Goal: Task Accomplishment & Management: Use online tool/utility

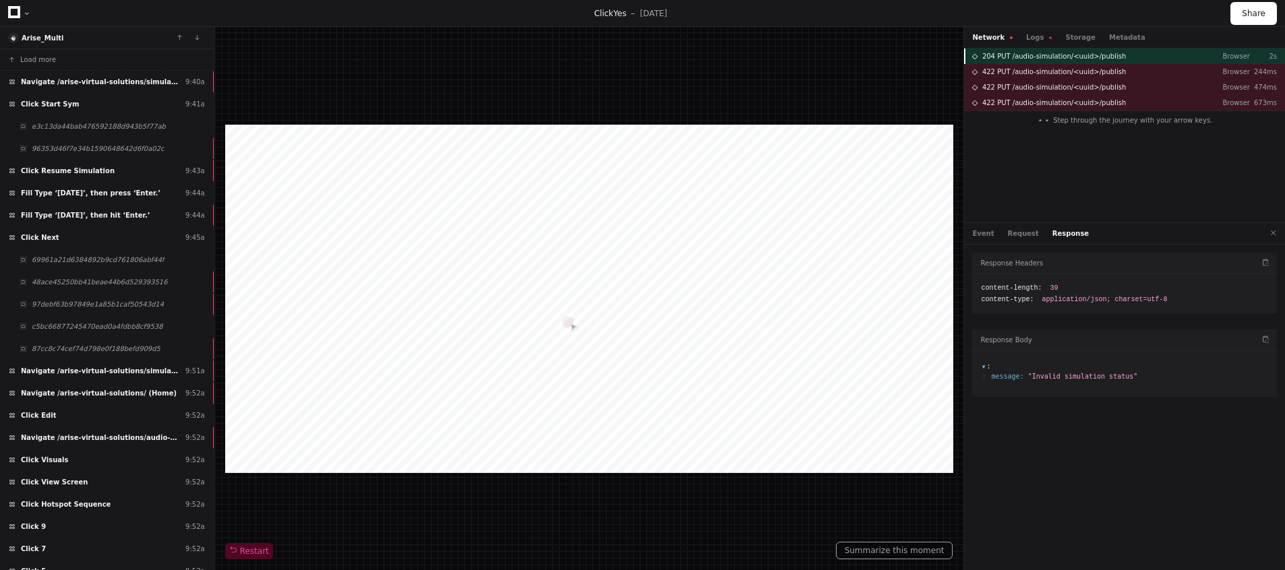
scroll to position [2714, 0]
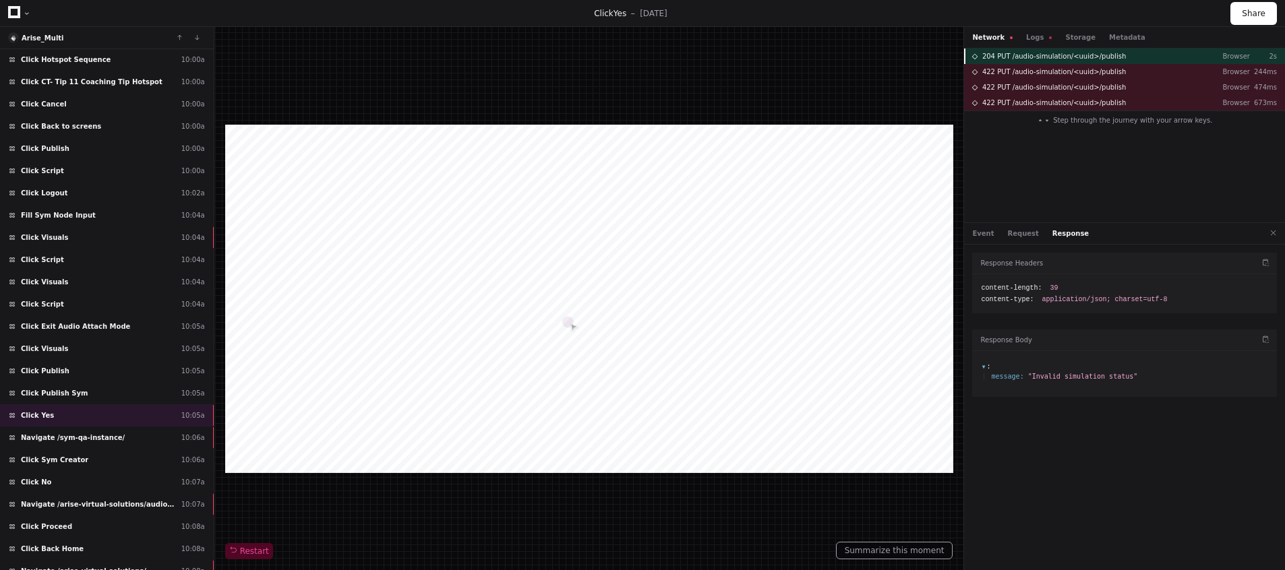
click at [1018, 55] on span "204 PUT /audio-simulation/<uuid>/publish" at bounding box center [1054, 56] width 144 height 10
click at [1021, 237] on button "Request" at bounding box center [1023, 234] width 31 height 10
click at [988, 237] on button "Event" at bounding box center [983, 234] width 22 height 10
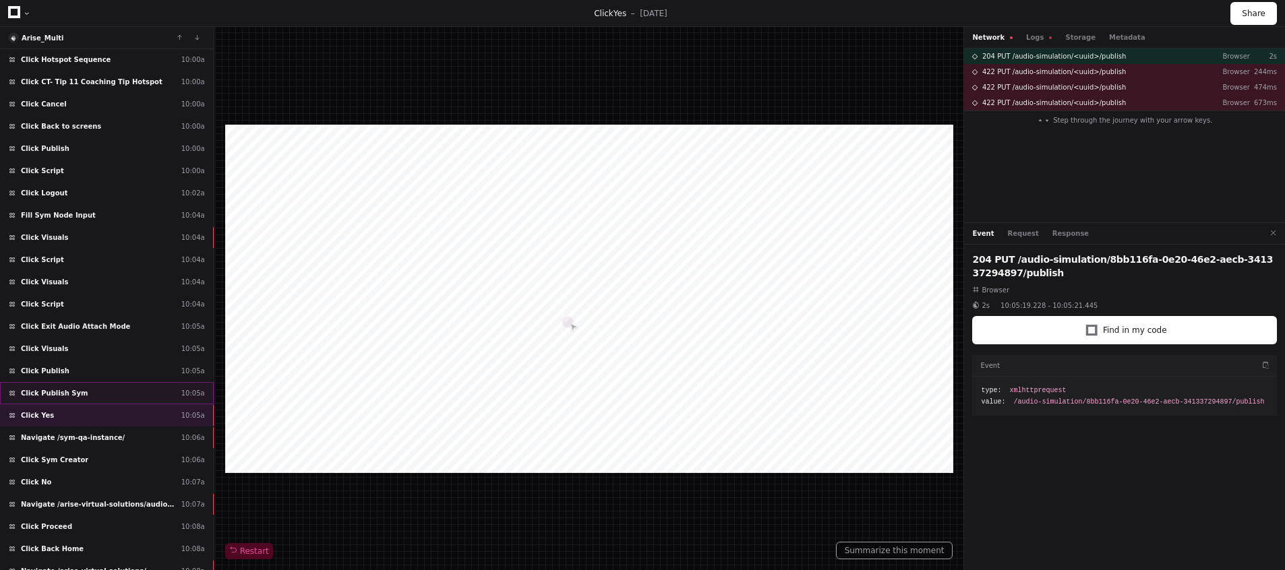
click at [86, 390] on div "Click Publish Sym 10:05a" at bounding box center [107, 393] width 214 height 22
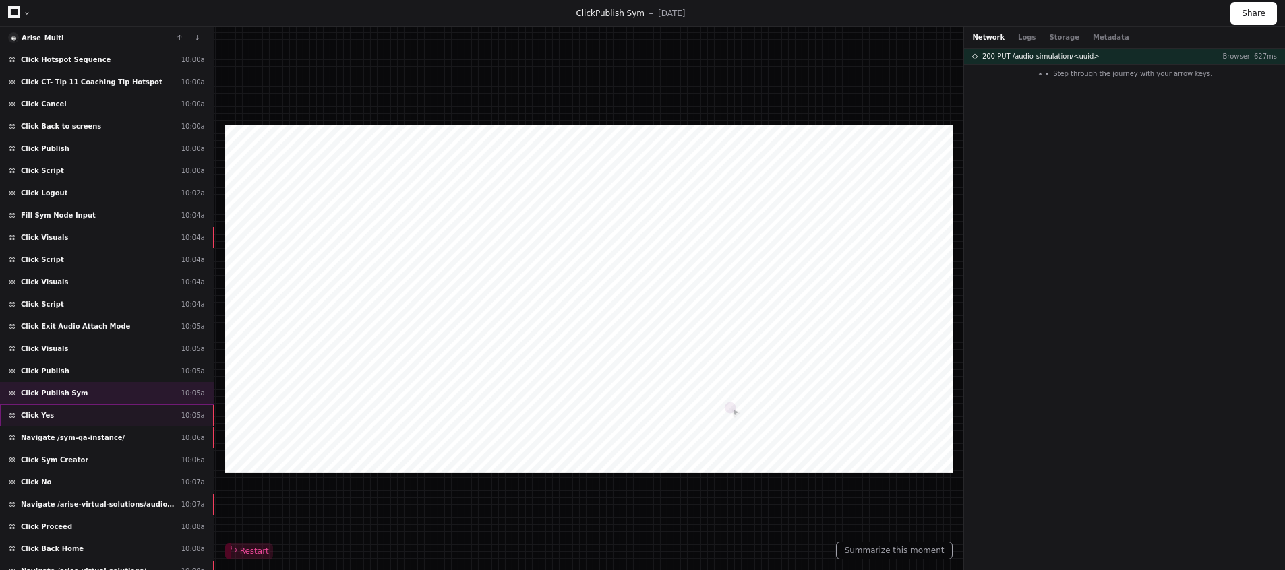
click at [73, 404] on div "Click Yes 10:05a" at bounding box center [107, 415] width 214 height 22
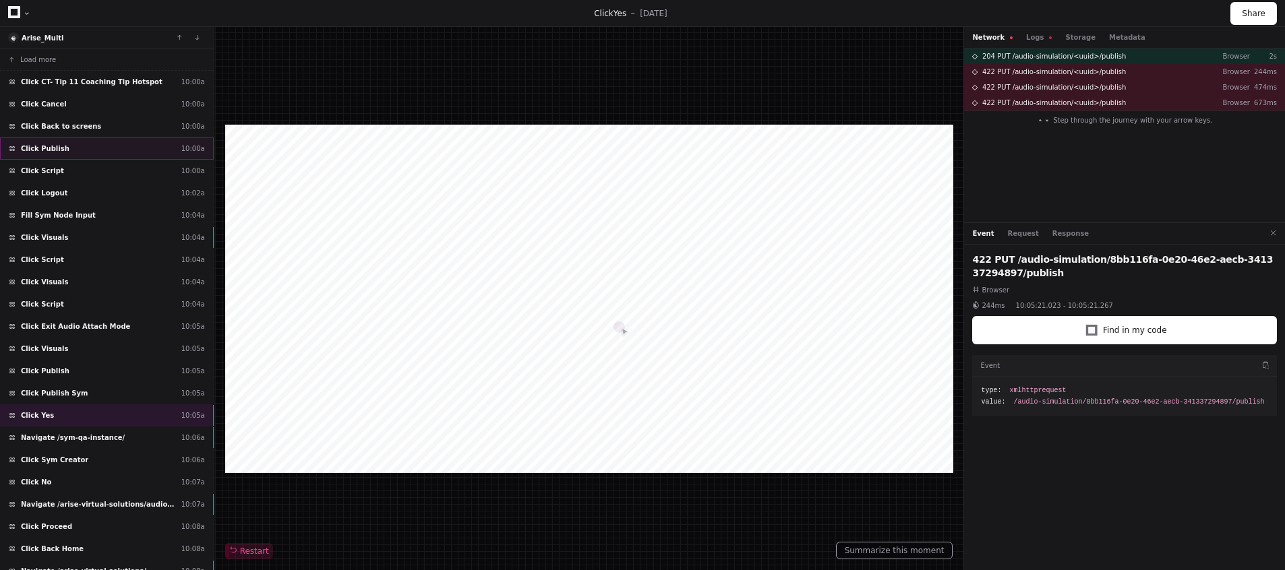
click at [74, 145] on div "Click Publish 10:00a" at bounding box center [107, 149] width 214 height 22
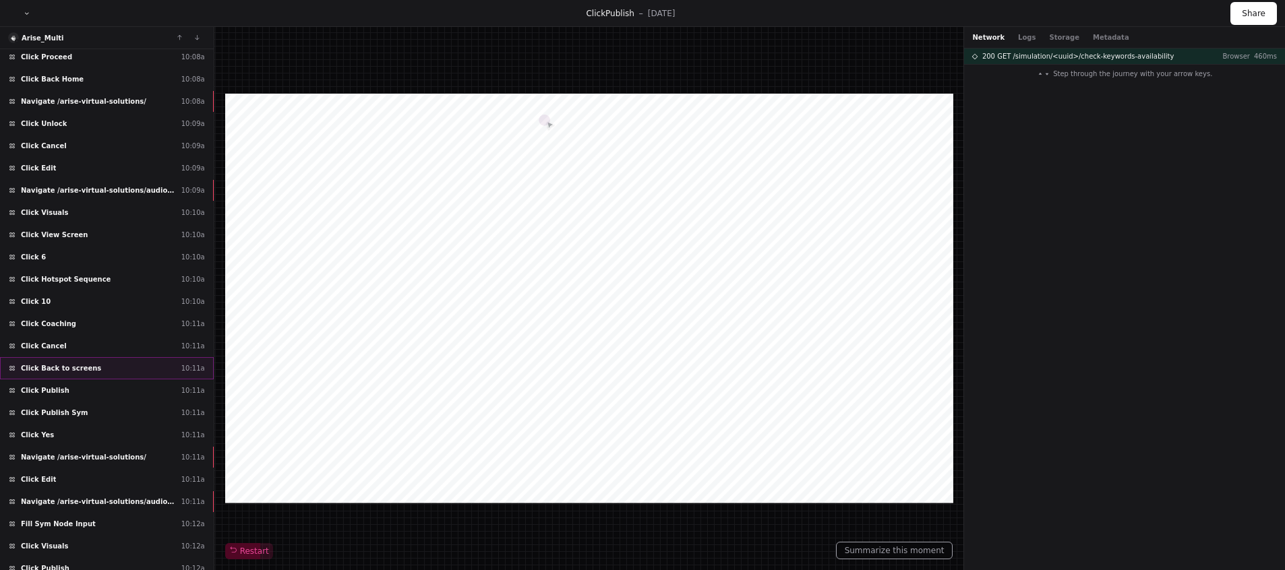
scroll to position [476, 0]
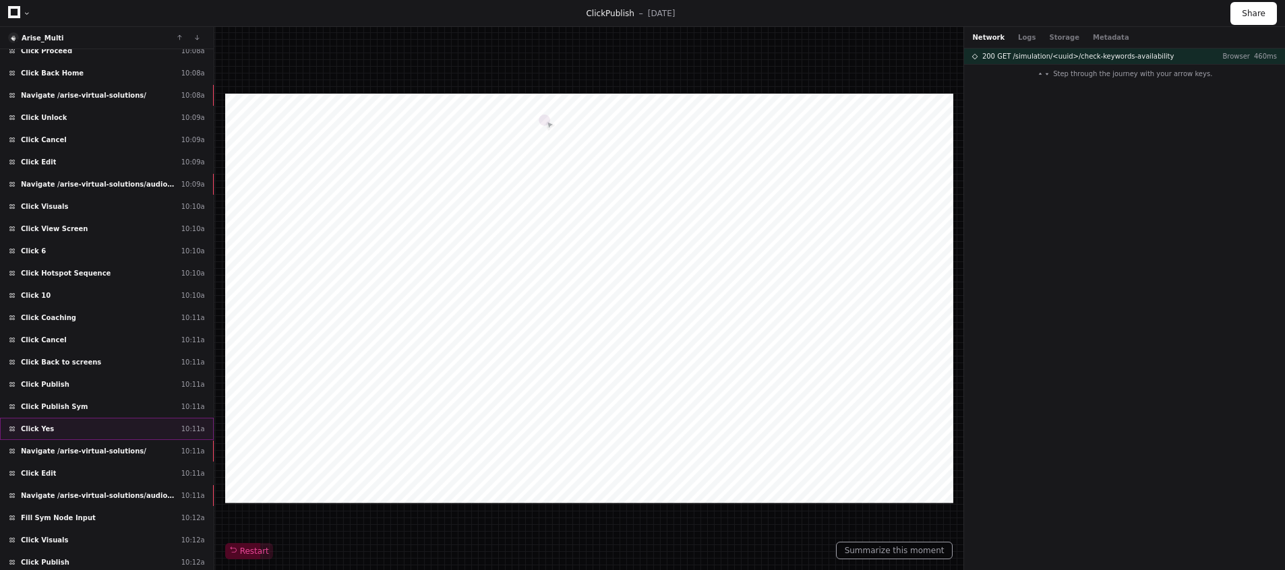
click at [73, 427] on div "Click Yes 10:11a" at bounding box center [107, 429] width 214 height 22
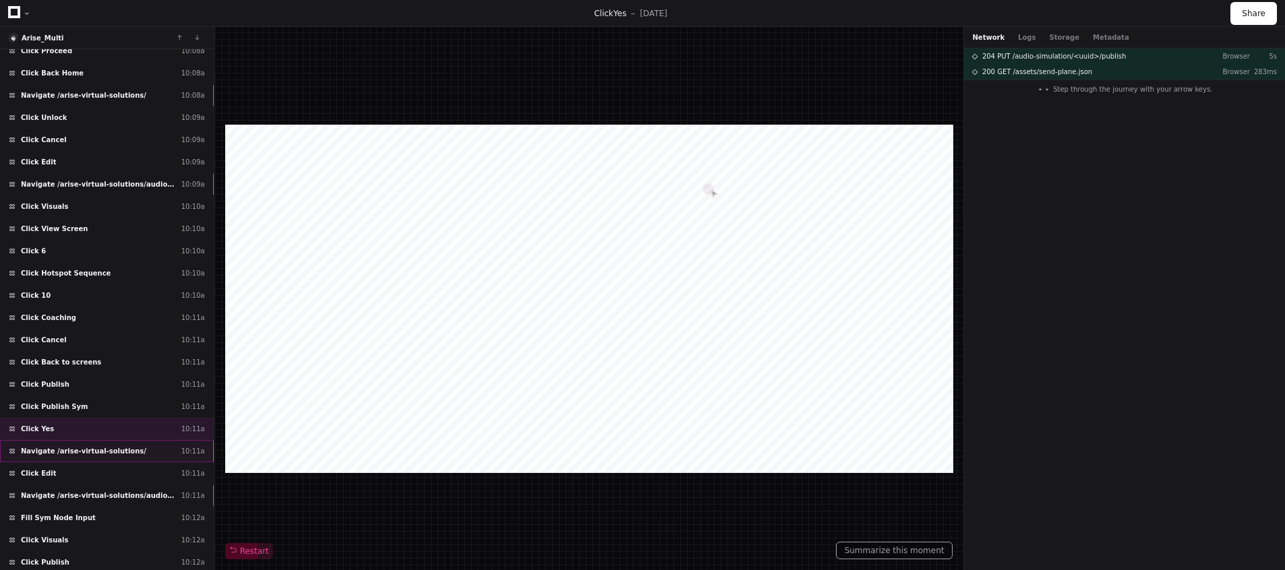
click at [65, 449] on span "Navigate /arise-virtual-solutions/" at bounding box center [83, 451] width 125 height 10
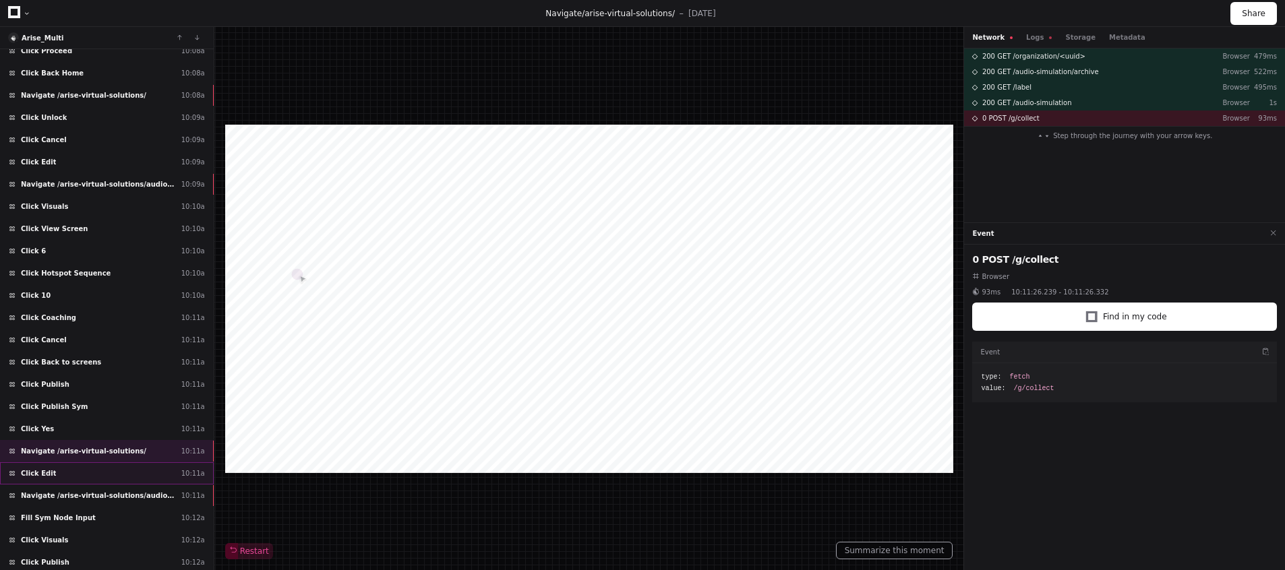
click at [66, 470] on div "Click Edit 10:11a" at bounding box center [107, 473] width 214 height 22
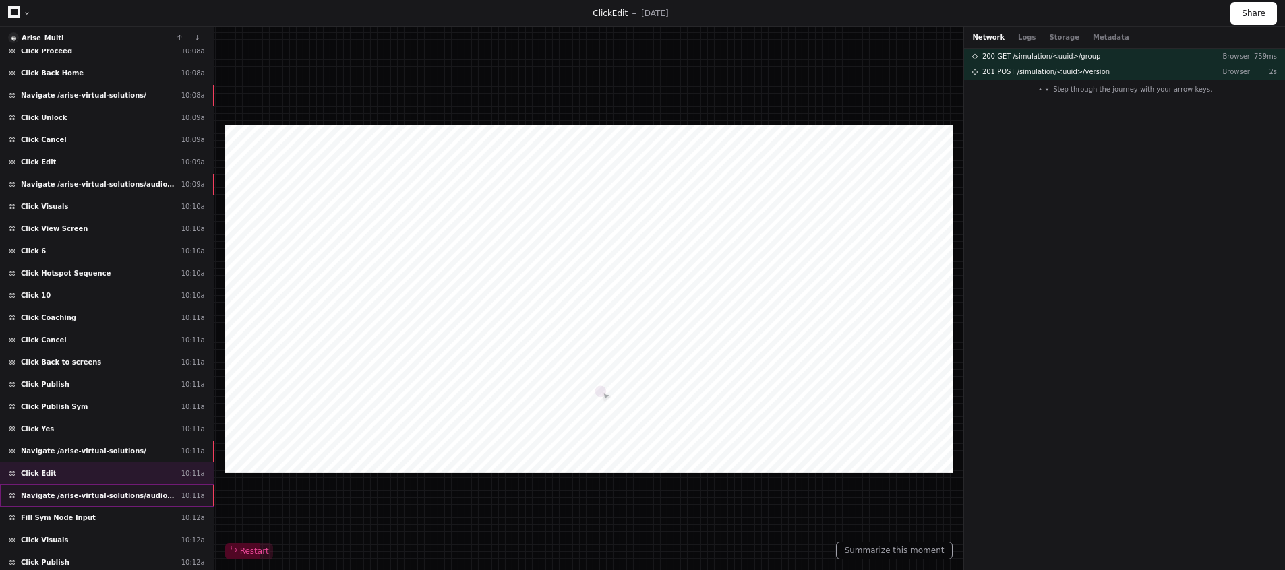
click at [44, 497] on span "Navigate /arise-virtual-solutions/audio-simulation/*/create-sym" at bounding box center [98, 496] width 155 height 10
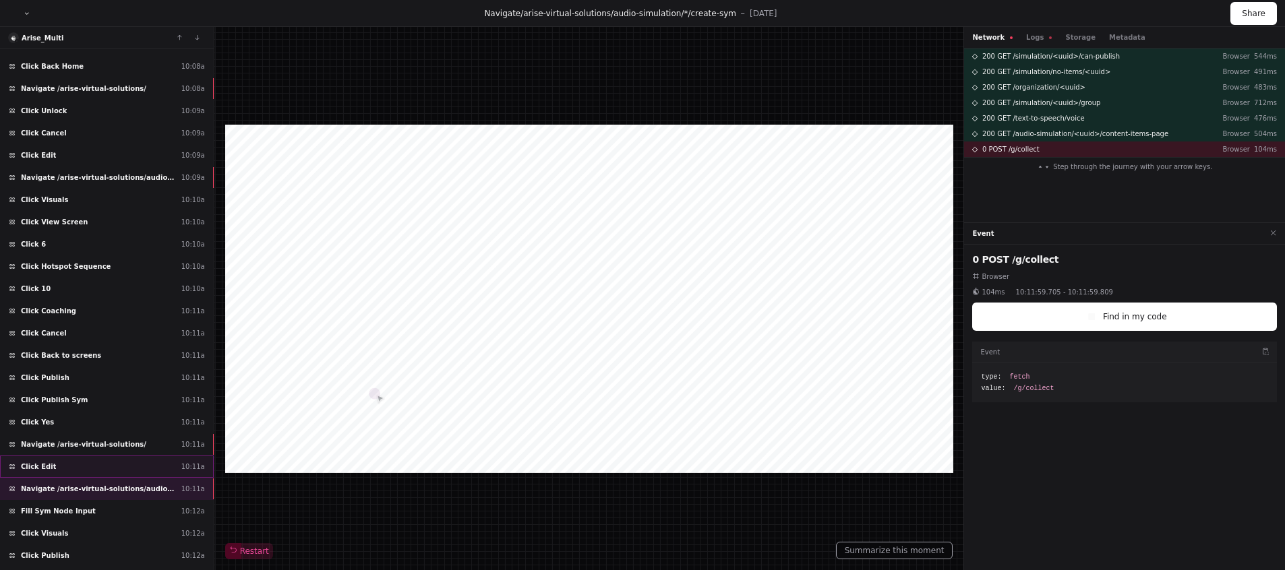
scroll to position [484, 0]
click at [32, 479] on div "Navigate /arise-virtual-solutions/audio-simulation/*/create-sym 10:11a" at bounding box center [107, 488] width 214 height 22
click at [45, 511] on span "Fill Sym Node Input" at bounding box center [58, 510] width 75 height 10
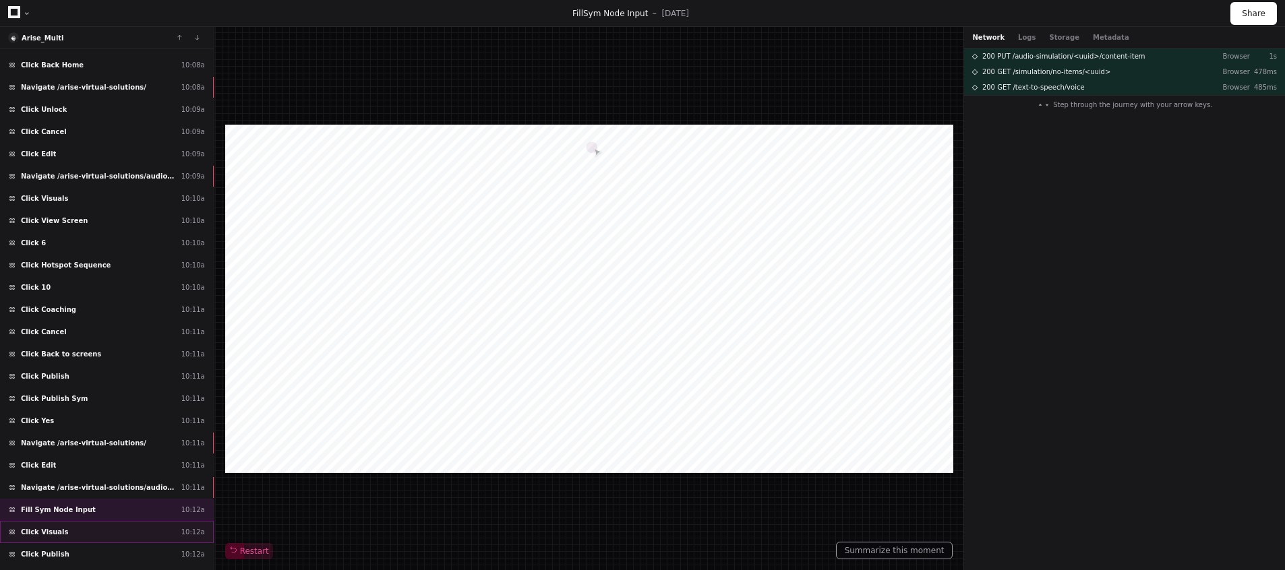
click at [55, 533] on span "Click Visuals" at bounding box center [44, 532] width 47 height 10
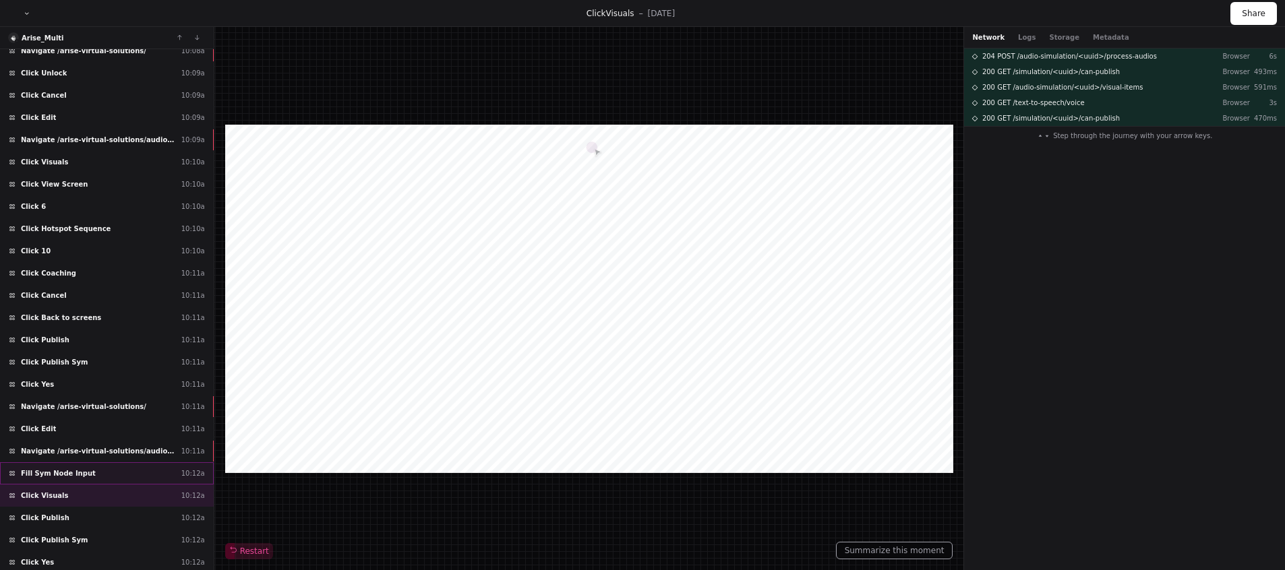
scroll to position [523, 0]
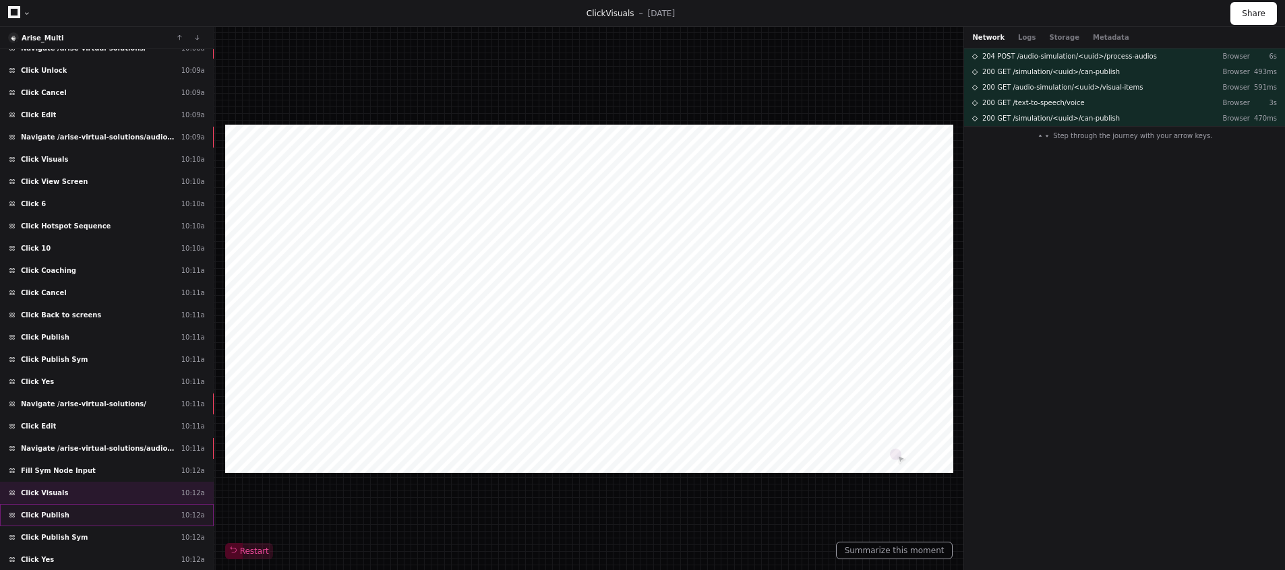
click at [79, 515] on div "Click Publish 10:12a" at bounding box center [107, 515] width 214 height 22
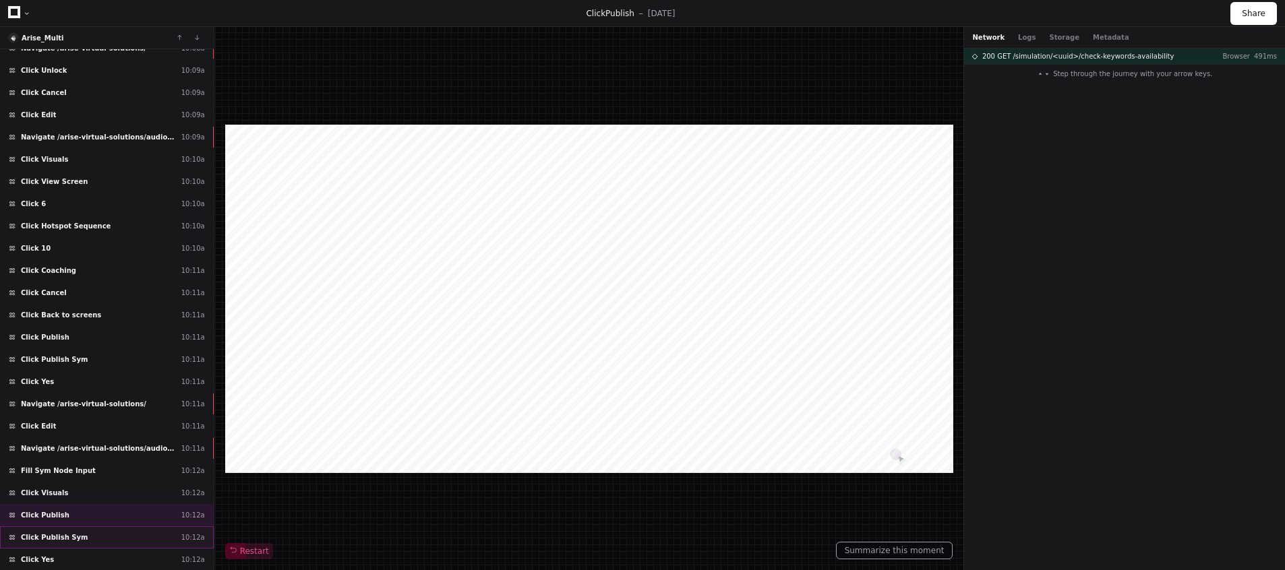
click at [79, 535] on span "Click Publish Sym" at bounding box center [54, 538] width 67 height 10
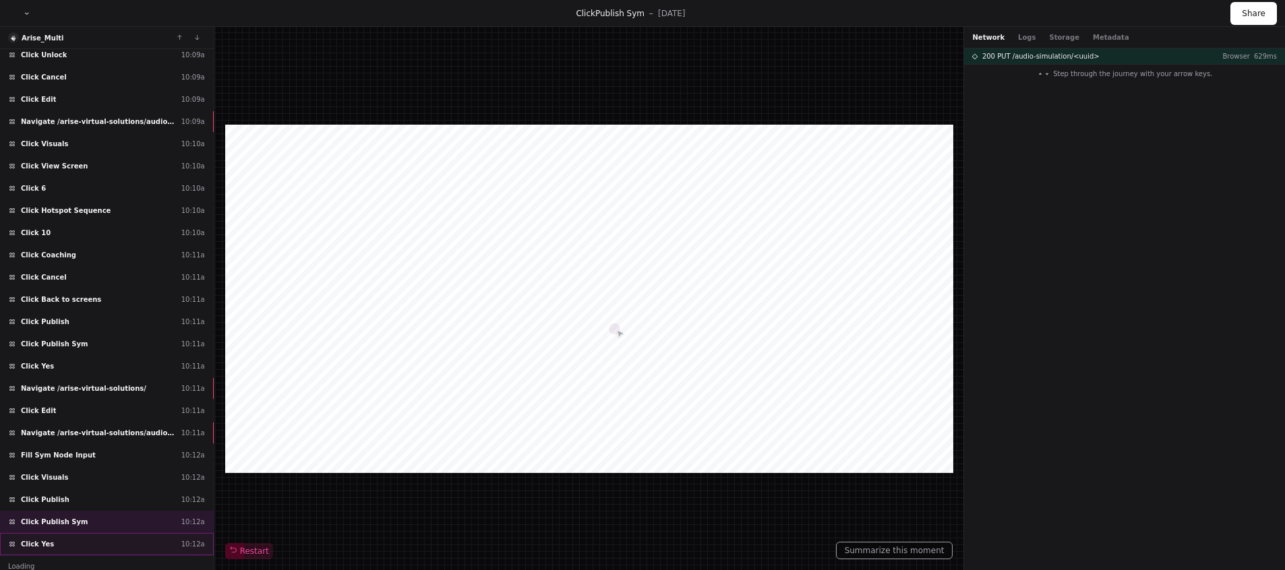
scroll to position [541, 0]
click at [79, 535] on div "Click Yes 10:12a" at bounding box center [107, 542] width 214 height 22
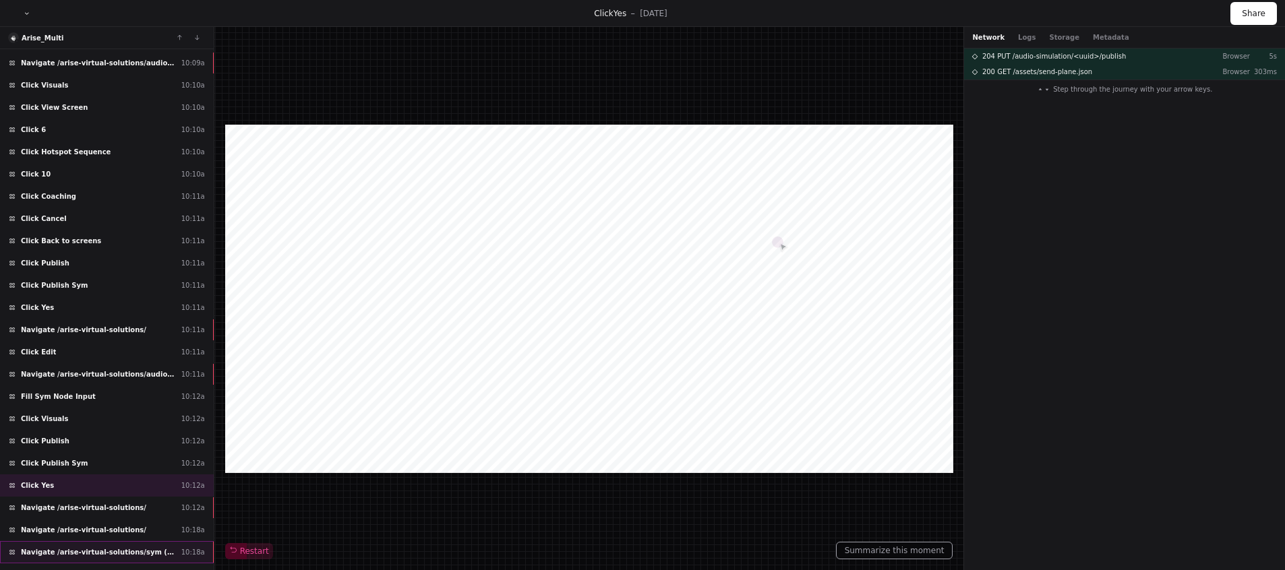
scroll to position [611, 0]
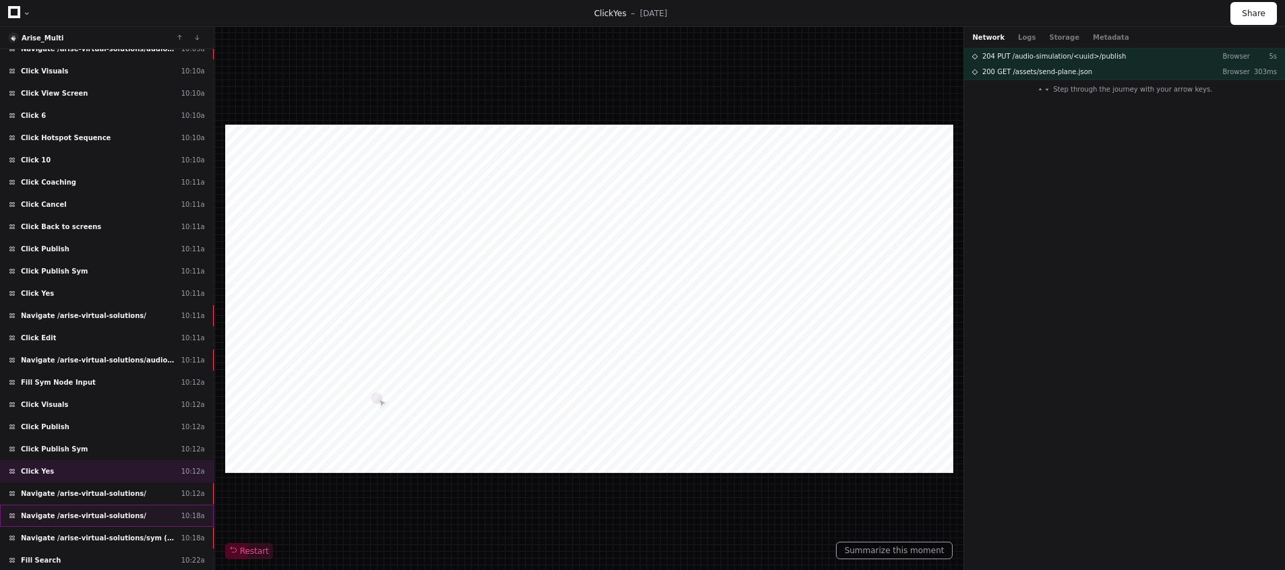
scroll to position [638, 0]
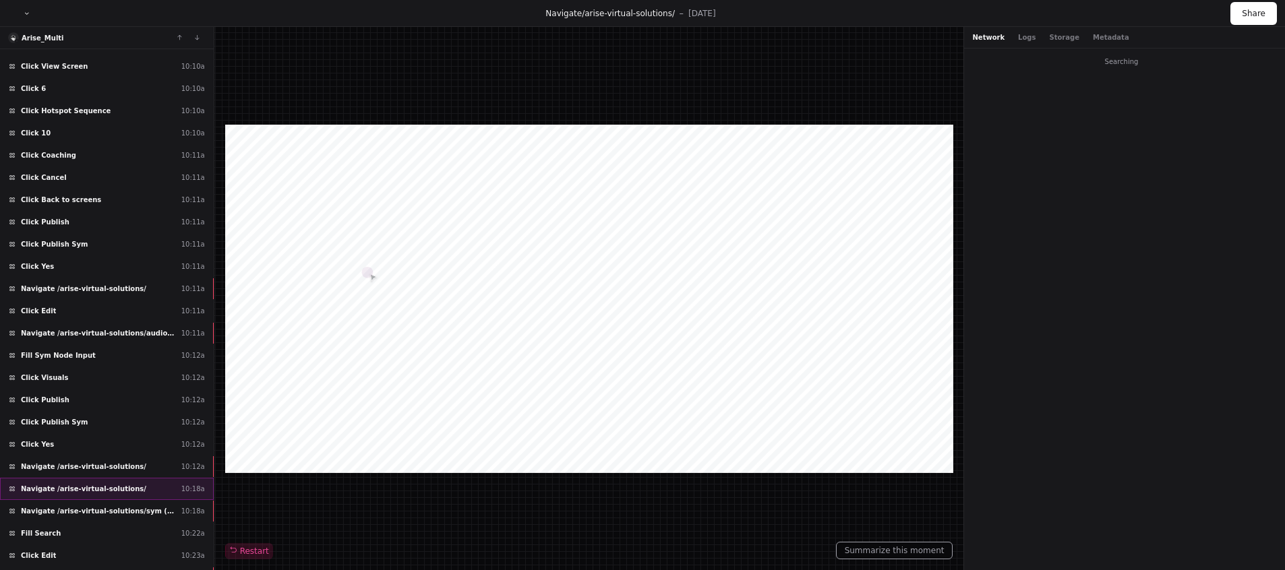
scroll to position [665, 0]
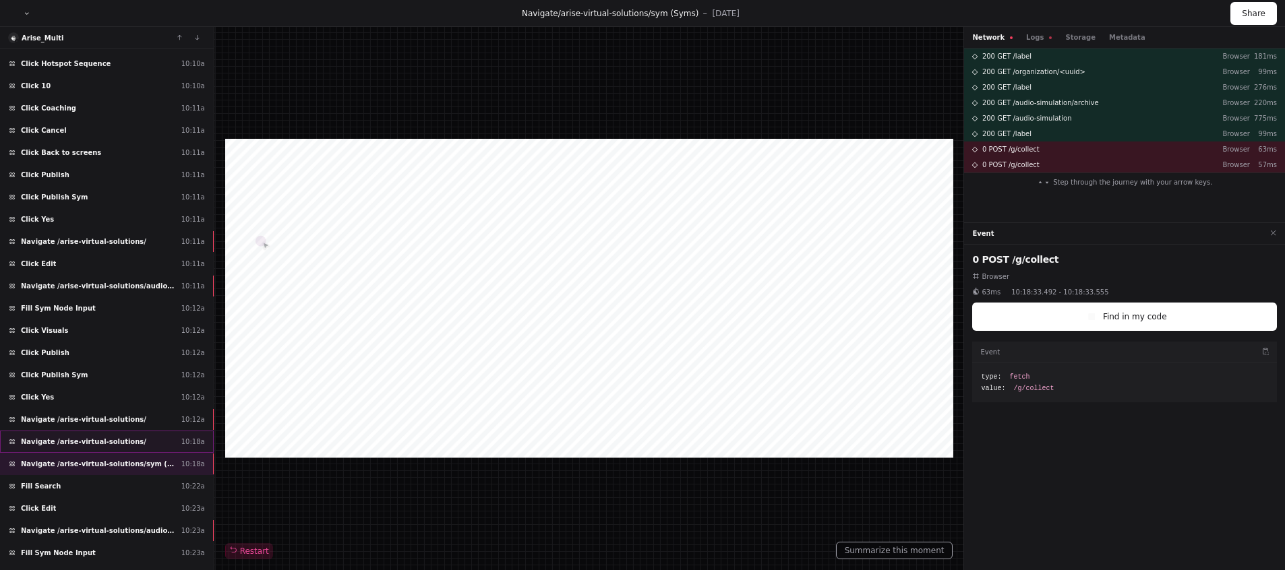
scroll to position [692, 0]
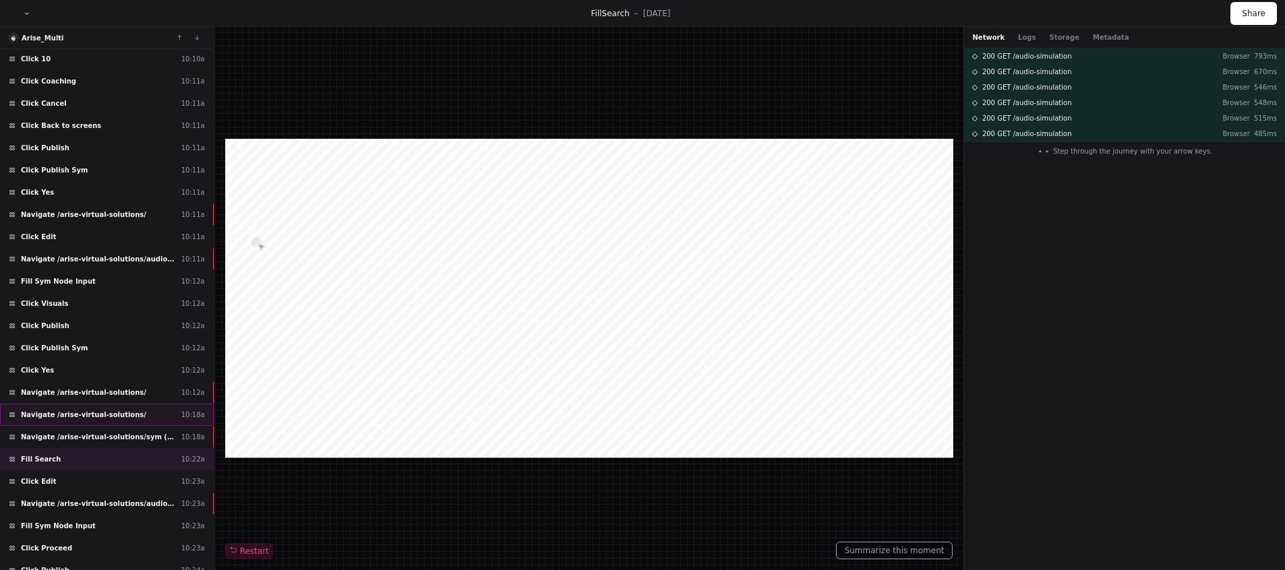
scroll to position [719, 0]
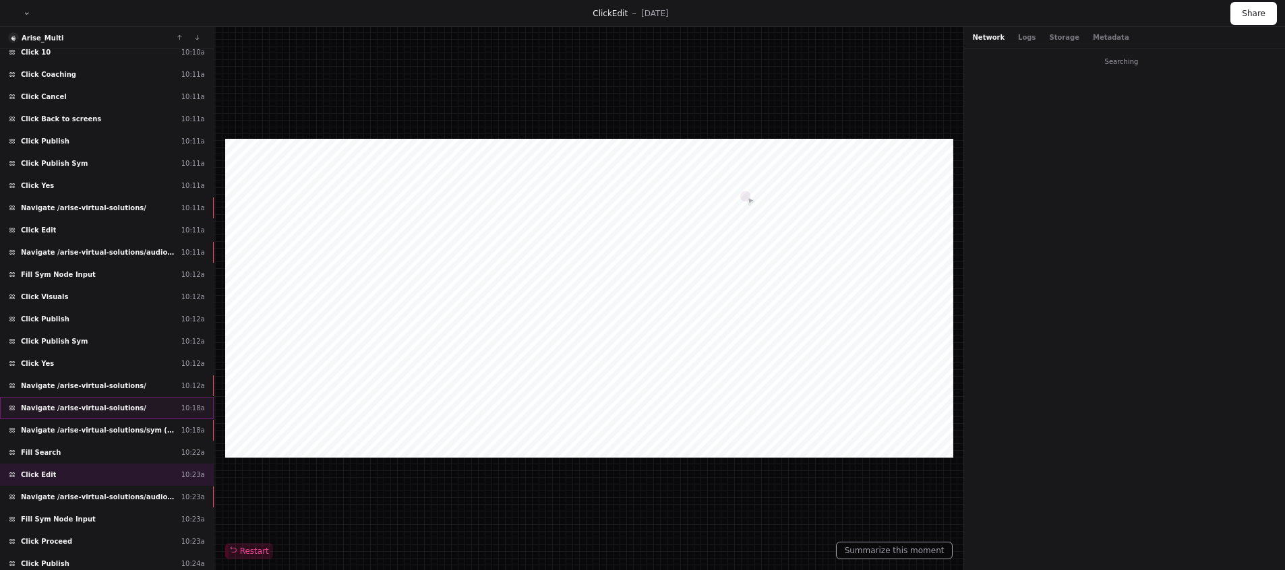
scroll to position [746, 0]
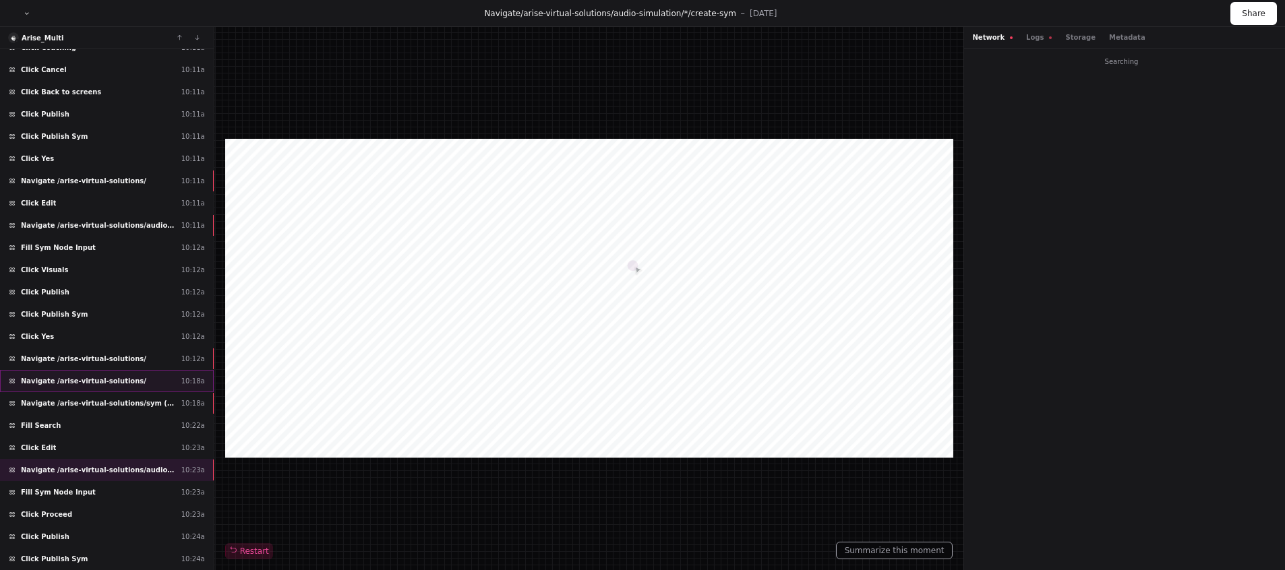
scroll to position [773, 0]
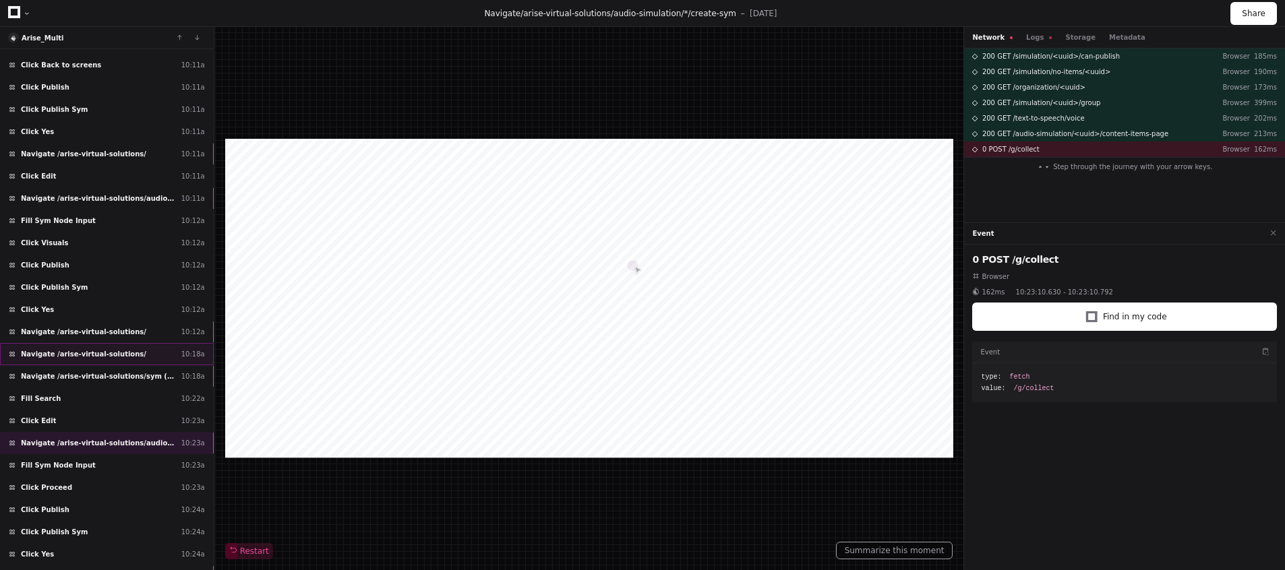
scroll to position [800, 0]
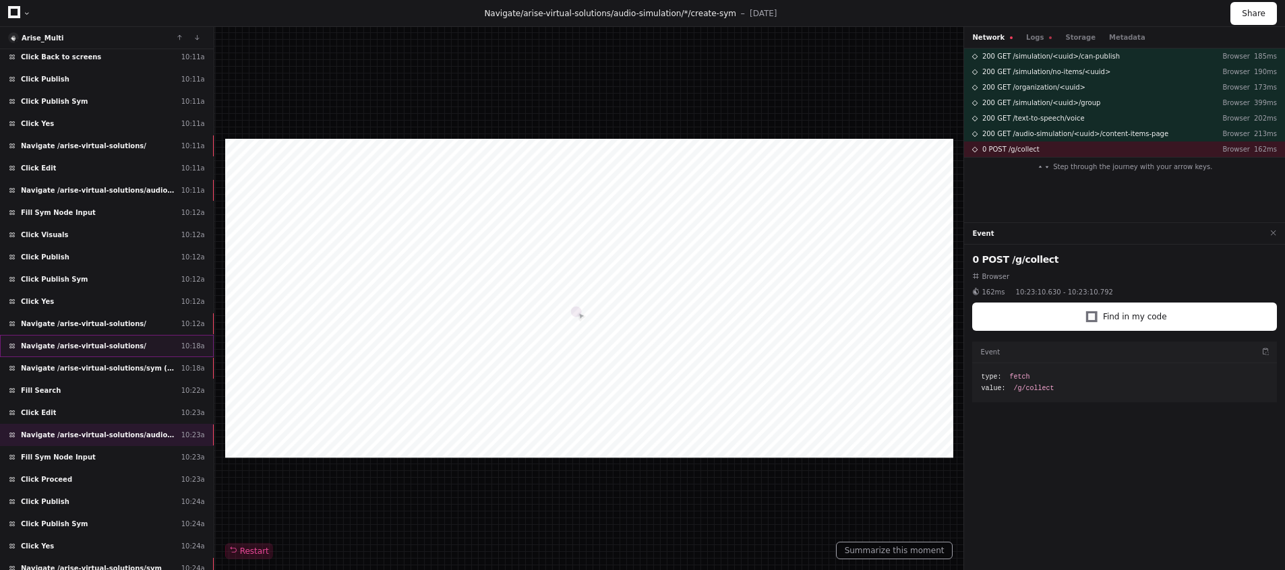
scroll to position [773, 0]
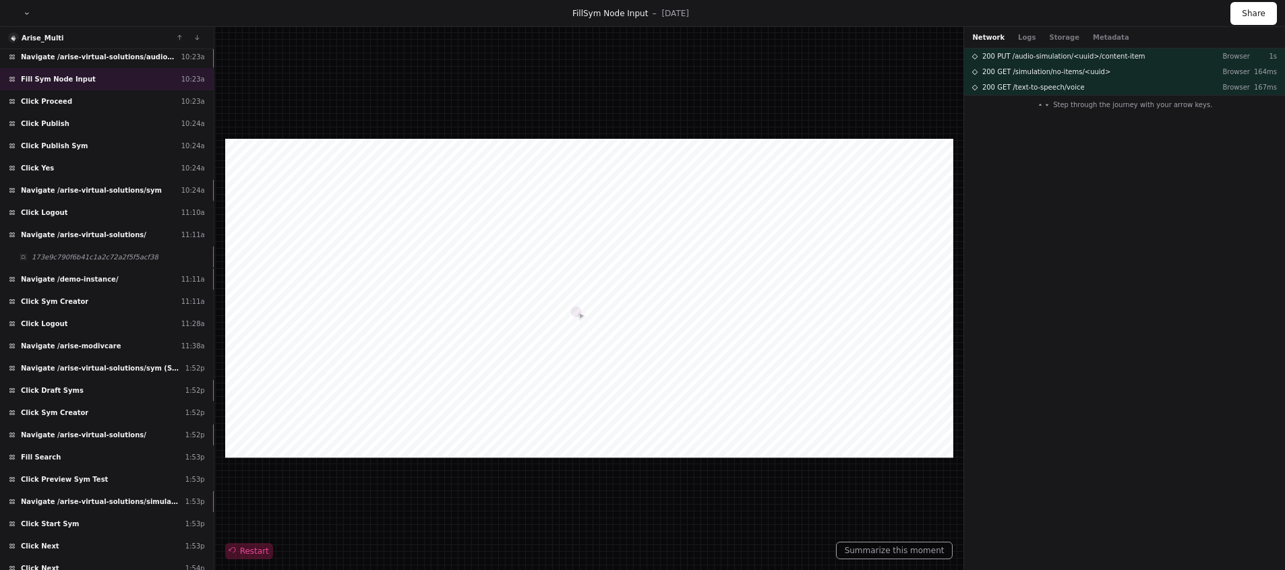
scroll to position [1155, 0]
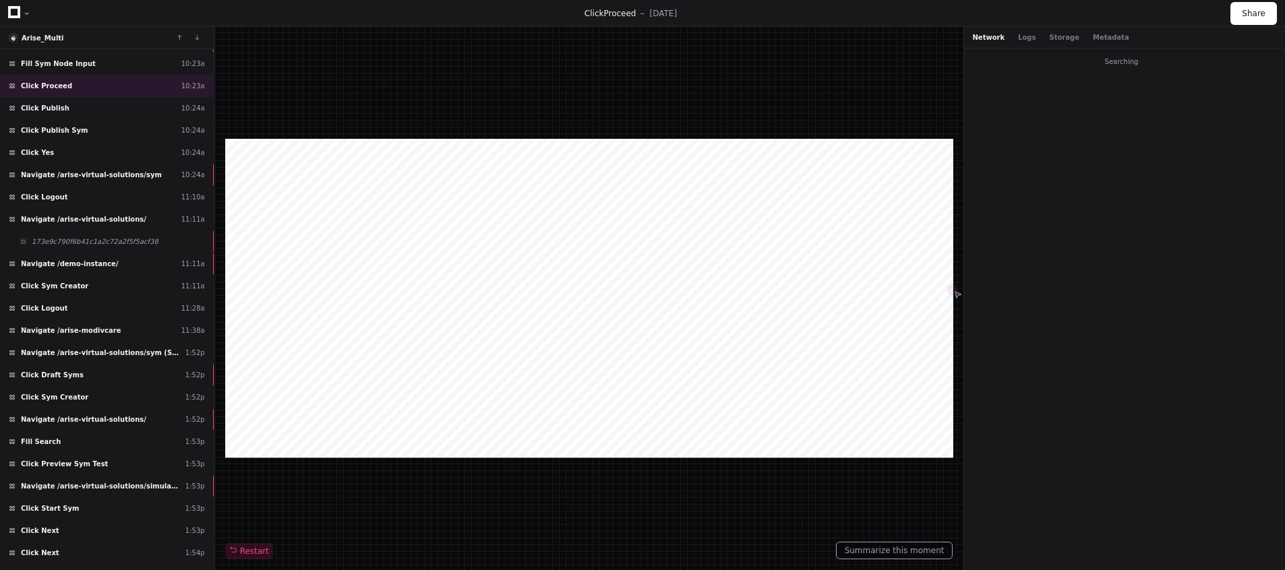
scroll to position [1182, 0]
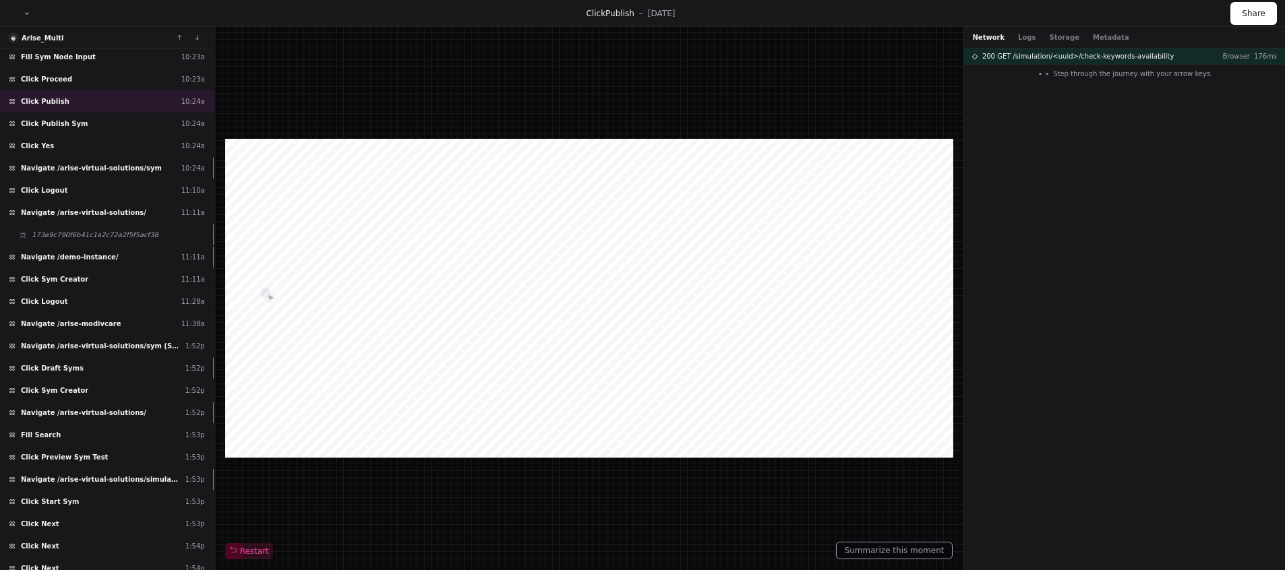
scroll to position [1209, 0]
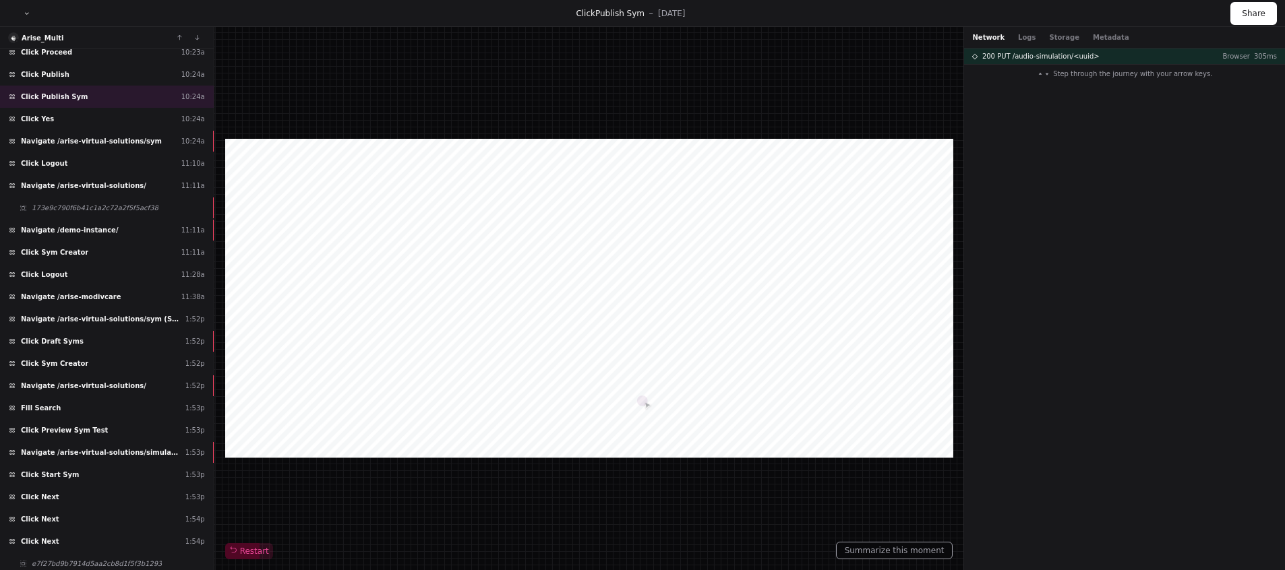
scroll to position [1236, 0]
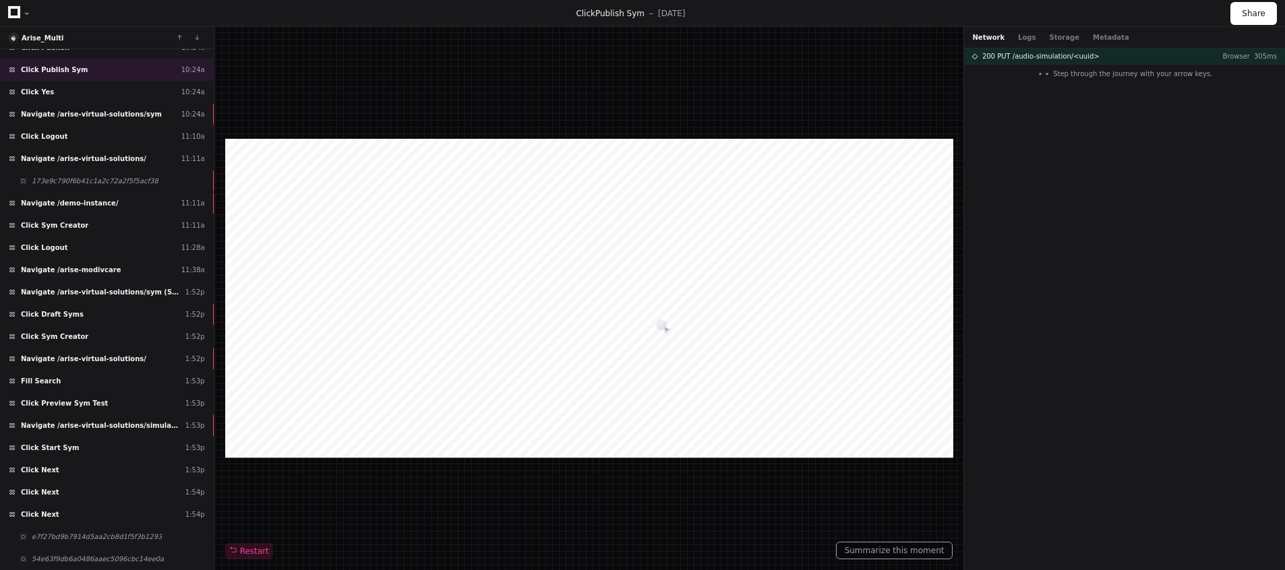
scroll to position [1263, 0]
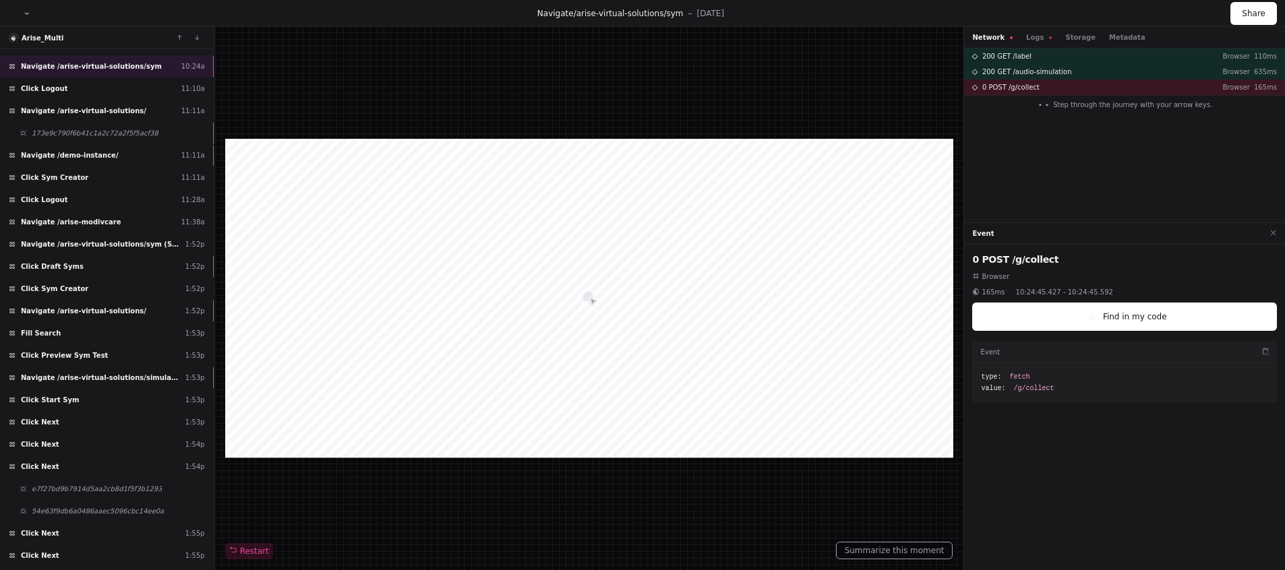
scroll to position [1290, 0]
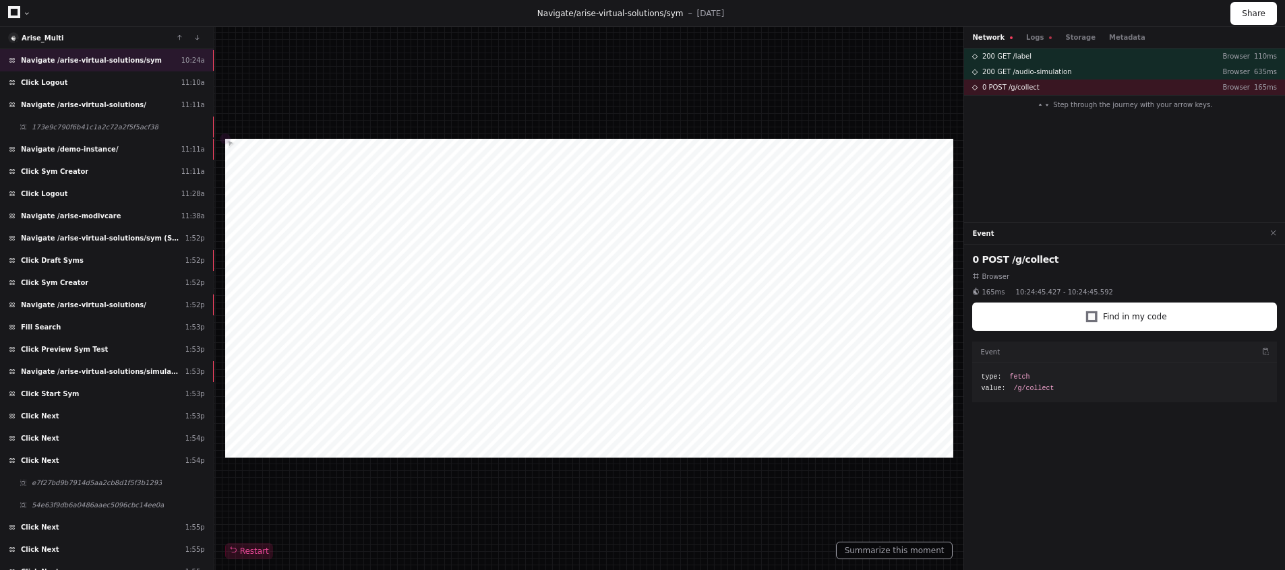
scroll to position [1317, 0]
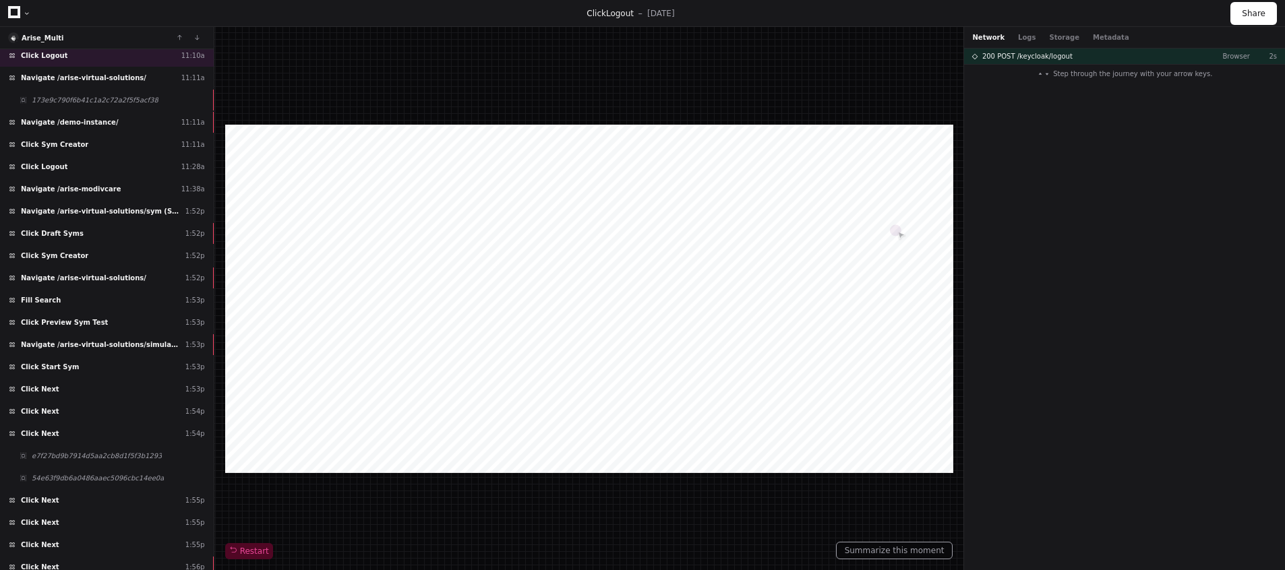
scroll to position [1343, 0]
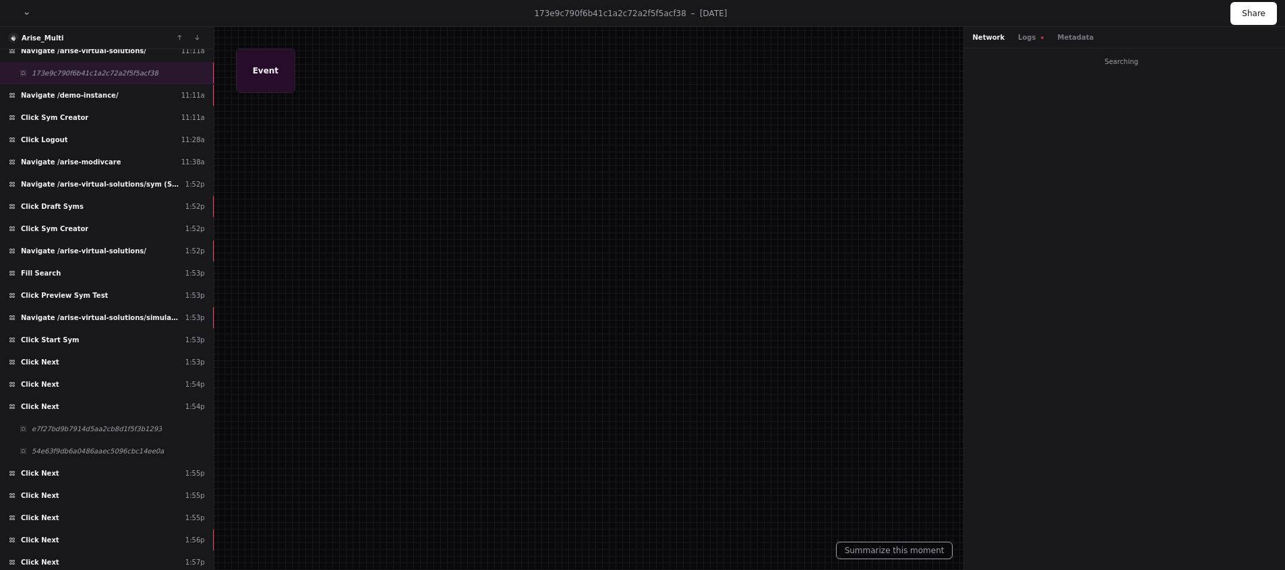
scroll to position [1370, 0]
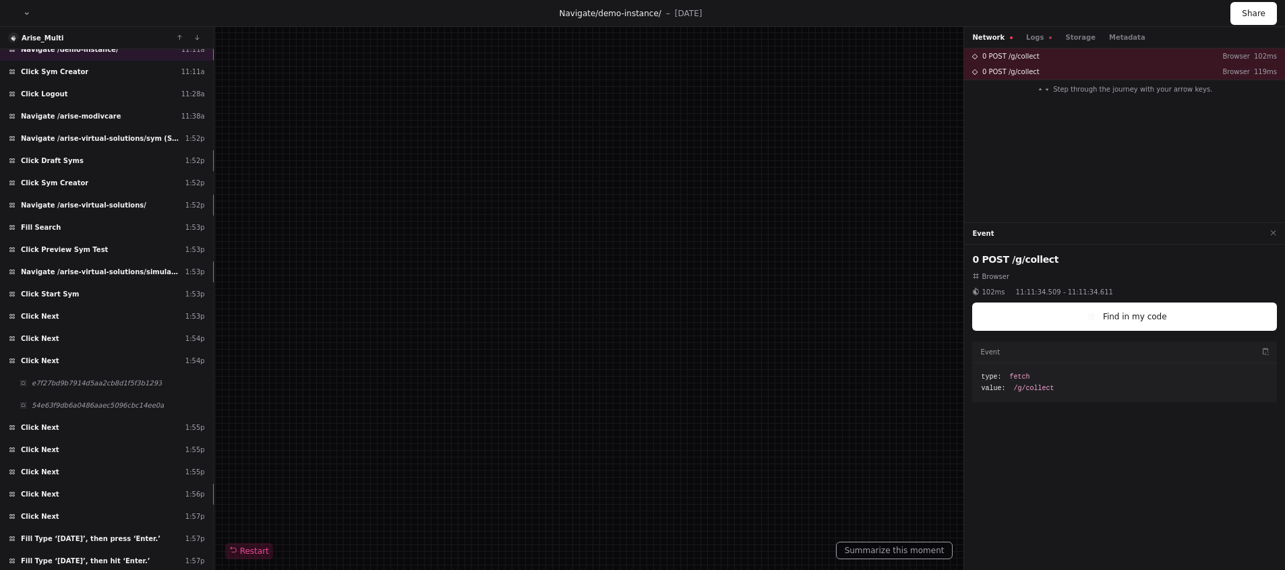
scroll to position [1397, 0]
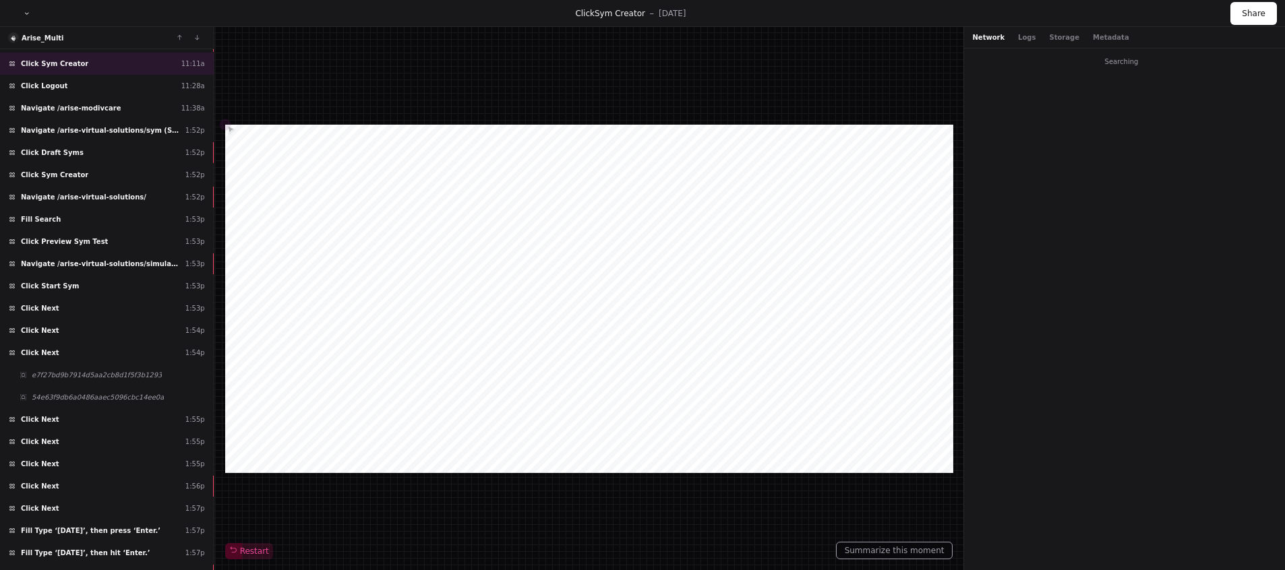
scroll to position [1424, 0]
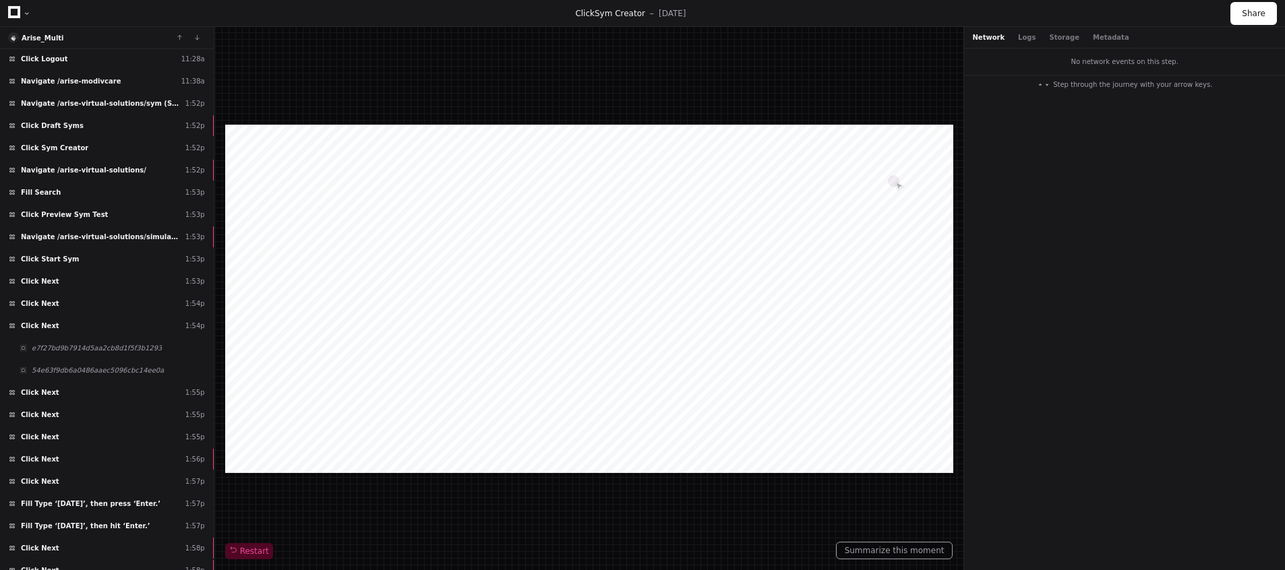
scroll to position [1451, 0]
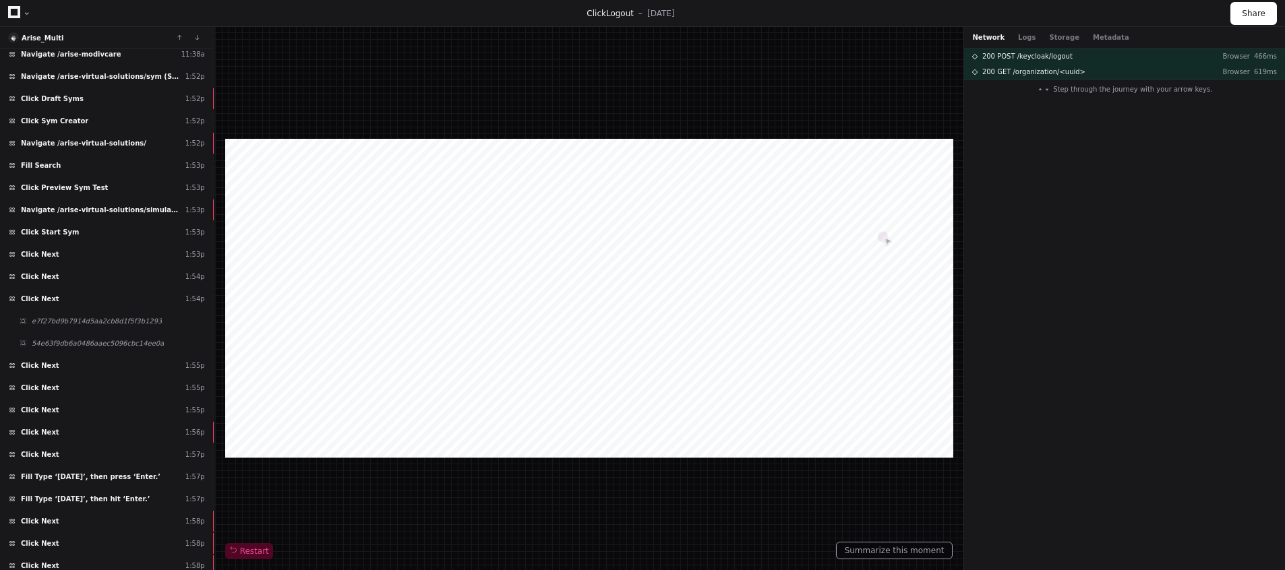
scroll to position [1478, 0]
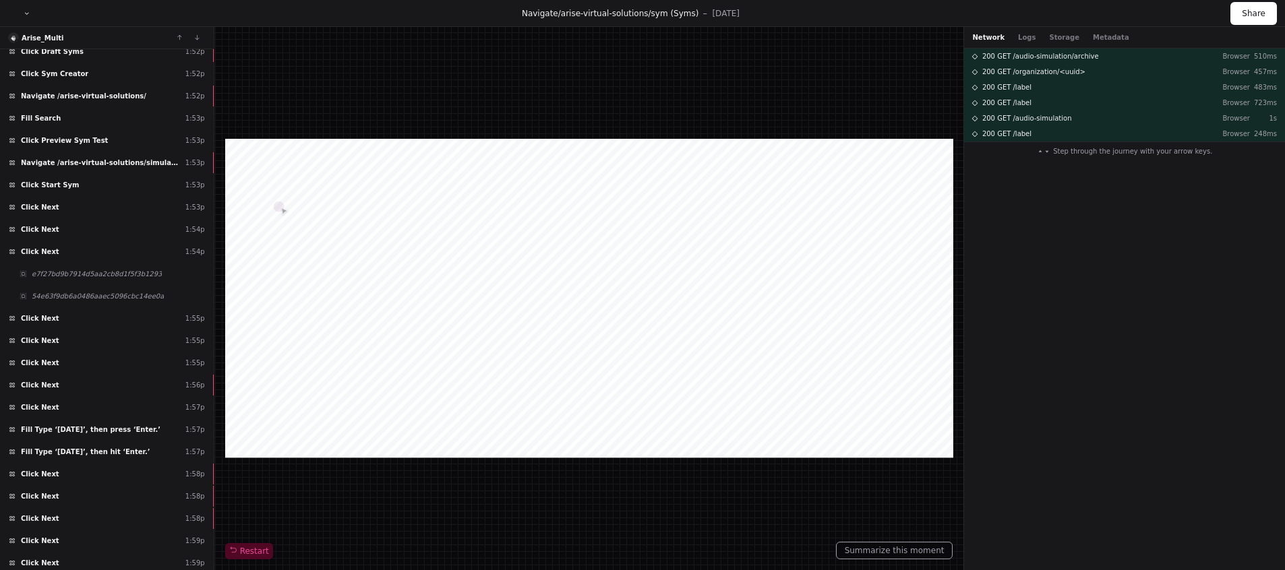
scroll to position [1505, 0]
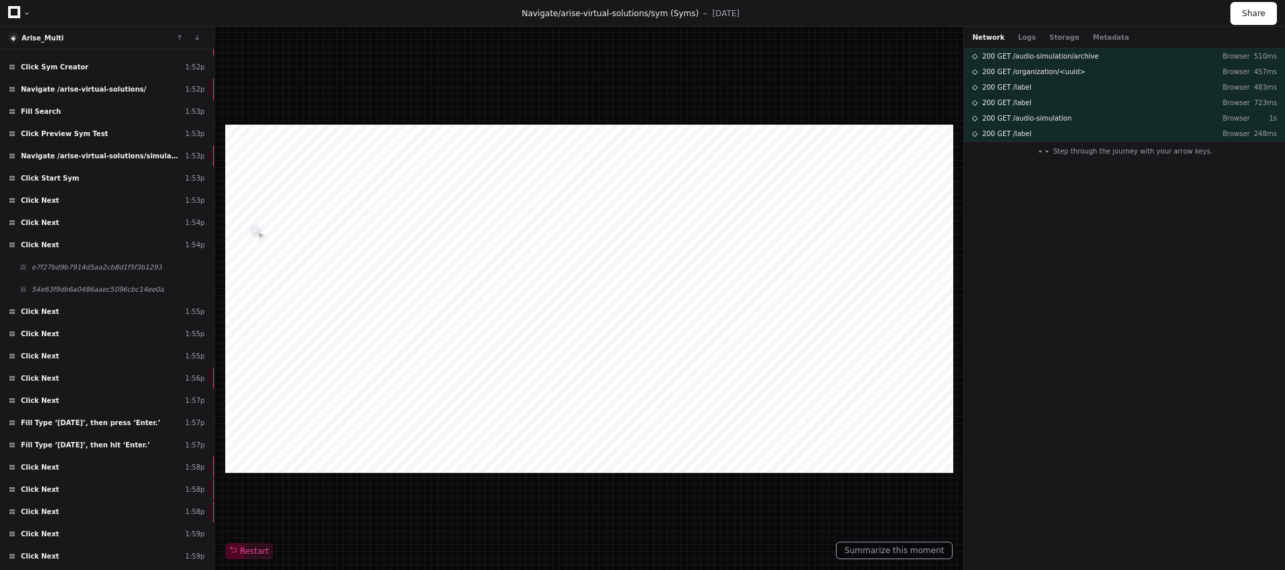
scroll to position [1532, 0]
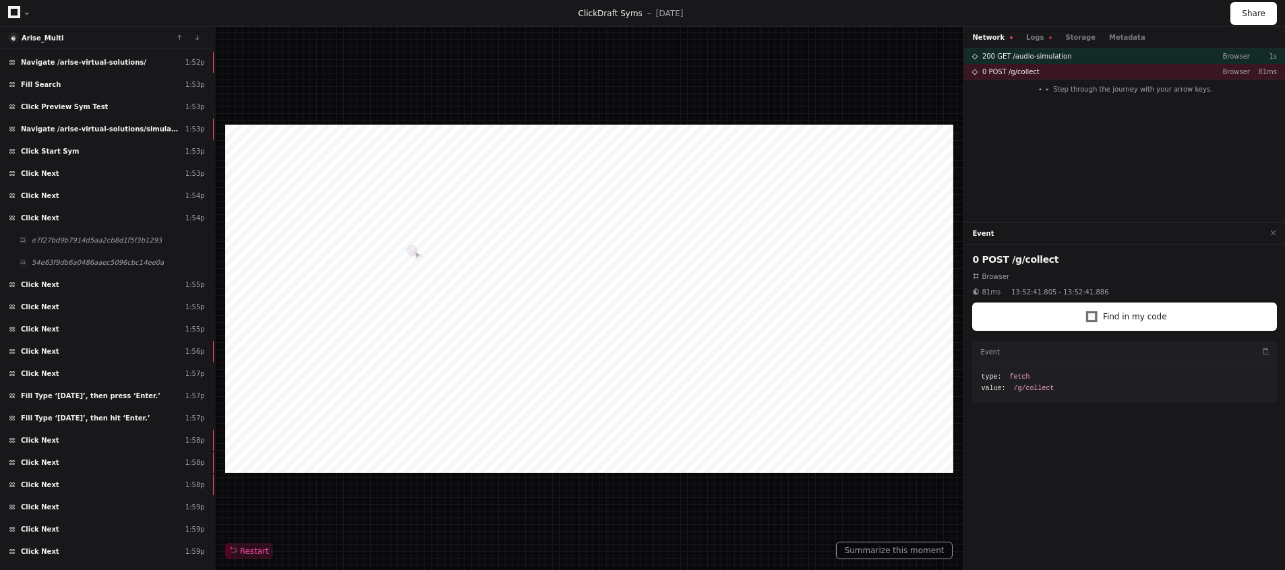
scroll to position [1559, 0]
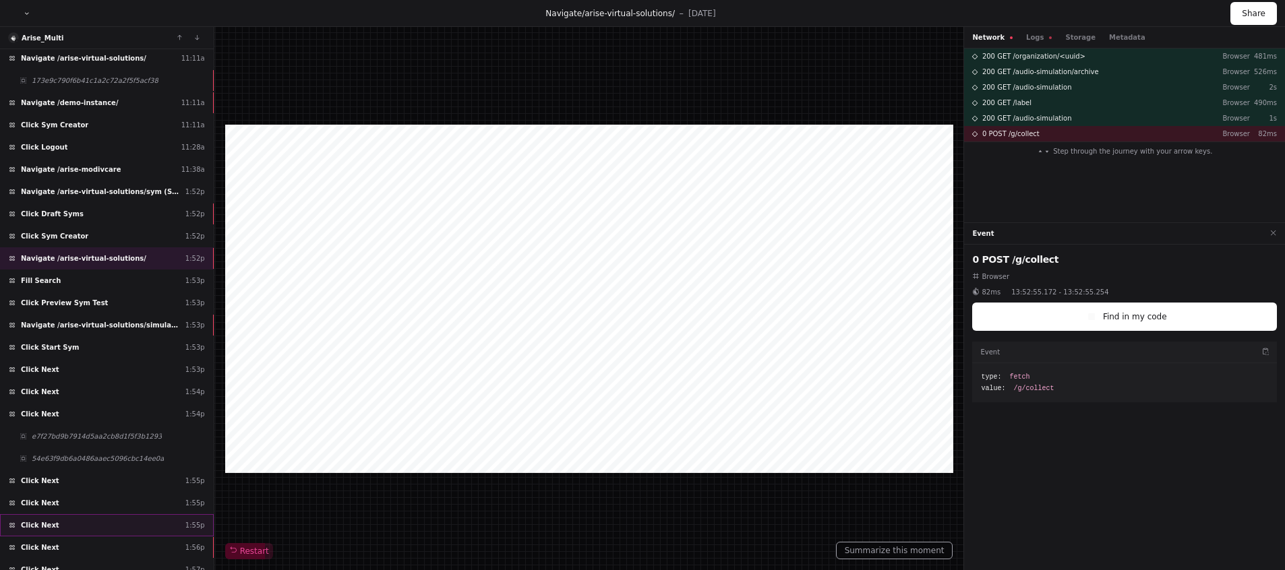
scroll to position [1337, 0]
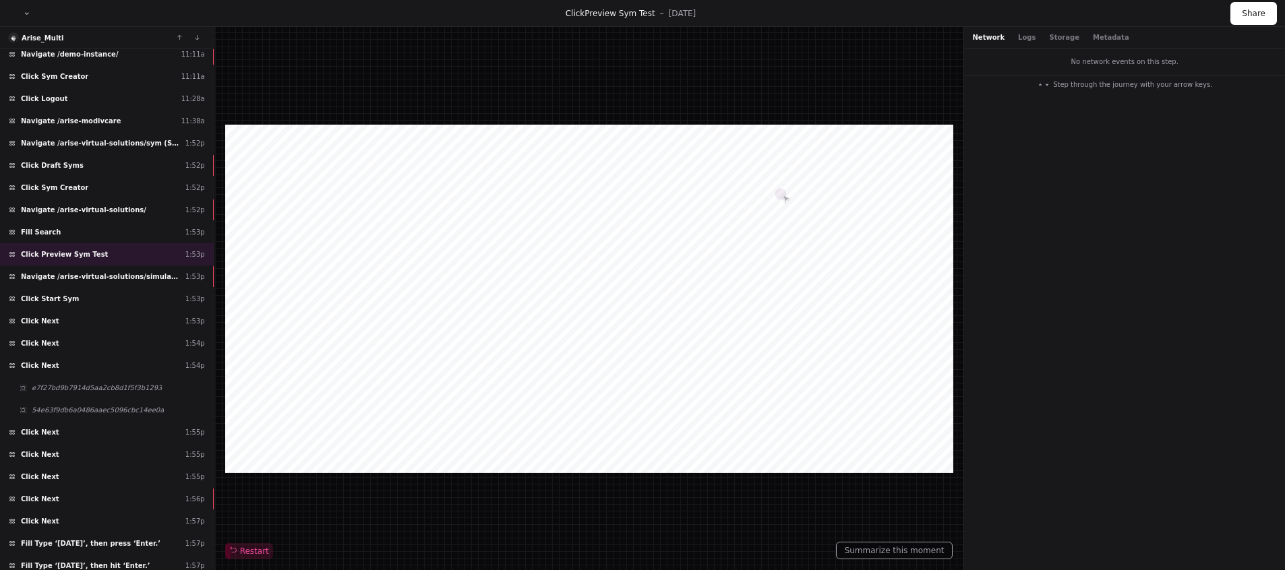
scroll to position [1391, 0]
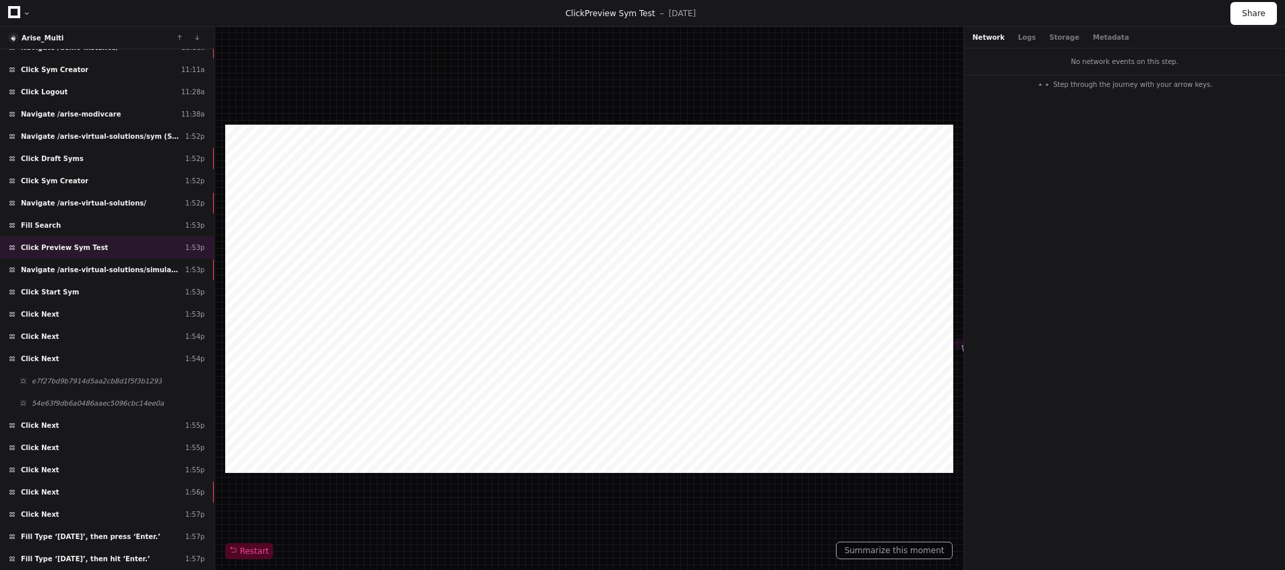
scroll to position [1418, 0]
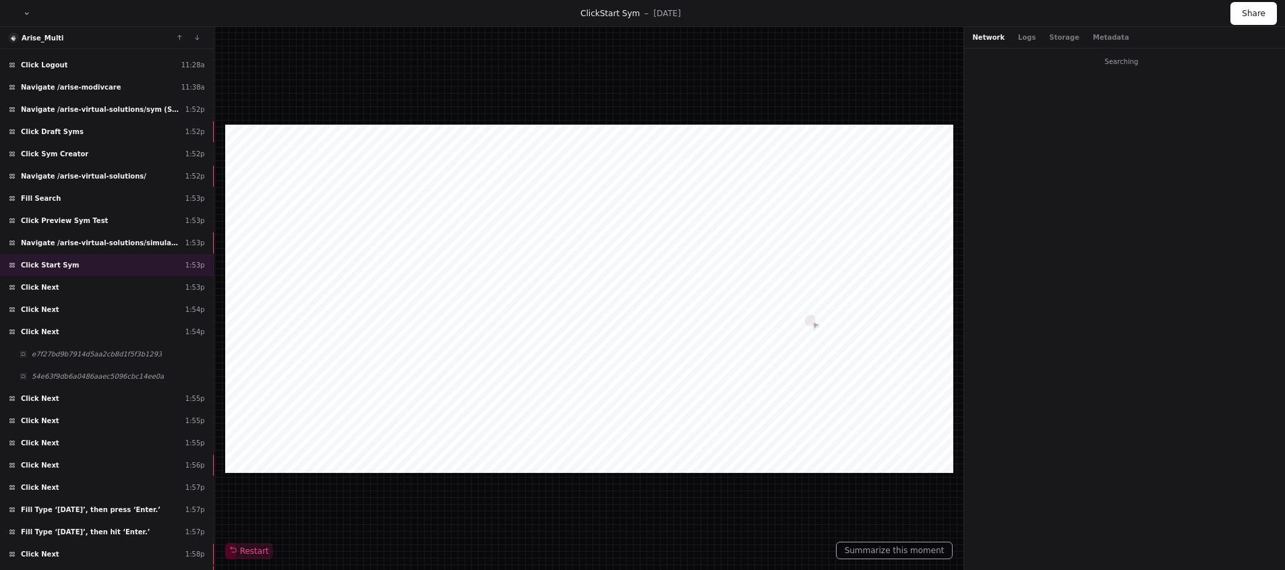
scroll to position [1445, 0]
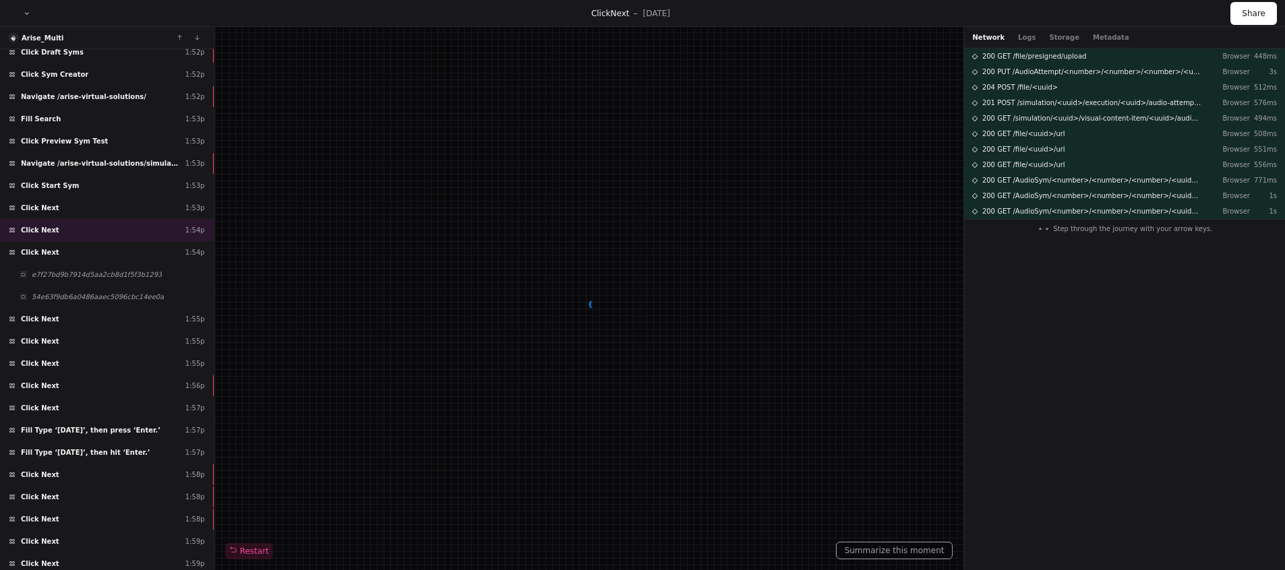
scroll to position [1499, 0]
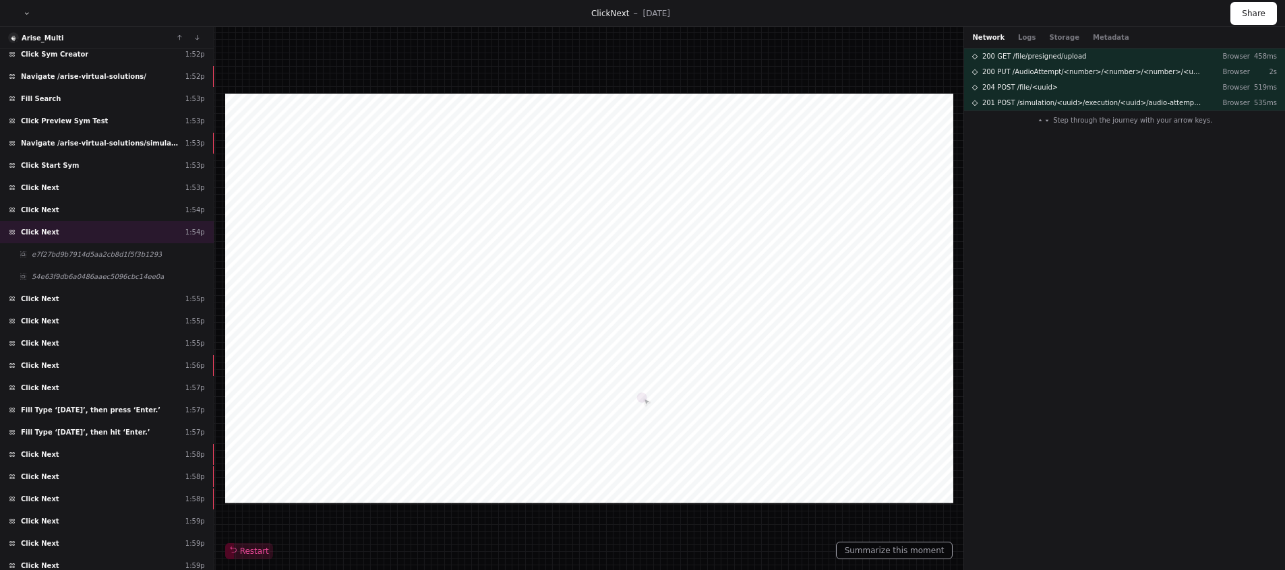
scroll to position [1526, 0]
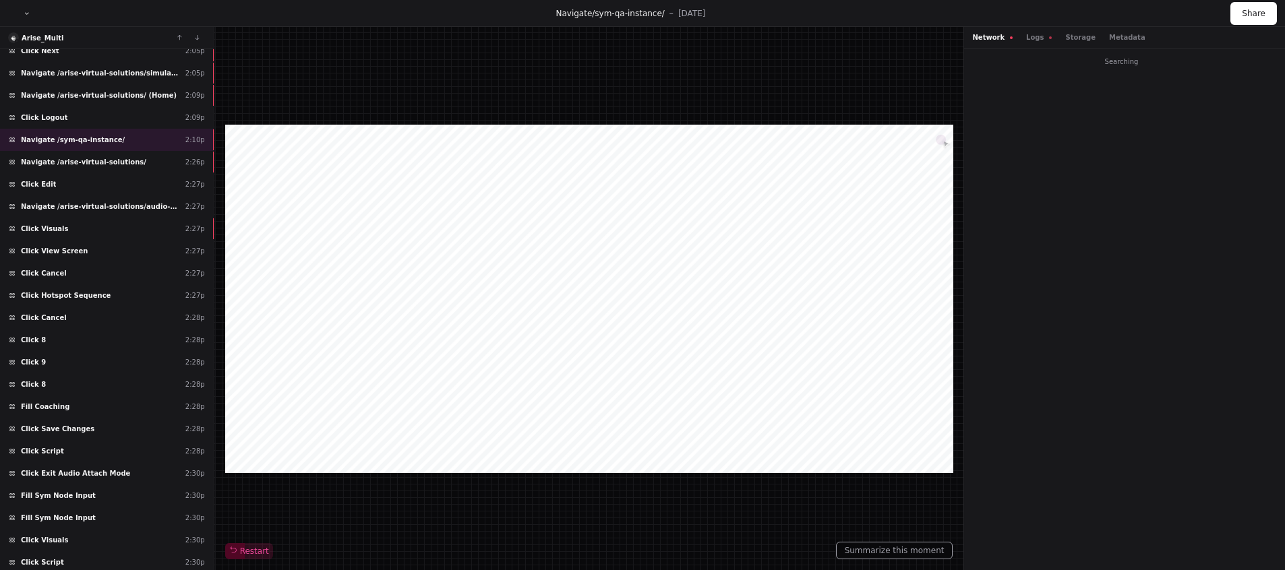
scroll to position [2483, 0]
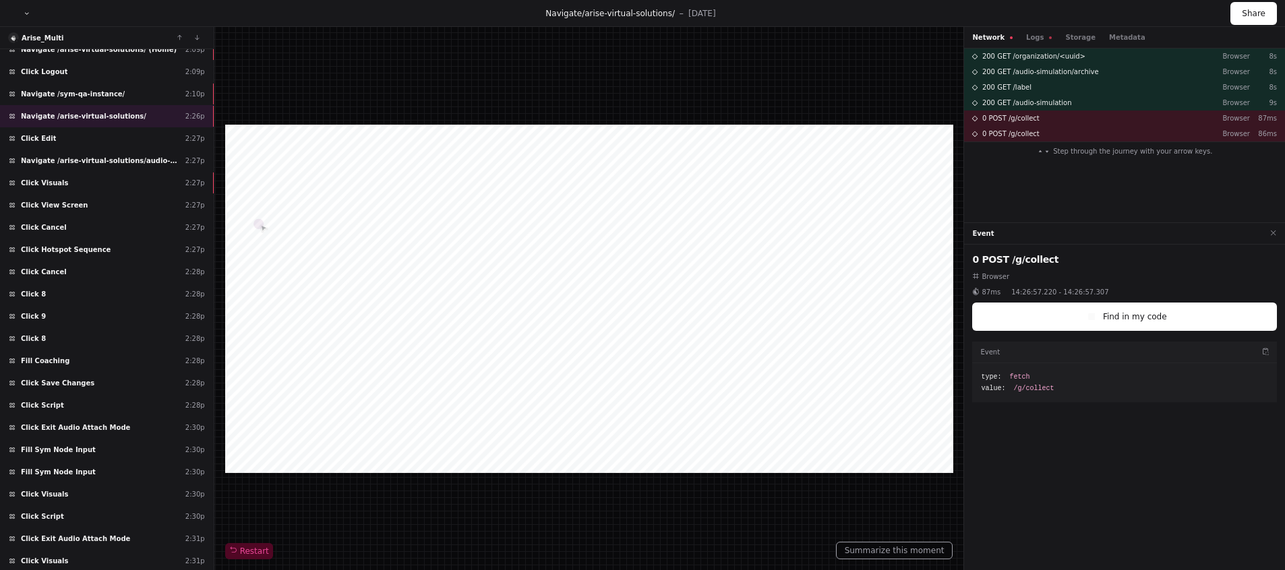
scroll to position [2510, 0]
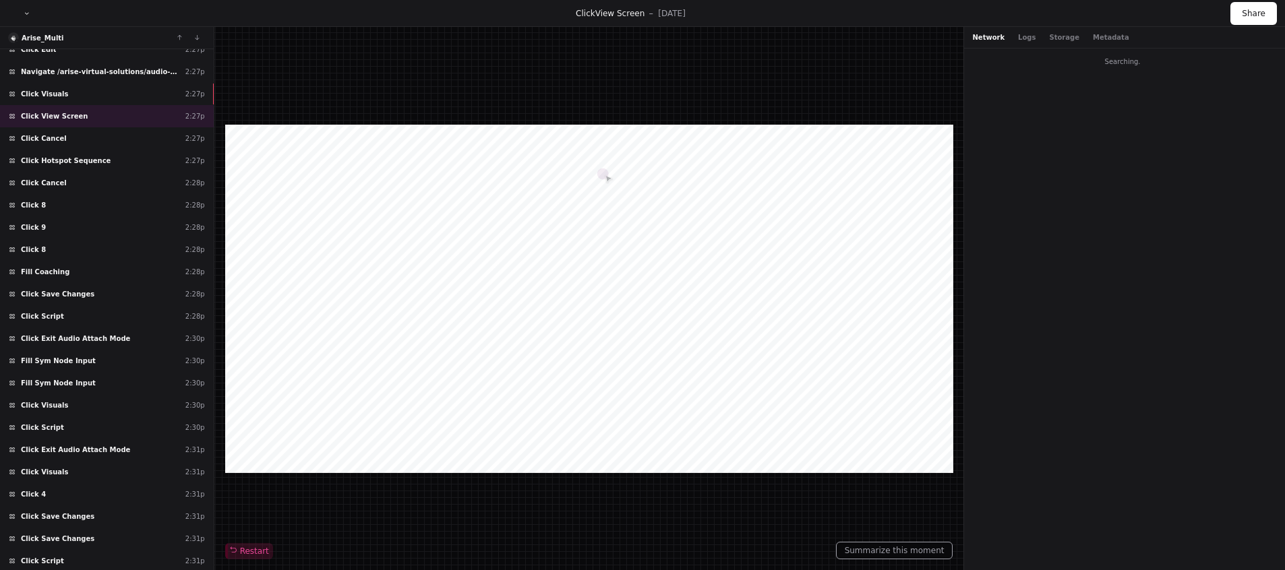
scroll to position [2618, 0]
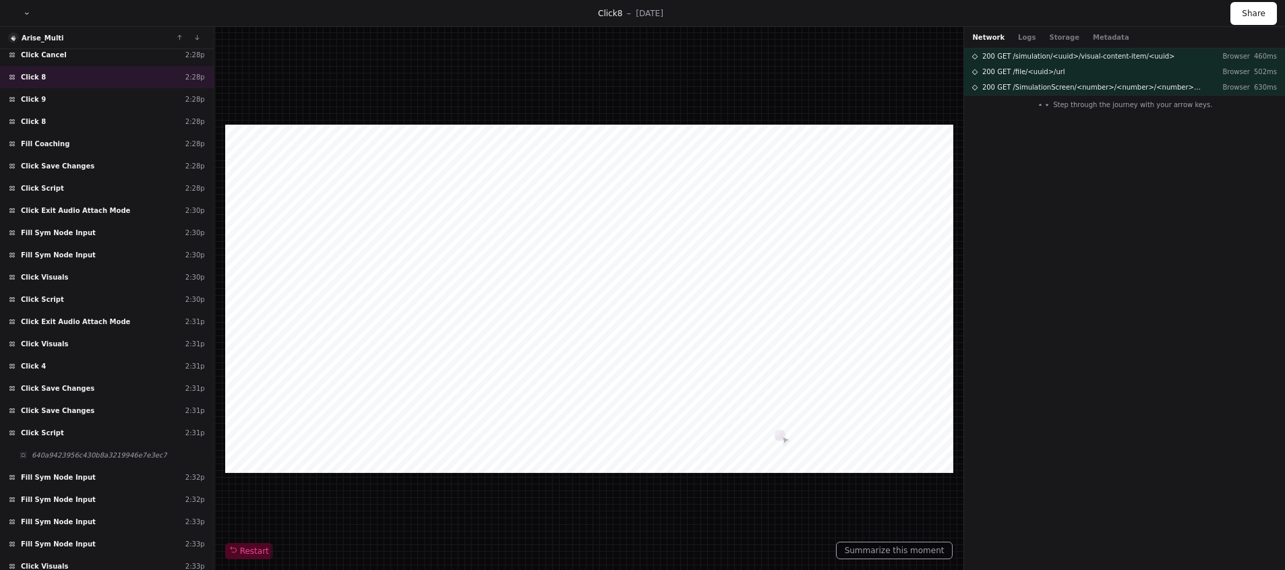
scroll to position [2725, 0]
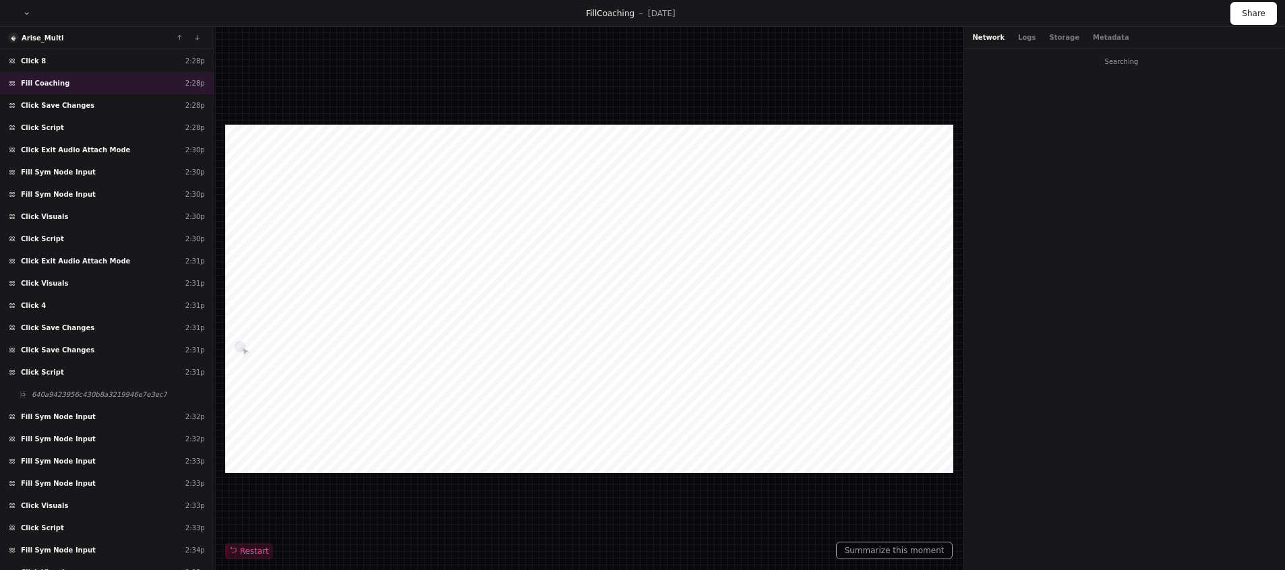
scroll to position [2806, 0]
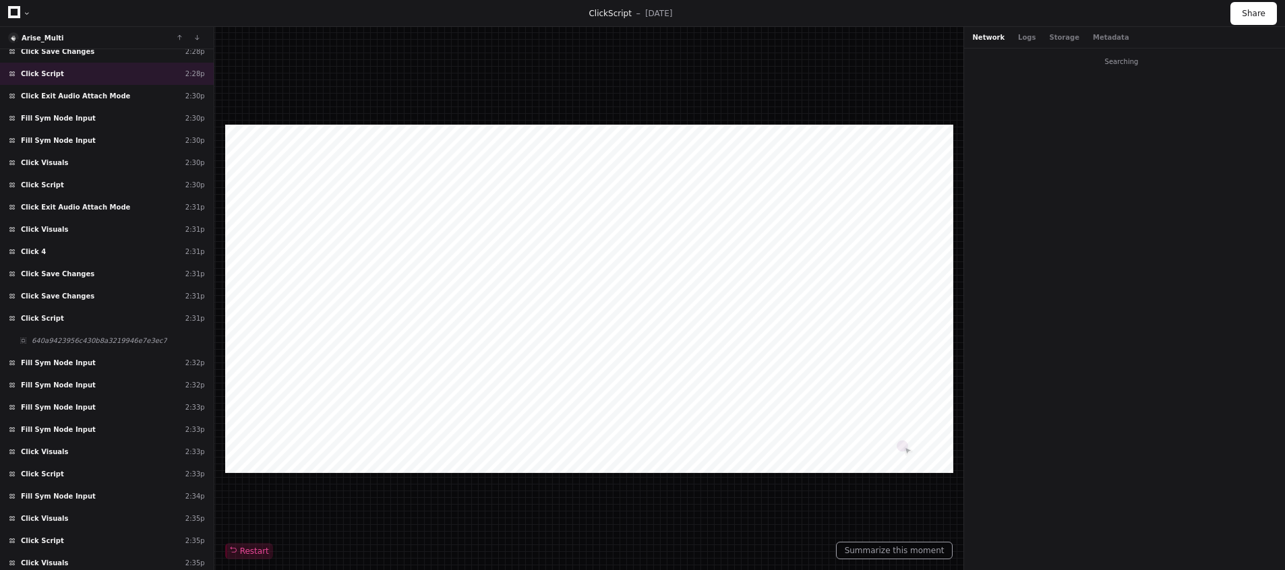
scroll to position [2860, 0]
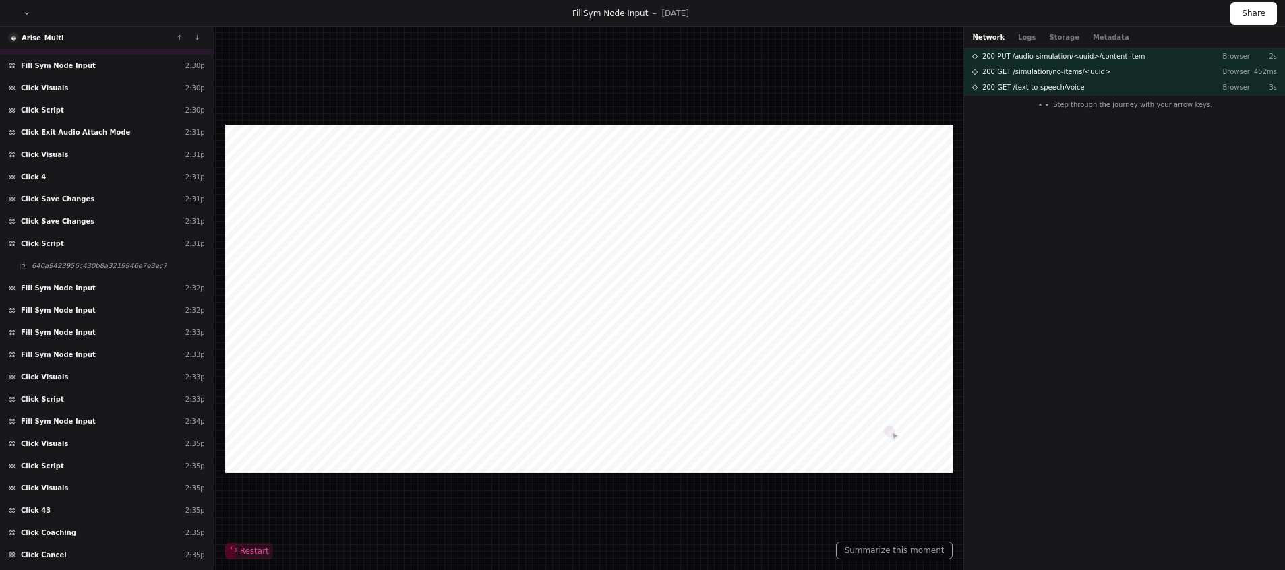
scroll to position [2914, 0]
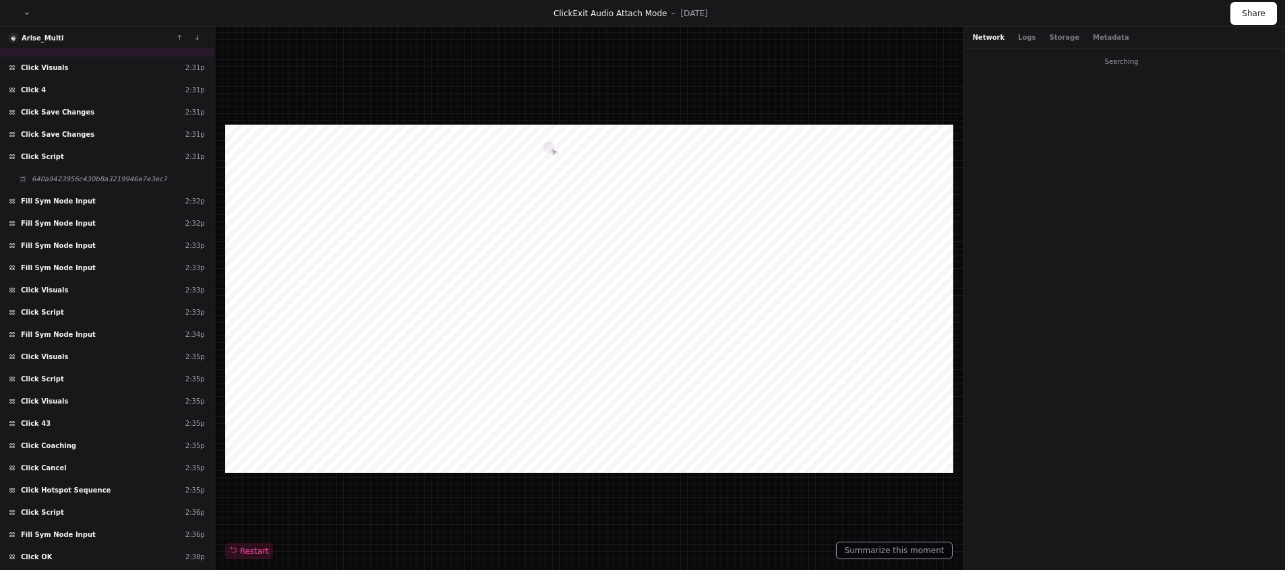
scroll to position [3022, 0]
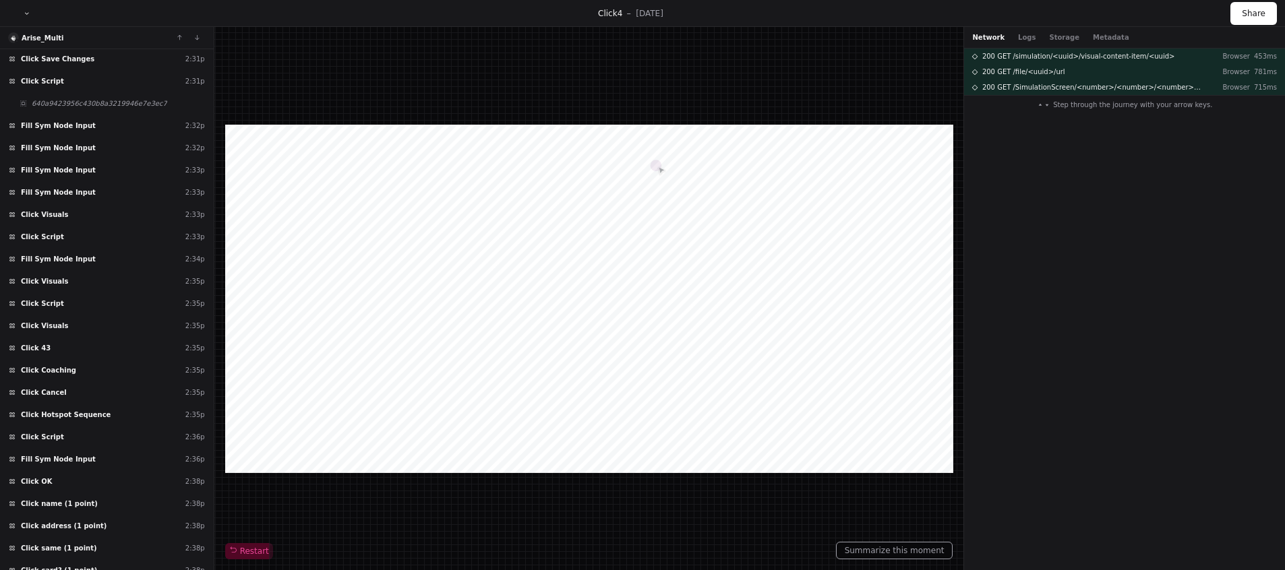
scroll to position [3076, 0]
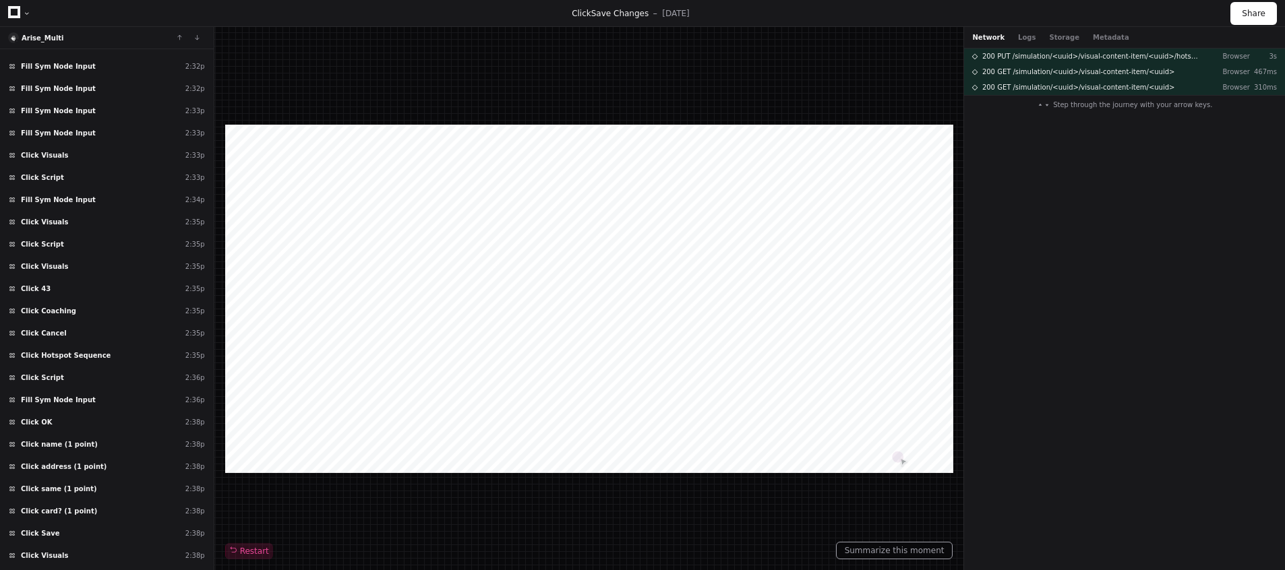
scroll to position [3157, 0]
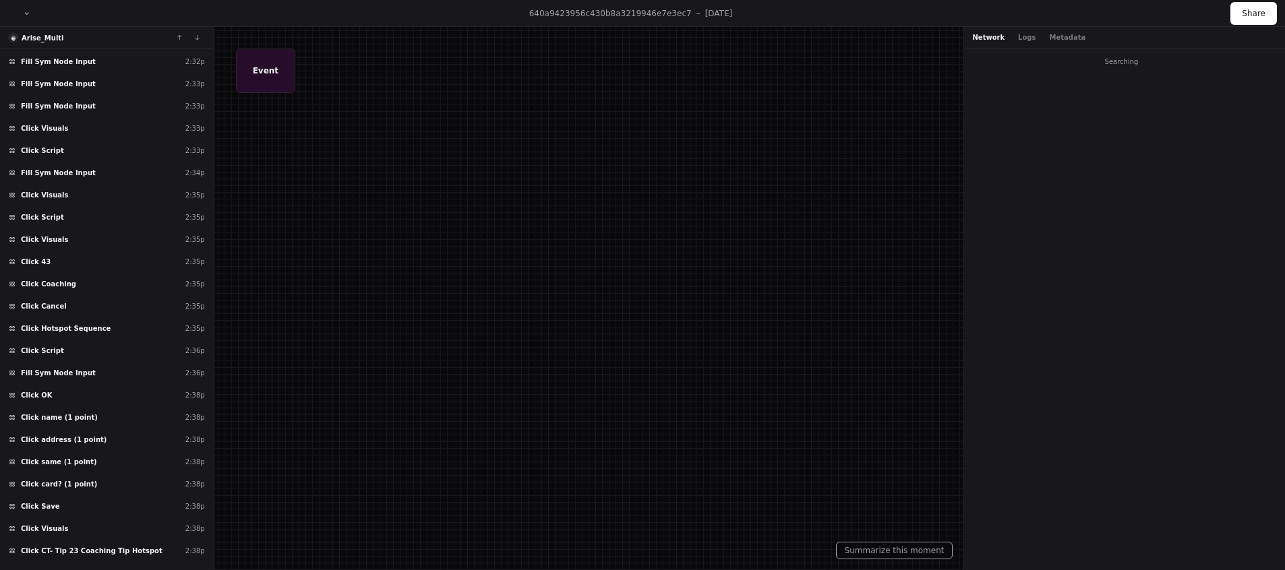
scroll to position [3184, 0]
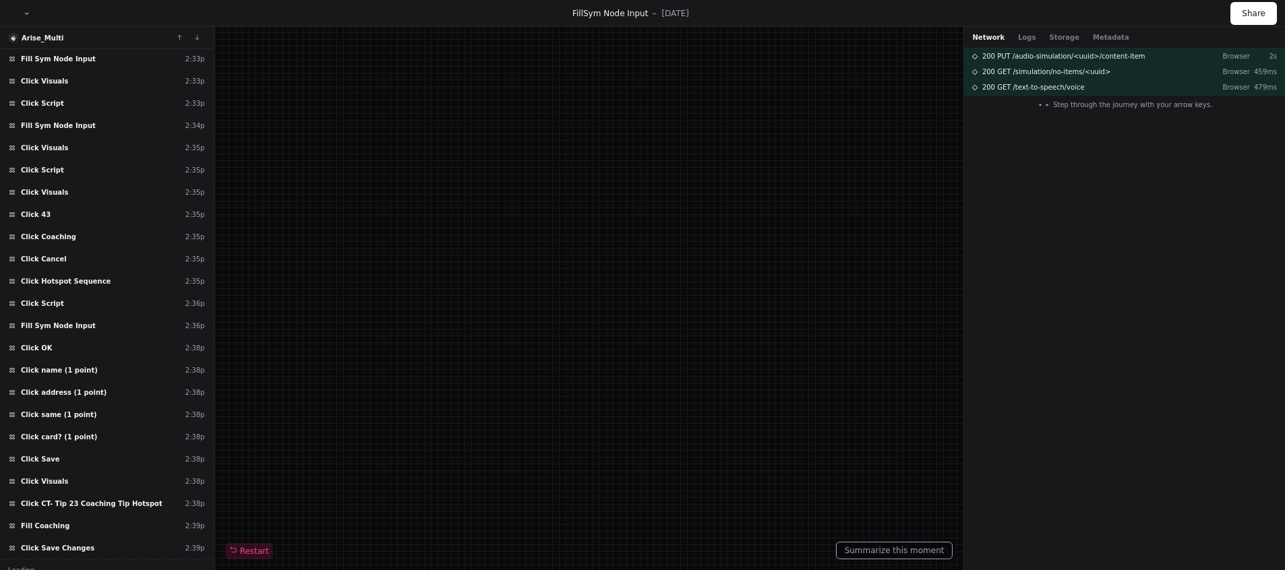
scroll to position [3211, 0]
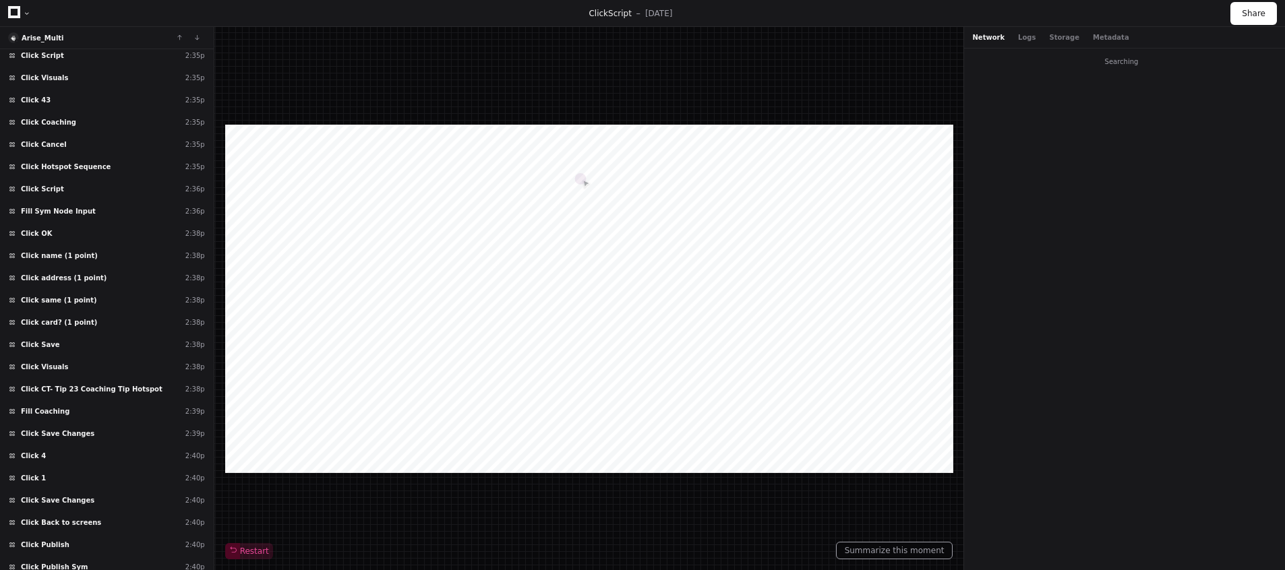
scroll to position [3346, 0]
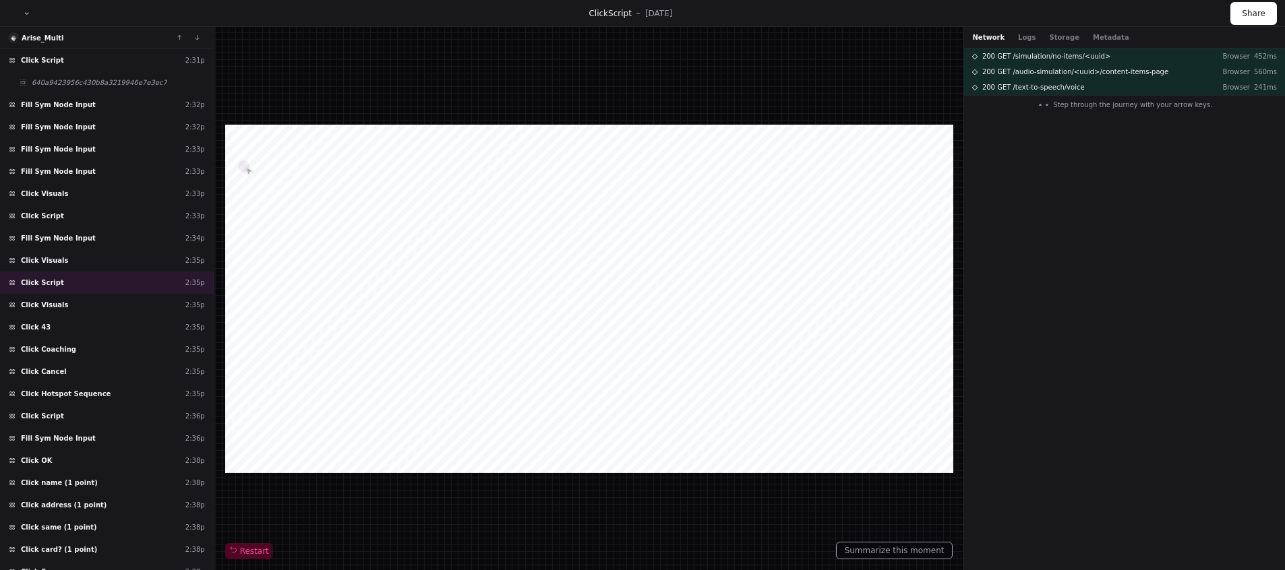
scroll to position [3087, 0]
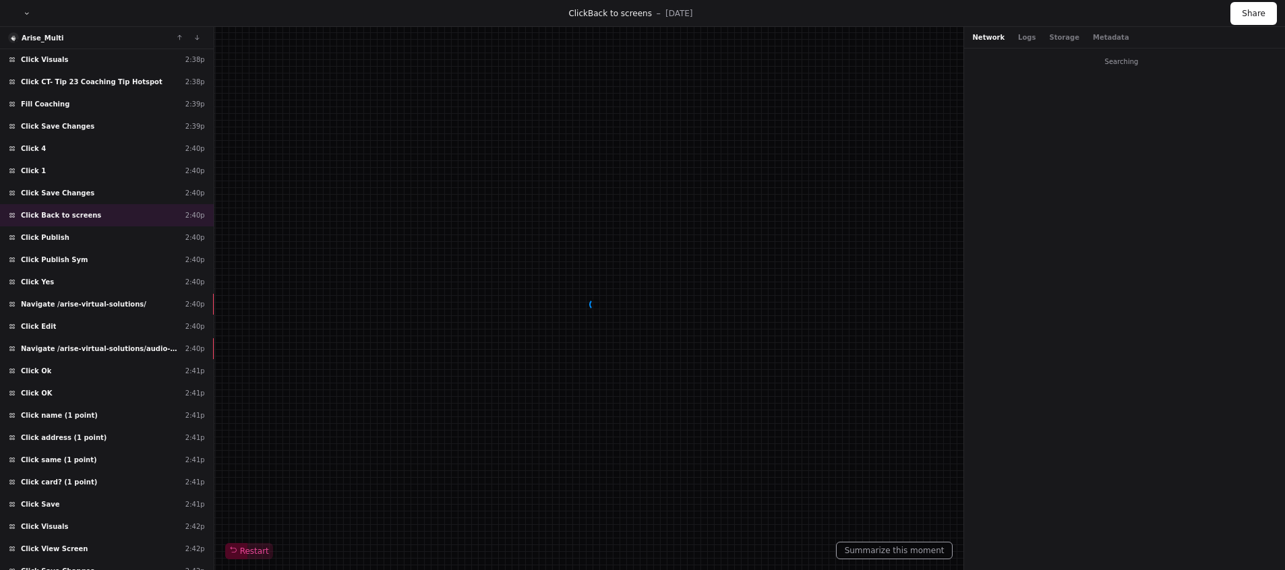
scroll to position [3653, 0]
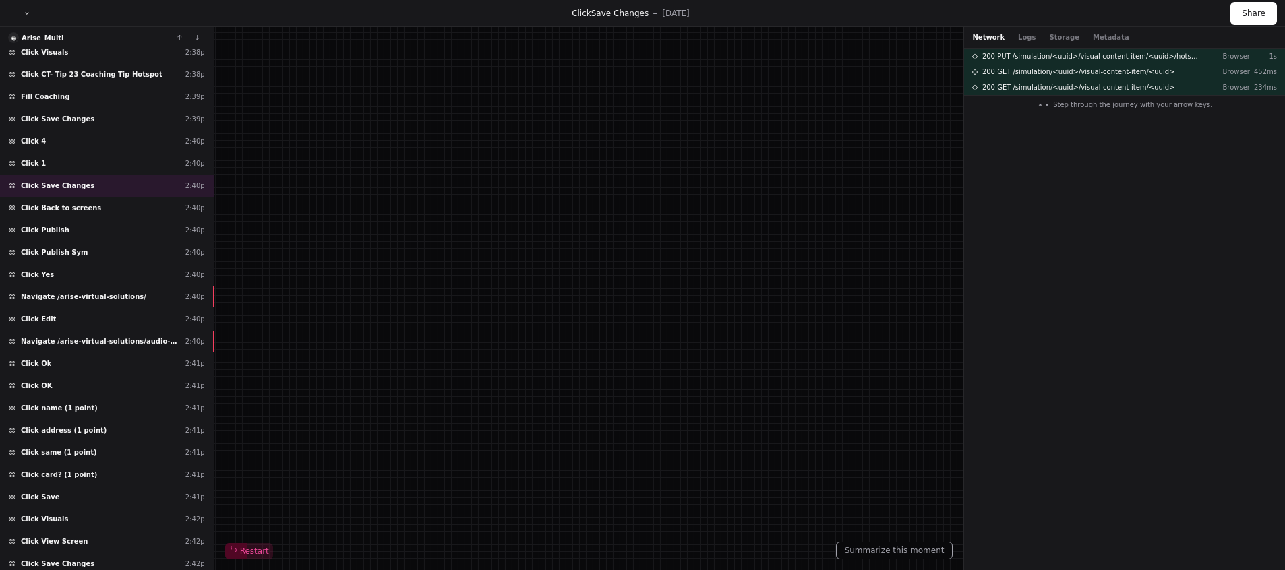
scroll to position [3626, 0]
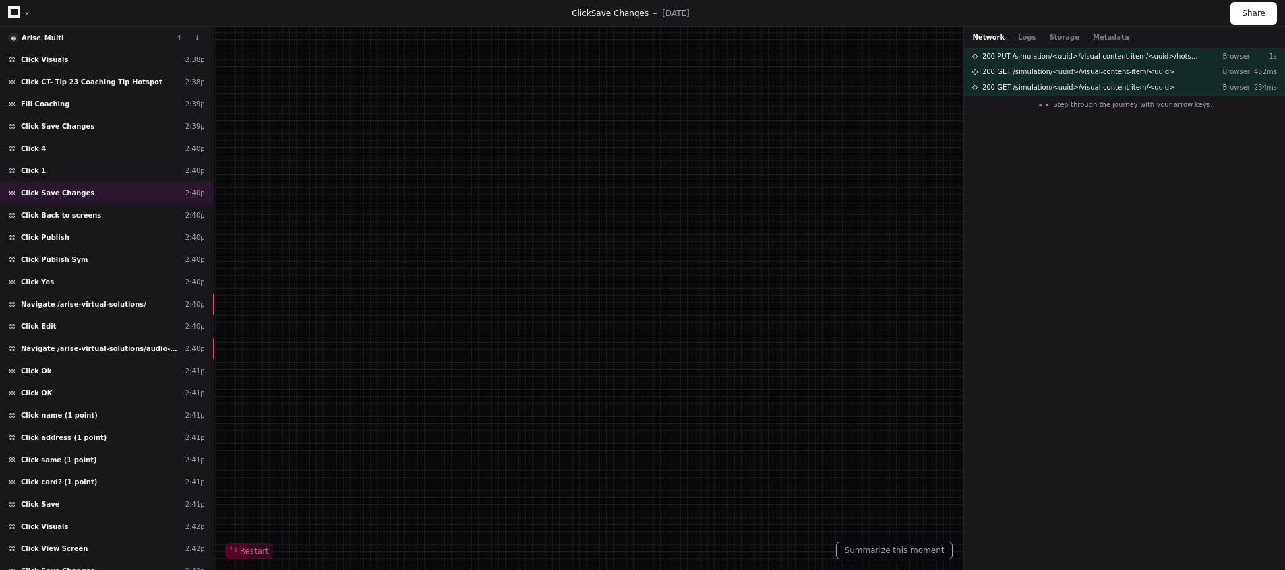
scroll to position [3599, 0]
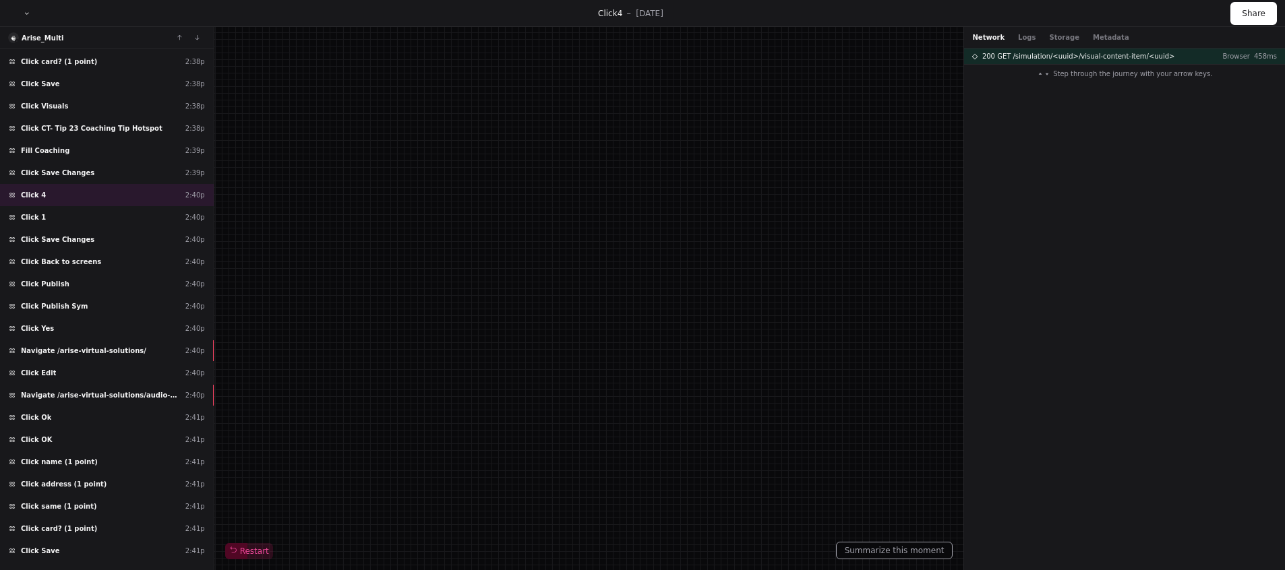
scroll to position [3572, 0]
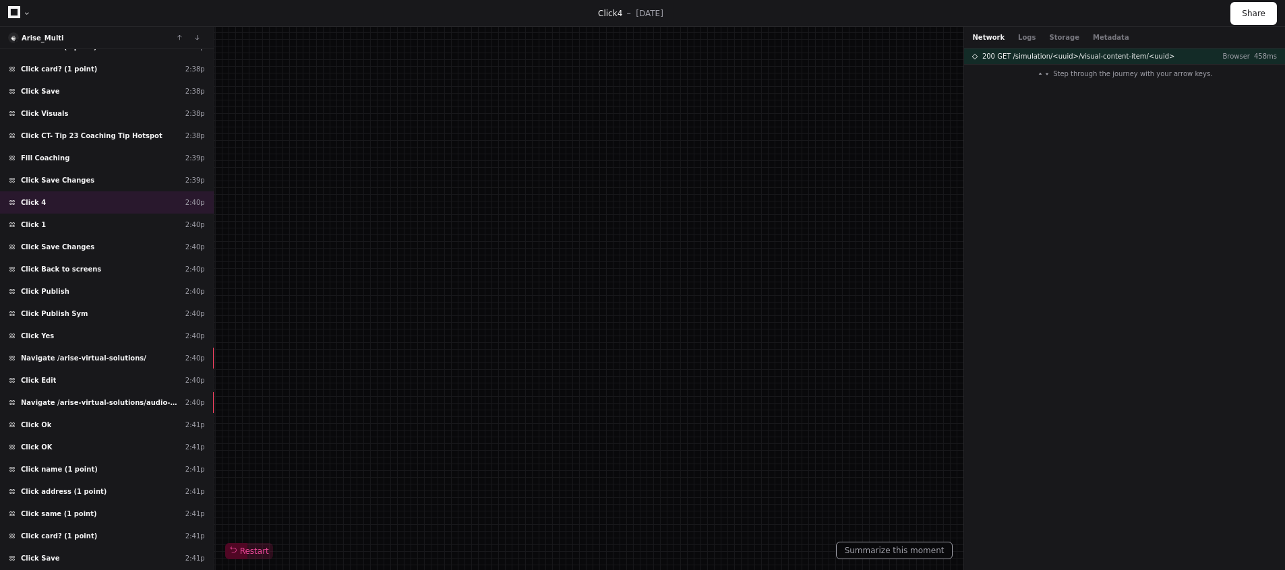
scroll to position [3545, 0]
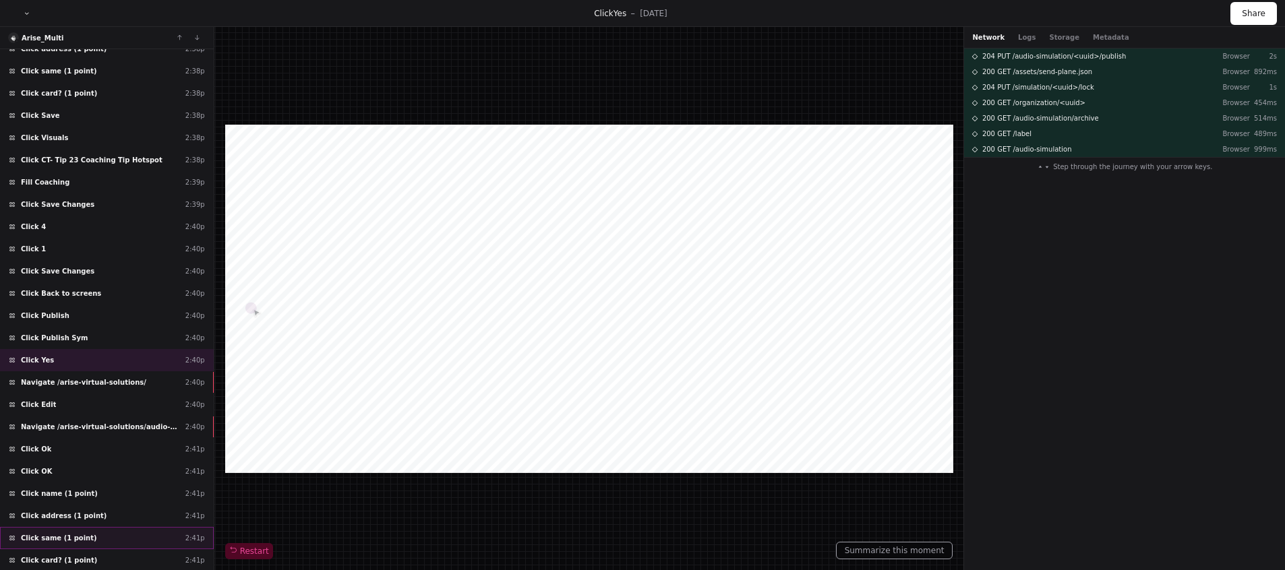
scroll to position [258, 0]
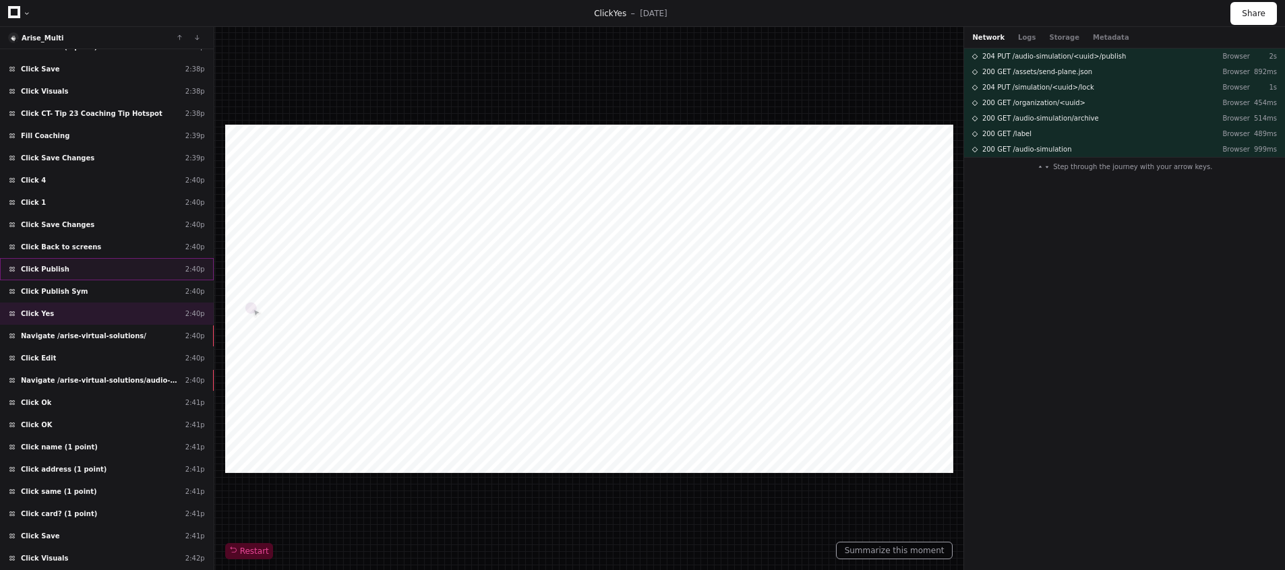
click at [98, 265] on div "Click Publish 2:40p" at bounding box center [107, 269] width 214 height 22
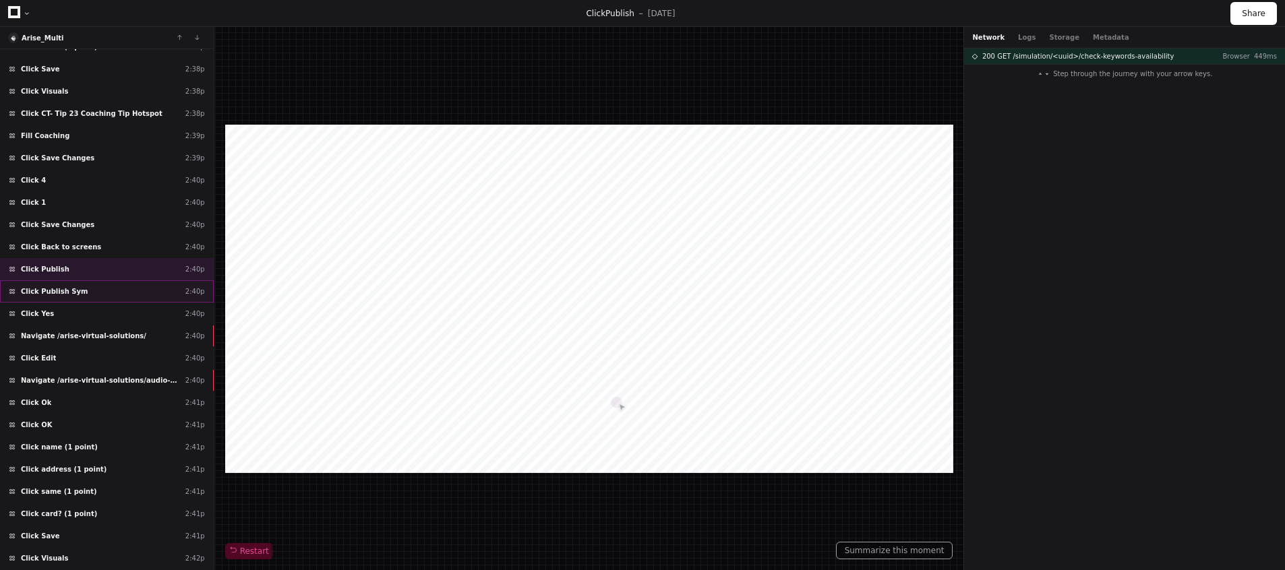
click at [85, 291] on div "Click Publish Sym 2:40p" at bounding box center [107, 291] width 214 height 22
click at [1021, 55] on span "200 PUT /audio-simulation/<uuid>" at bounding box center [1040, 56] width 117 height 10
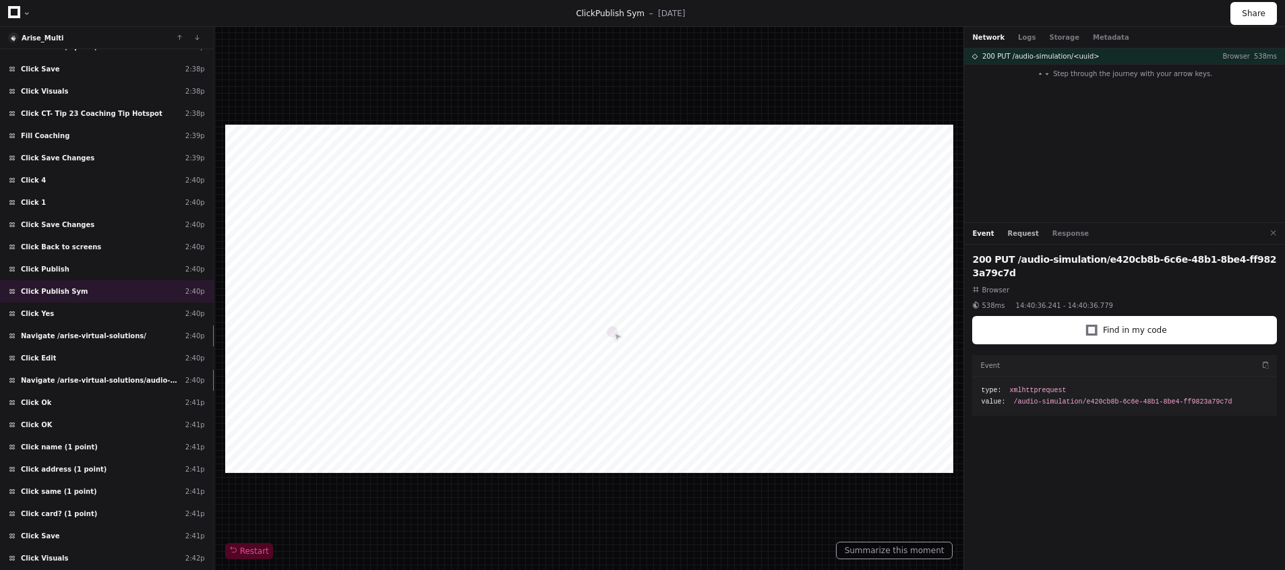
click at [1025, 235] on button "Request" at bounding box center [1023, 234] width 31 height 10
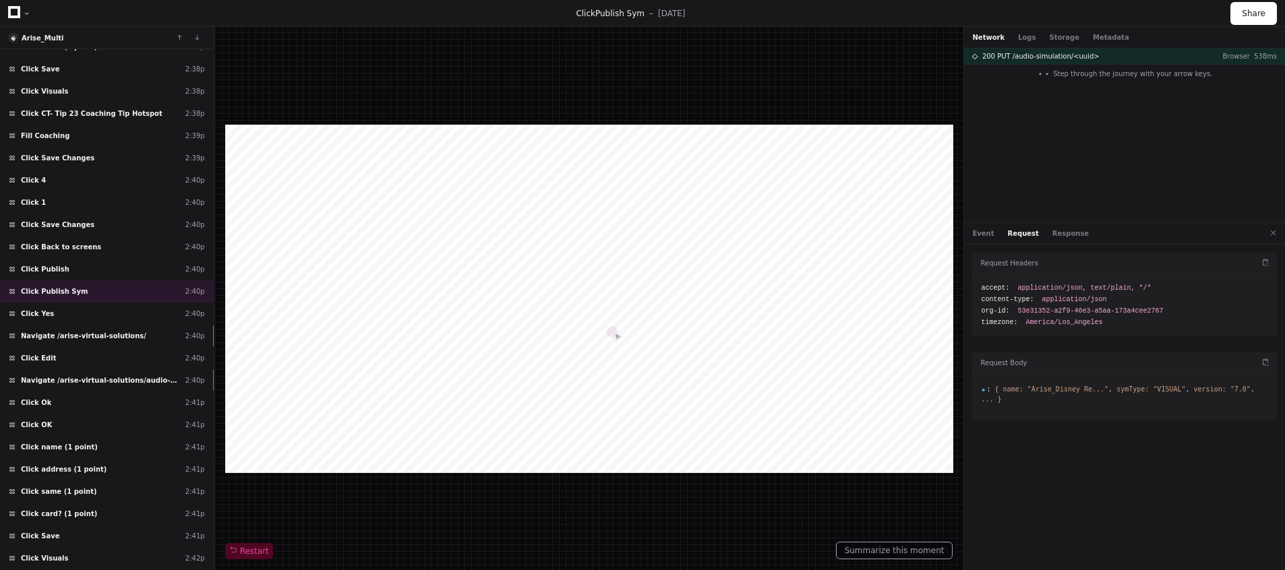
click at [988, 395] on span "{ name: "Arise_Disney Re...", symType: "VISUAL", version: "7.0", ... }" at bounding box center [1117, 395] width 273 height 18
click at [984, 394] on span "{ name: "Arise_Disney Re...", symType: "VISUAL", version: "7.0", ... }" at bounding box center [1117, 395] width 273 height 18
click at [984, 390] on span ":" at bounding box center [985, 389] width 9 height 7
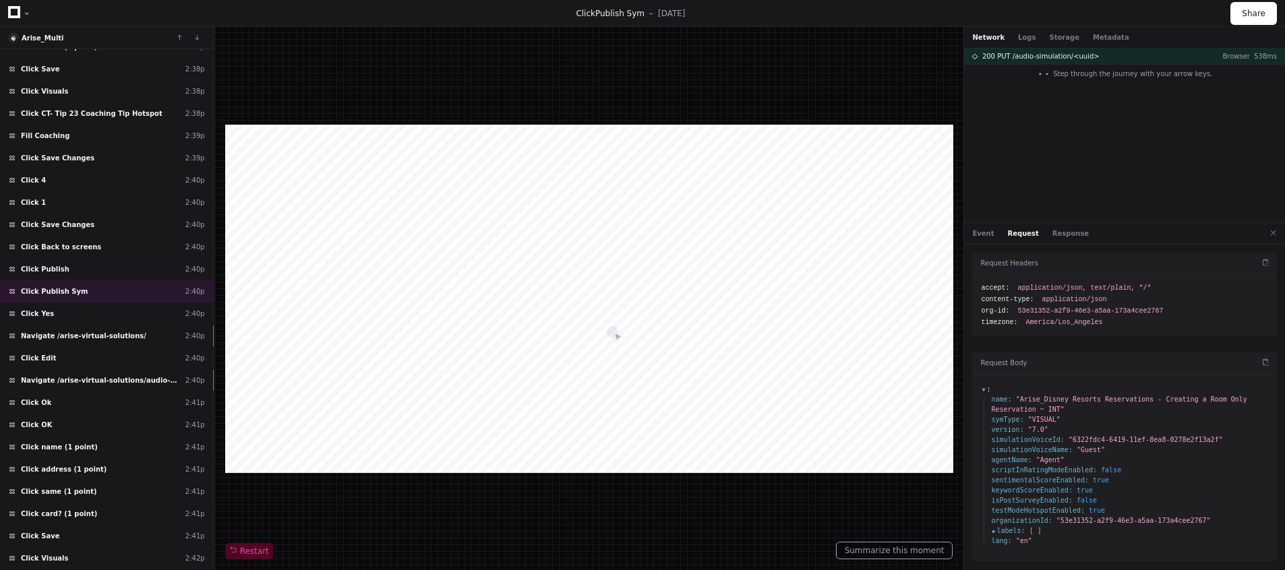
click at [977, 388] on div at bounding box center [1124, 467] width 305 height 187
click at [984, 389] on span ":" at bounding box center [985, 389] width 9 height 7
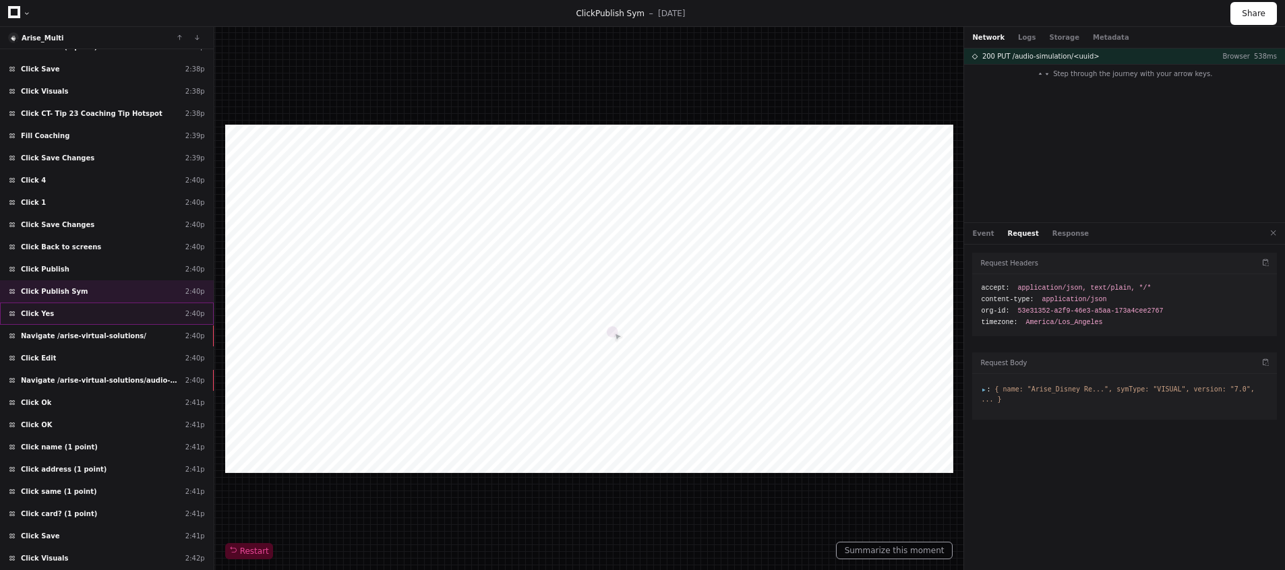
click at [38, 315] on span "Click Yes" at bounding box center [37, 314] width 33 height 10
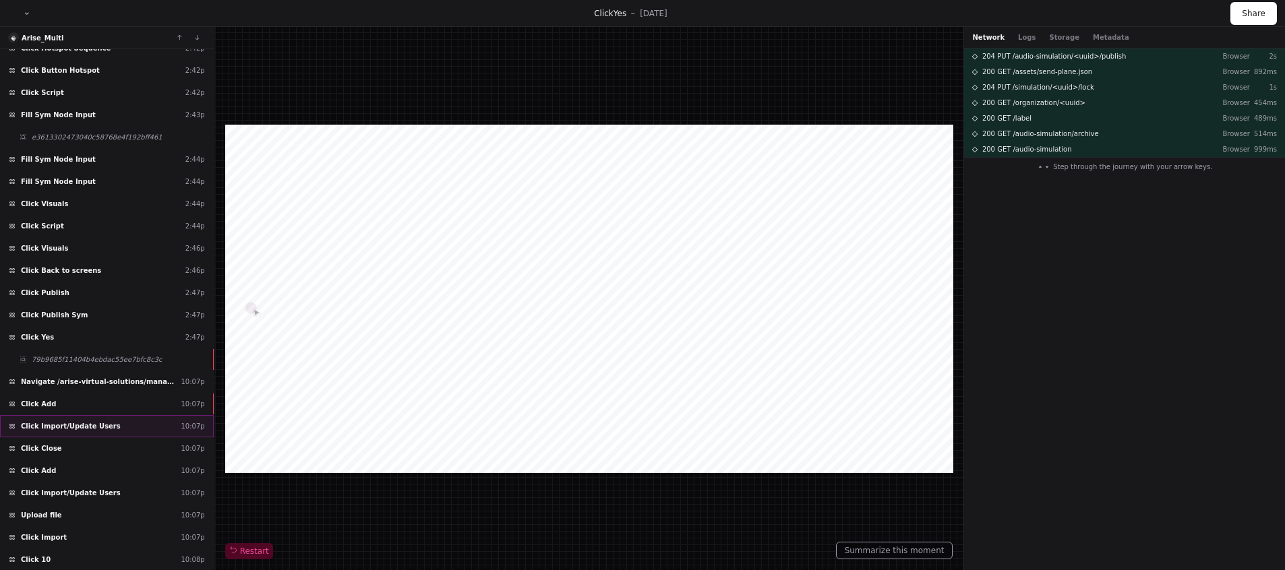
scroll to position [878, 0]
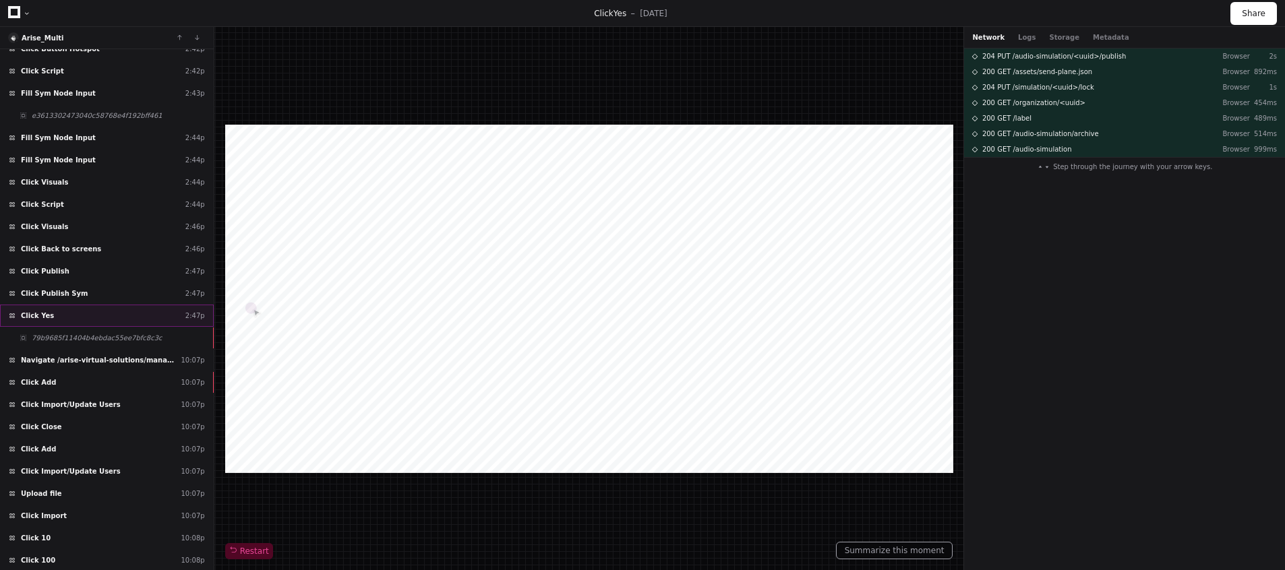
click at [69, 317] on div "Click Yes 2:47p" at bounding box center [107, 316] width 214 height 22
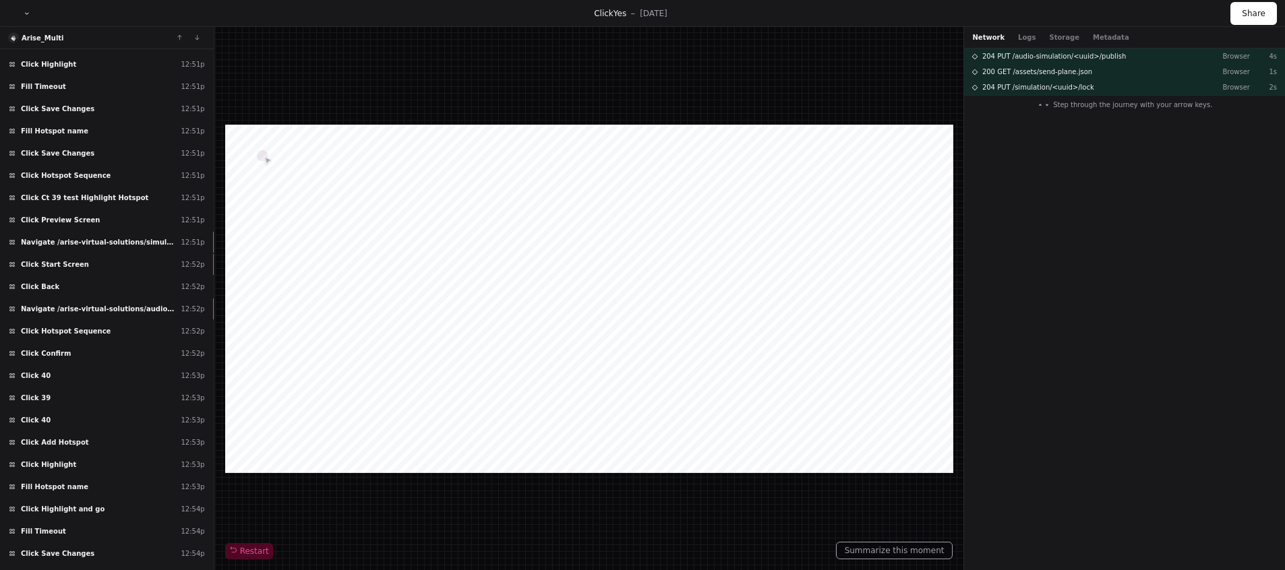
scroll to position [6271, 0]
click at [71, 351] on div "Click Confirm 12:52p" at bounding box center [107, 351] width 214 height 22
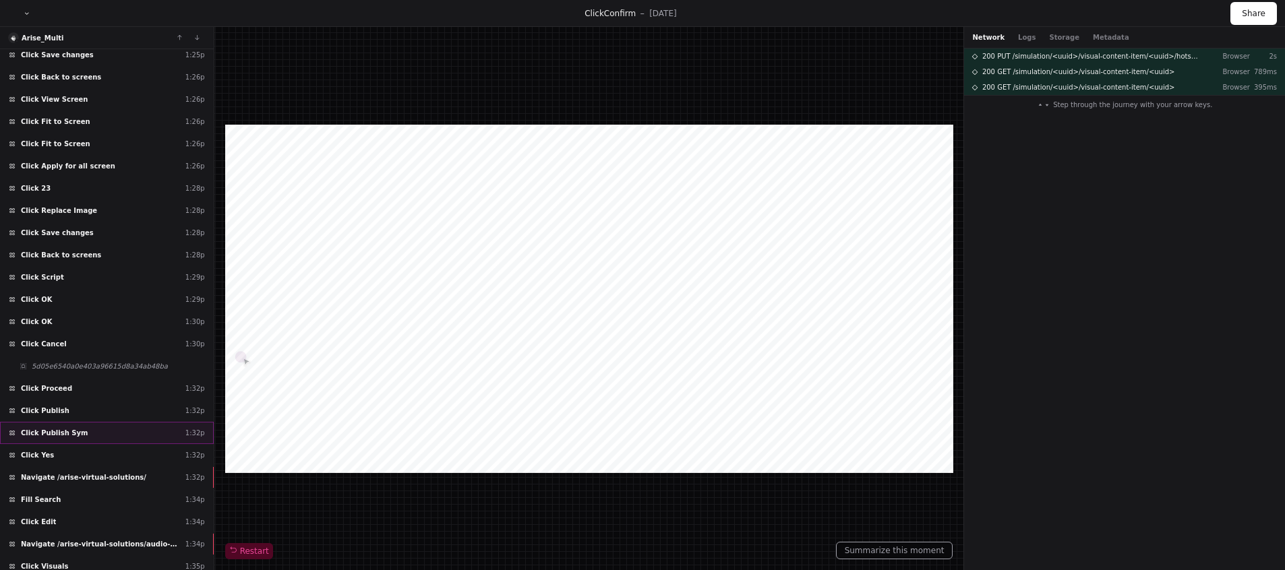
scroll to position [8172, 0]
click at [69, 446] on div "Click Yes 1:32p" at bounding box center [107, 452] width 214 height 22
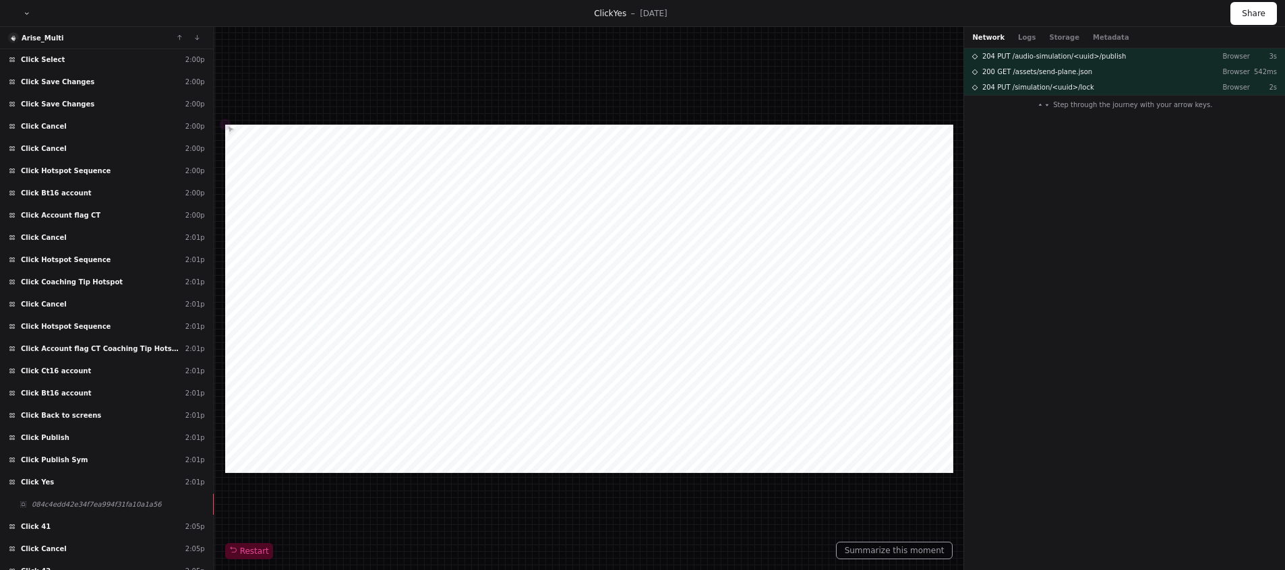
scroll to position [12052, 0]
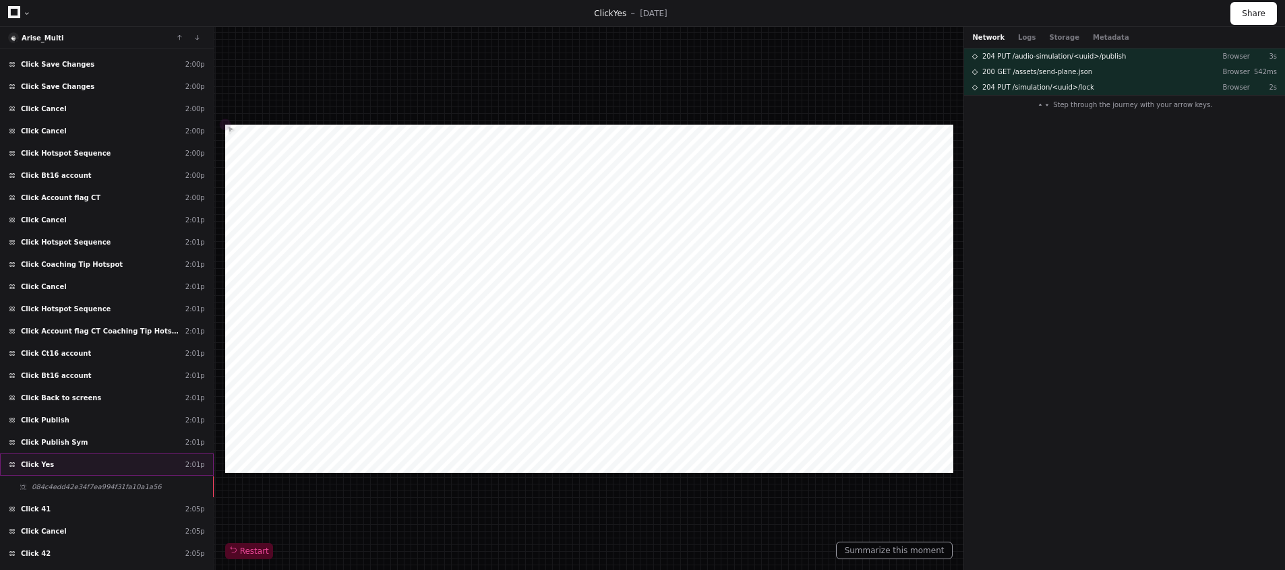
click at [76, 455] on div "Click Yes 2:01p" at bounding box center [107, 465] width 214 height 22
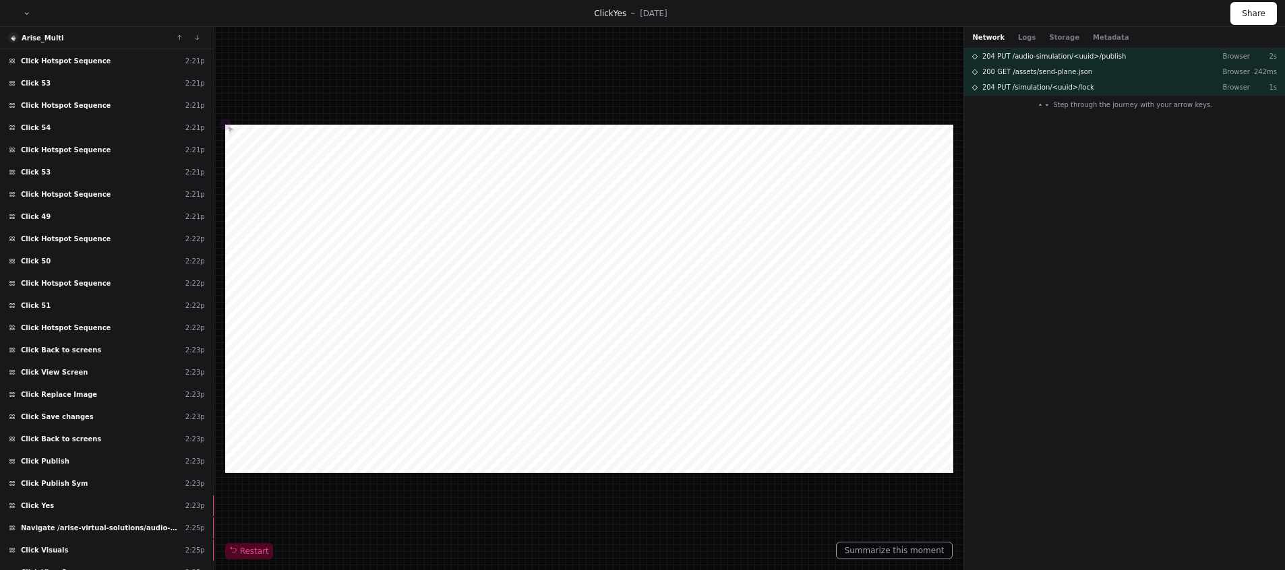
scroll to position [13754, 0]
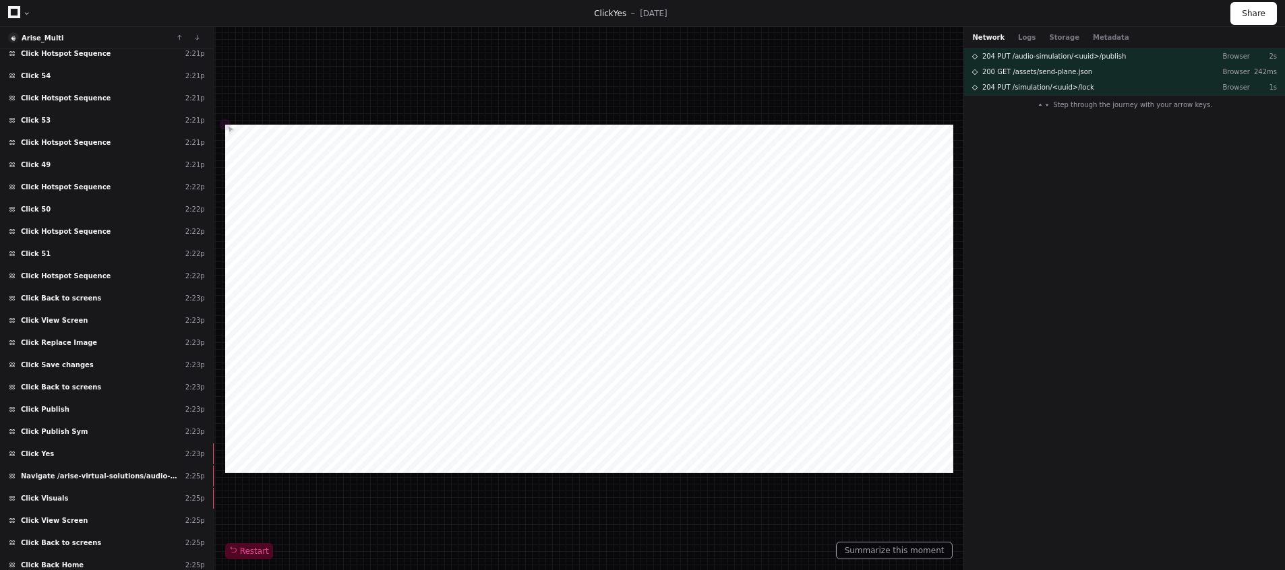
click at [77, 455] on div "Click Yes 2:23p" at bounding box center [107, 454] width 214 height 22
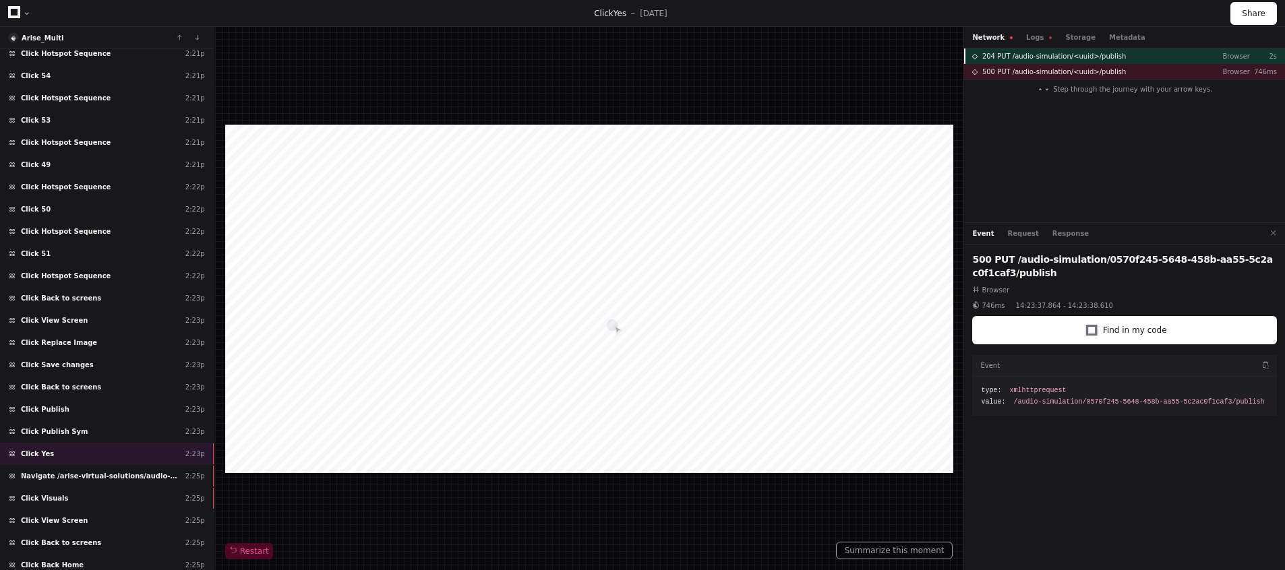
click at [1038, 59] on span "204 PUT /audio-simulation/<uuid>/publish" at bounding box center [1054, 56] width 144 height 10
click at [1010, 71] on span "500 PUT /audio-simulation/<uuid>/publish" at bounding box center [1054, 72] width 144 height 10
click at [1005, 56] on span "204 PUT /audio-simulation/<uuid>/publish" at bounding box center [1054, 56] width 144 height 10
click at [104, 475] on span "Navigate /arise-virtual-solutions/audio-simulation/*/create-sym" at bounding box center [100, 476] width 159 height 10
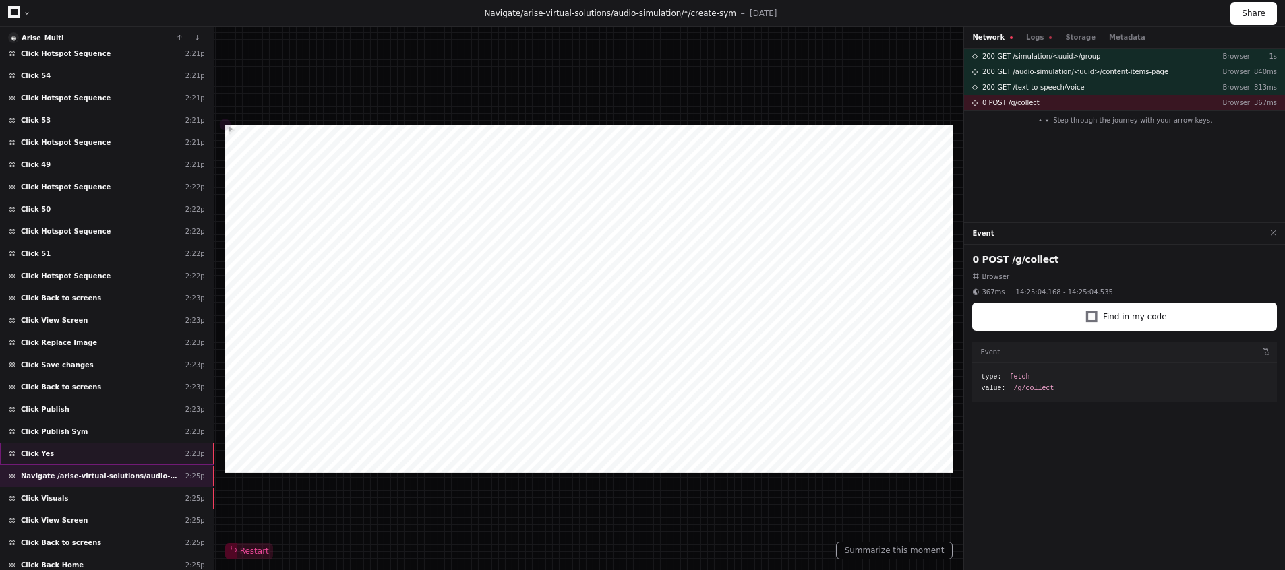
click at [89, 458] on div "Click Yes 2:23p" at bounding box center [107, 454] width 214 height 22
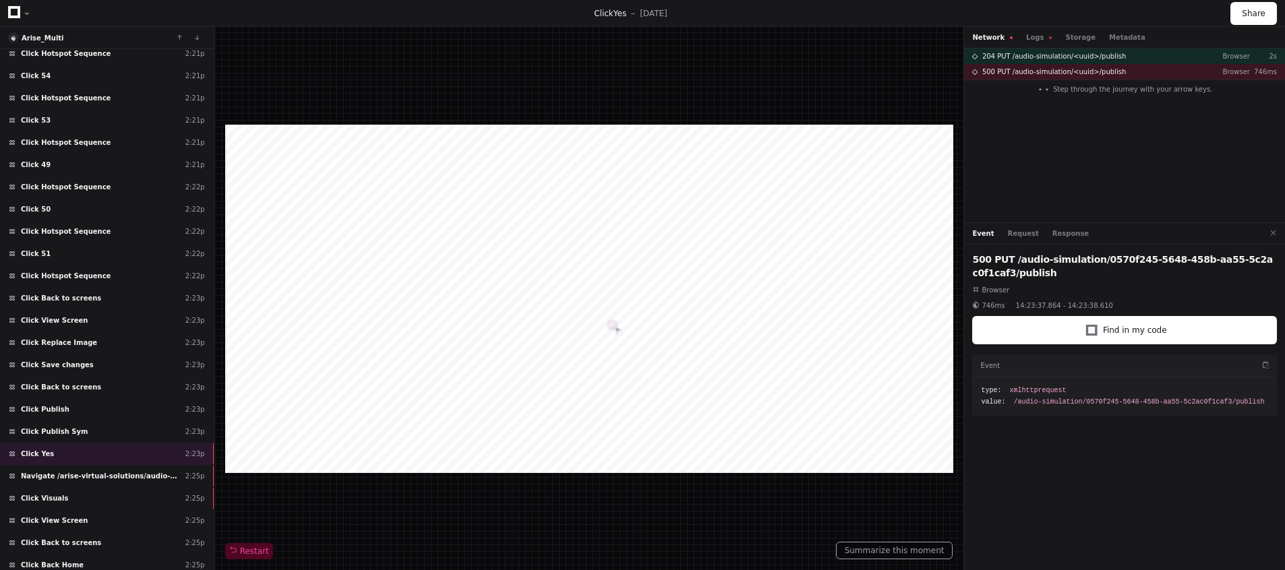
click at [639, 338] on div at bounding box center [589, 299] width 728 height 349
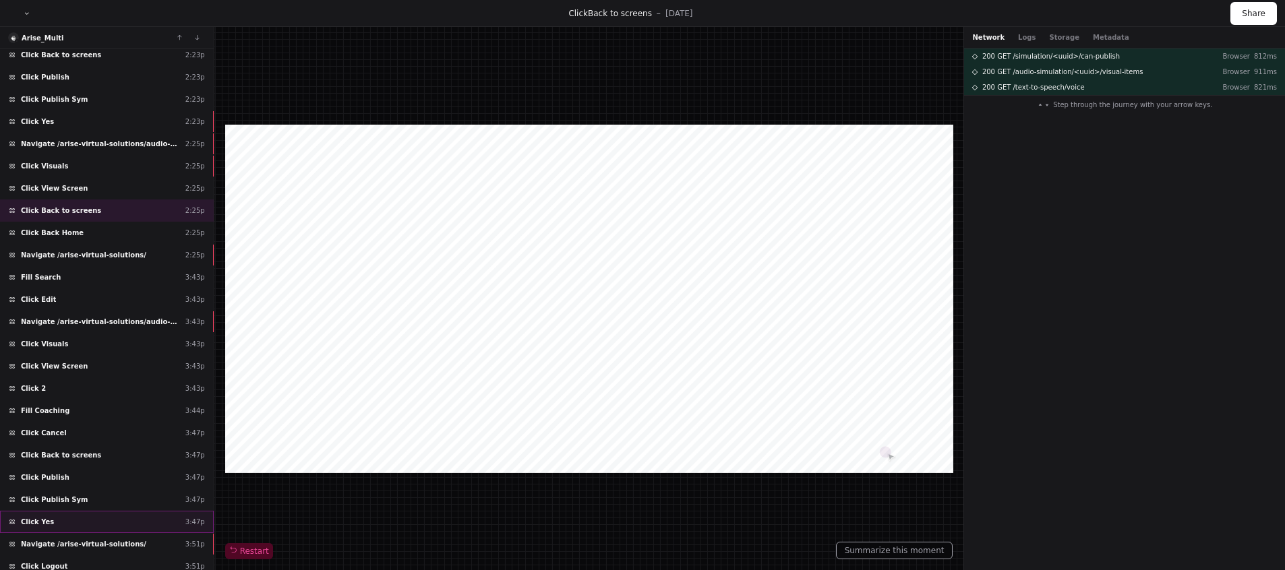
scroll to position [14119, 0]
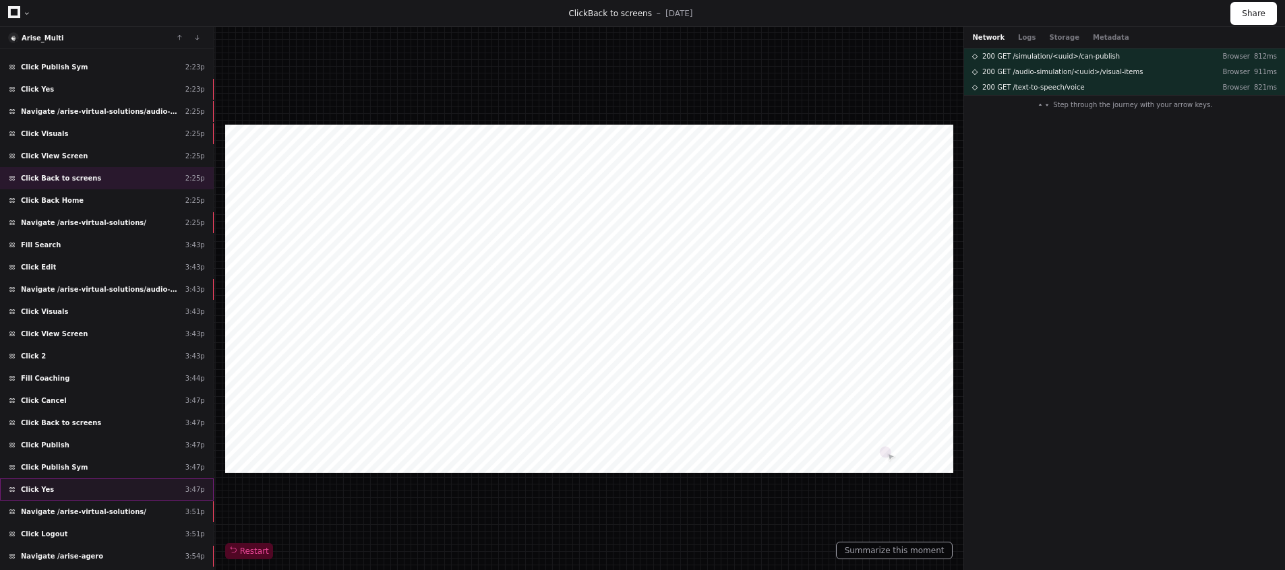
click at [80, 482] on div "Click Yes 3:47p" at bounding box center [107, 490] width 214 height 22
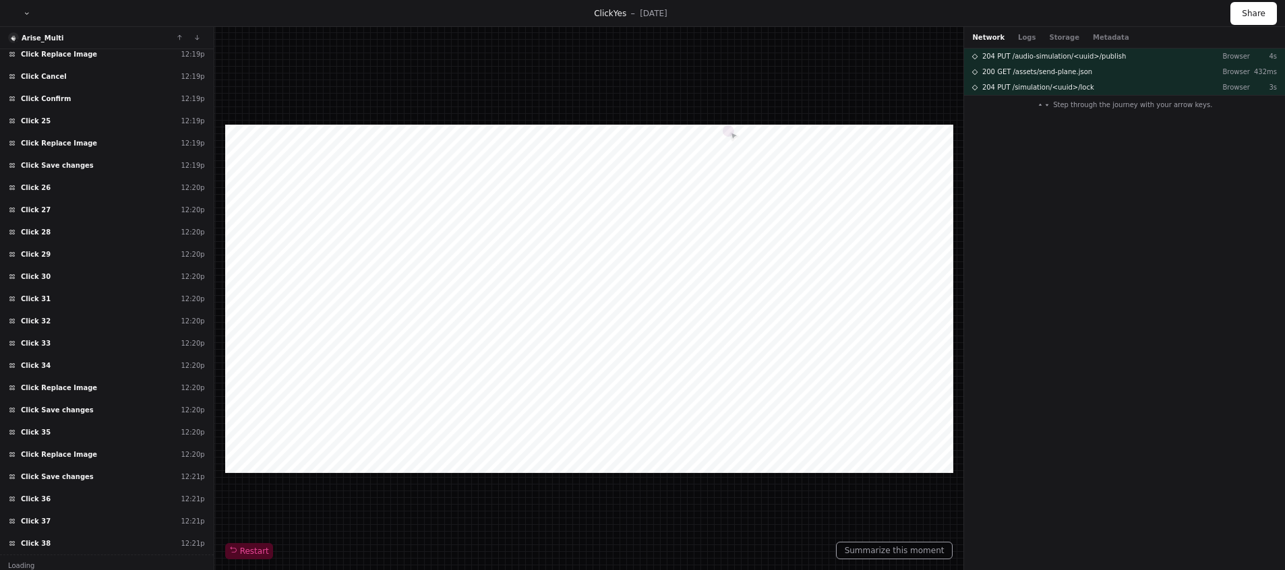
scroll to position [15894, 0]
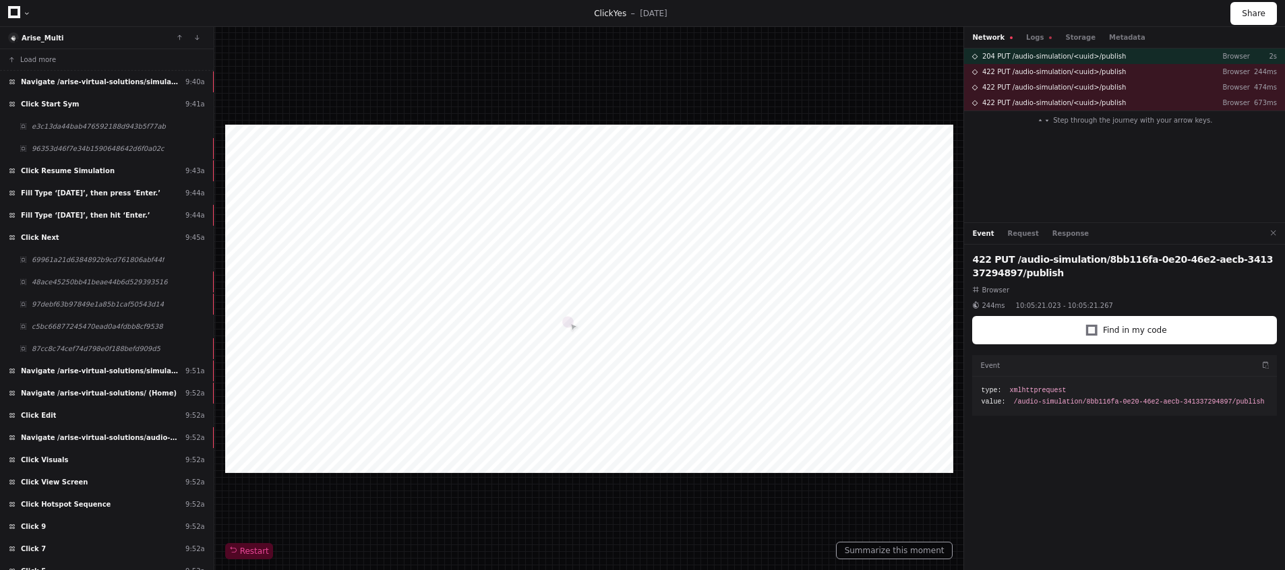
scroll to position [2714, 0]
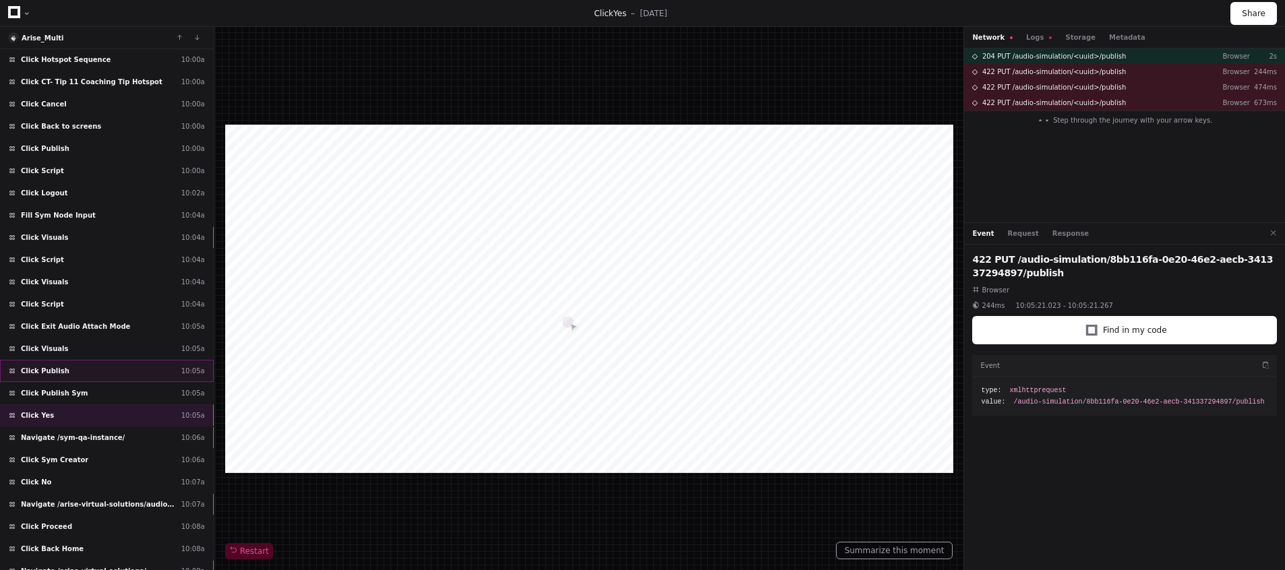
click at [82, 371] on div "Click Publish 10:05a" at bounding box center [107, 371] width 214 height 22
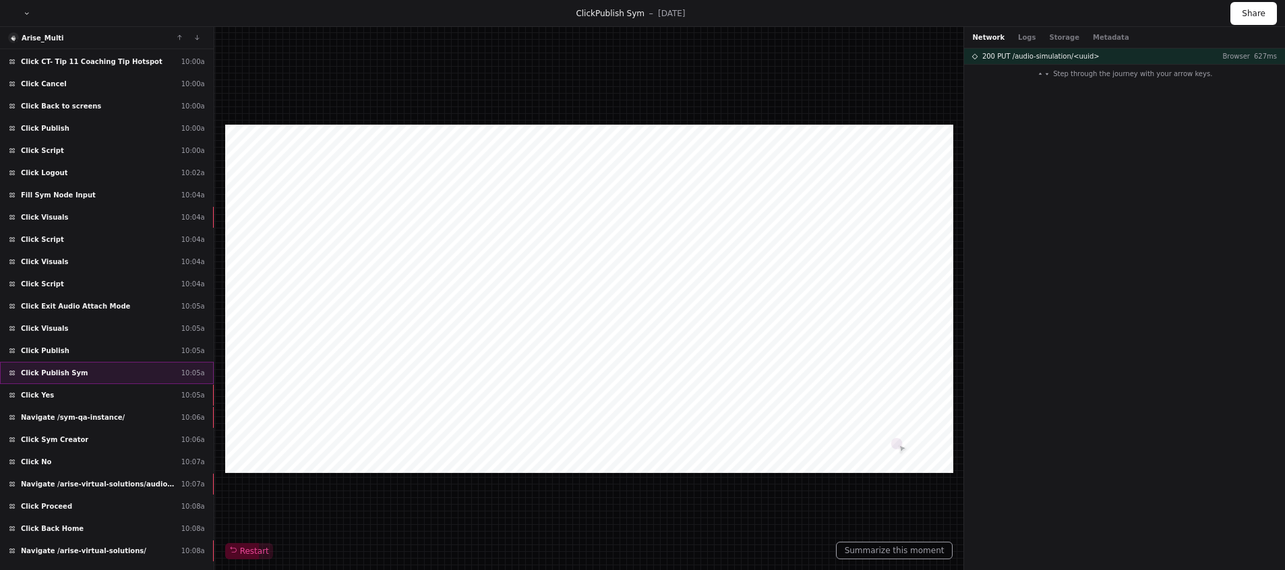
scroll to position [2741, 0]
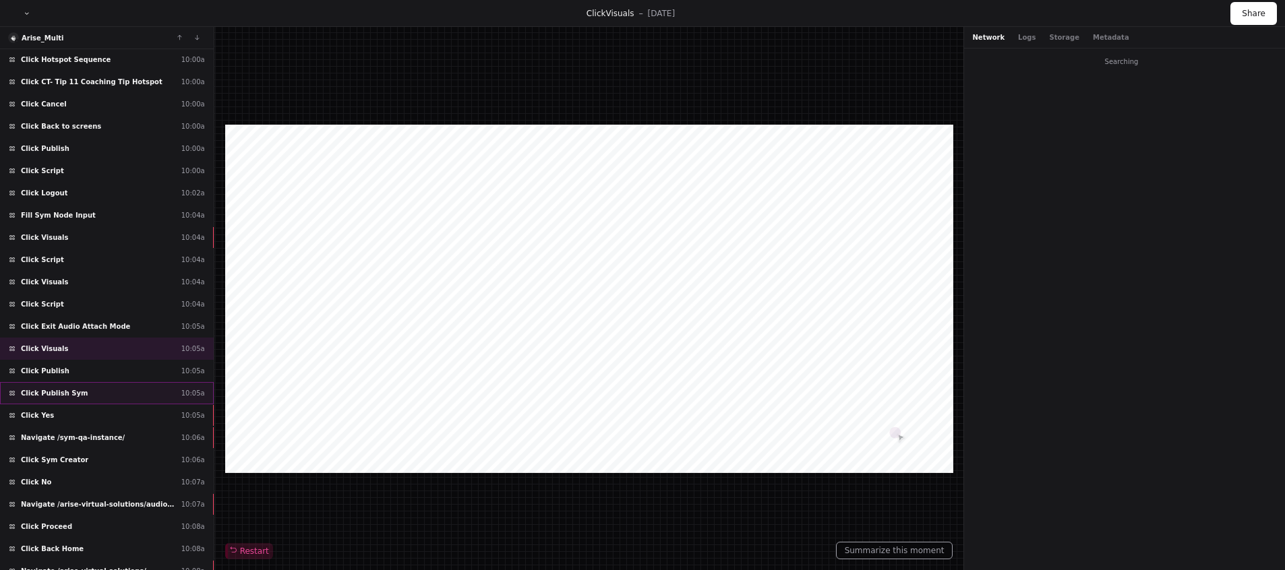
scroll to position [2687, 0]
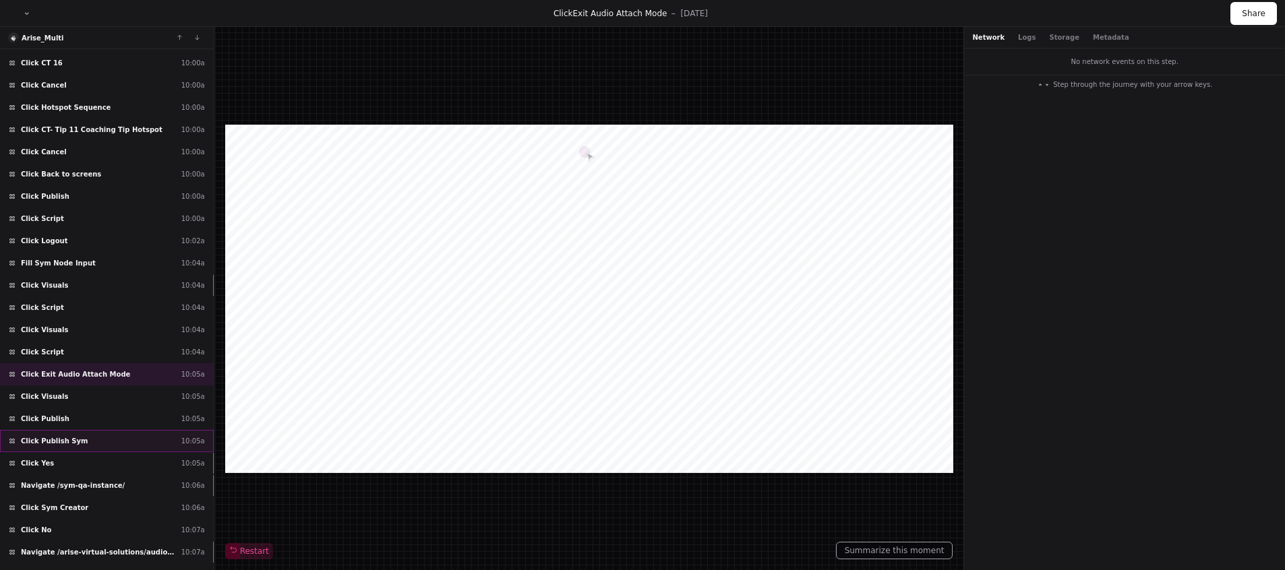
scroll to position [2660, 0]
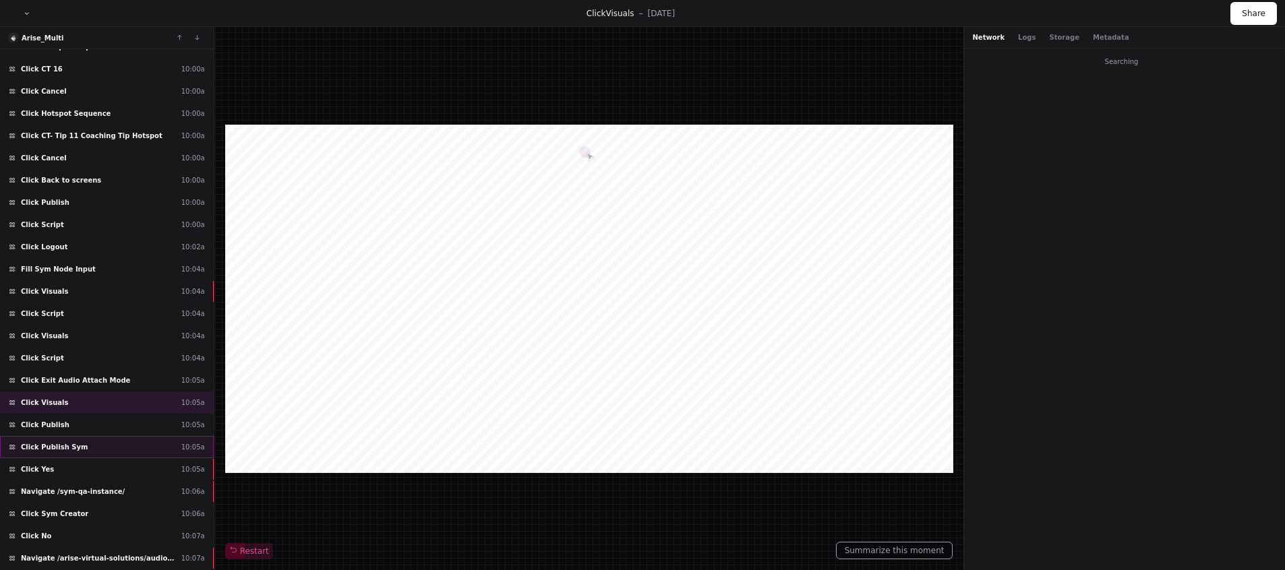
scroll to position [2687, 0]
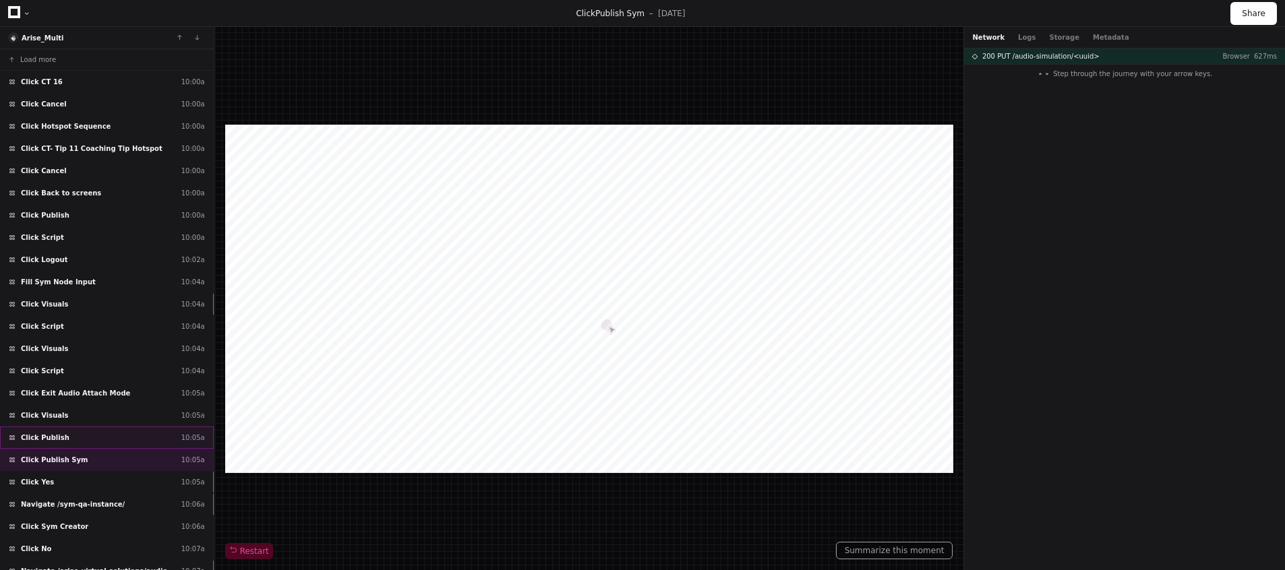
click at [102, 433] on div "Click Publish 10:05a" at bounding box center [107, 438] width 214 height 22
click at [93, 454] on div "Click Publish Sym 10:05a" at bounding box center [107, 460] width 214 height 22
click at [69, 348] on div "Click Visuals 10:04a" at bounding box center [107, 349] width 214 height 22
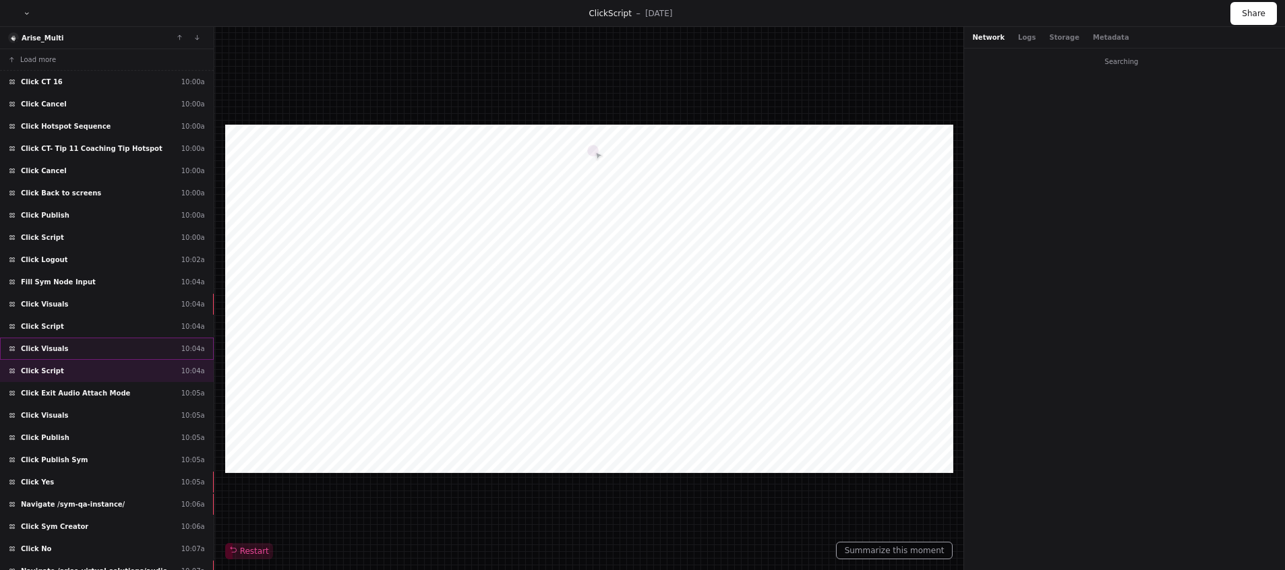
scroll to position [27, 0]
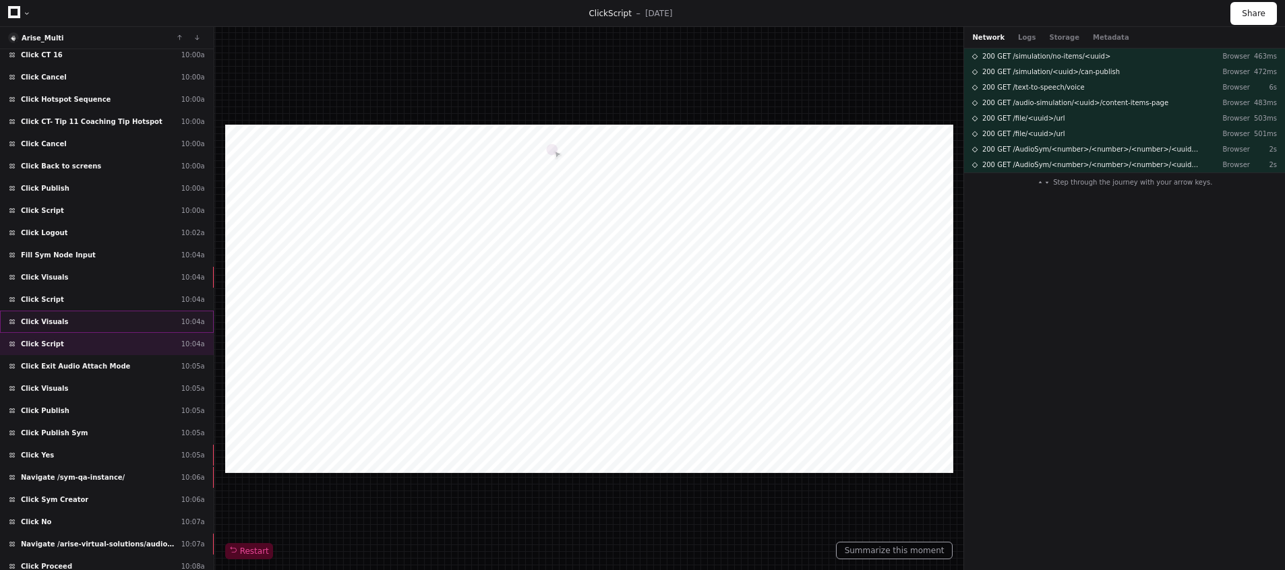
scroll to position [54, 0]
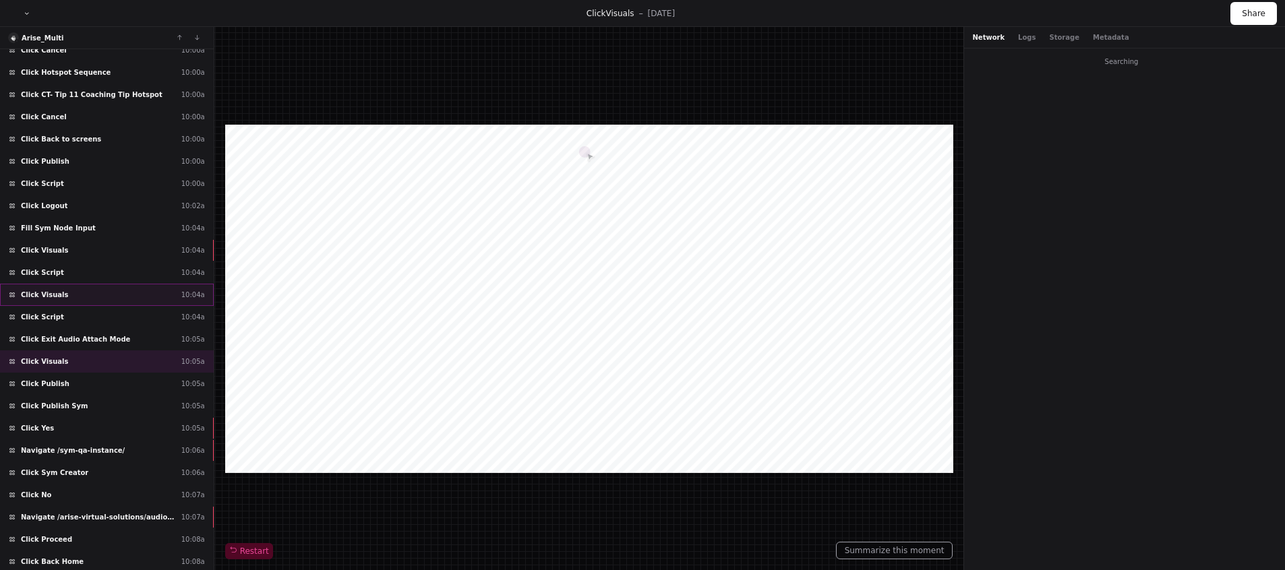
scroll to position [81, 0]
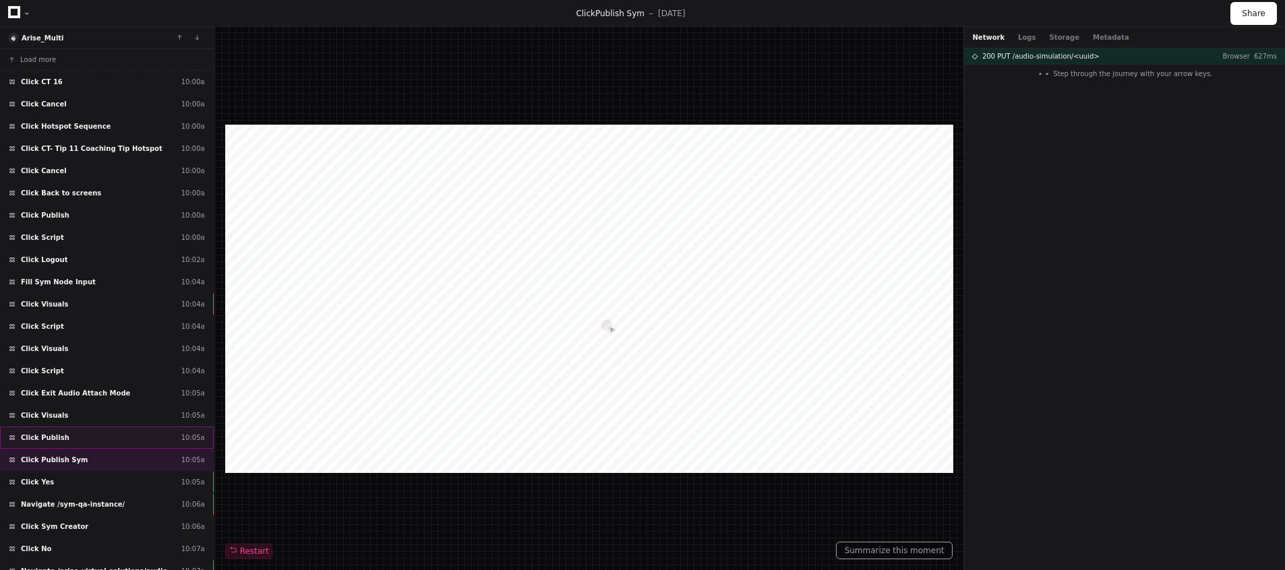
click at [56, 444] on div "Click Publish 10:05a" at bounding box center [107, 438] width 214 height 22
click at [71, 460] on span "Click Publish Sym" at bounding box center [54, 460] width 67 height 10
click at [1039, 56] on span "200 PUT /audio-simulation/<uuid>" at bounding box center [1040, 56] width 117 height 10
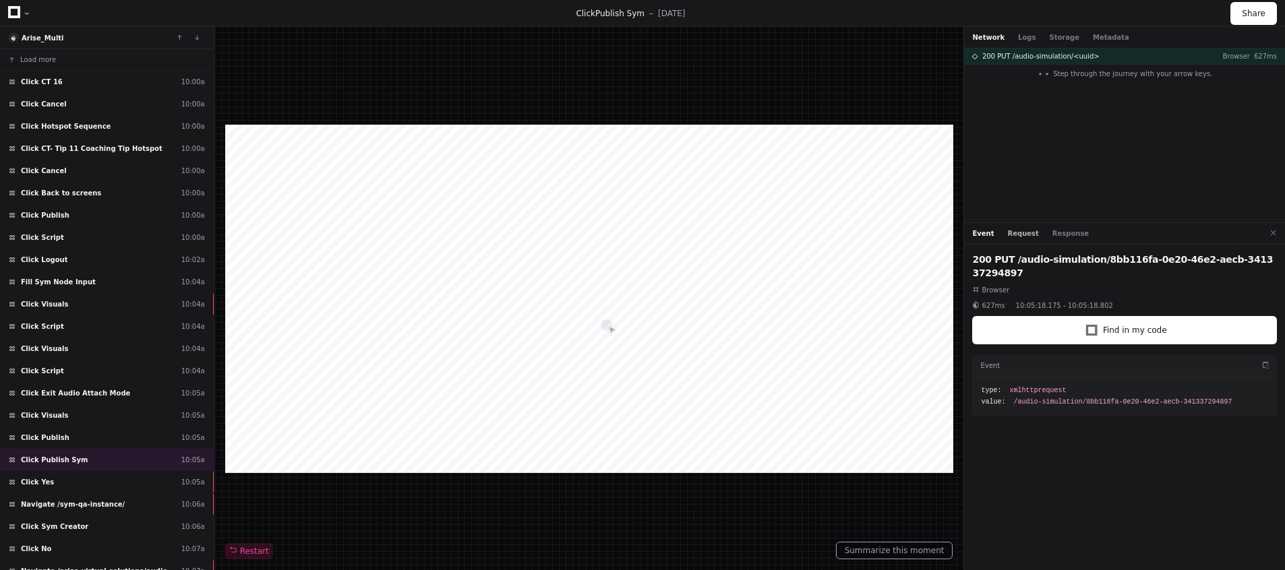
click at [1031, 232] on button "Request" at bounding box center [1023, 234] width 31 height 10
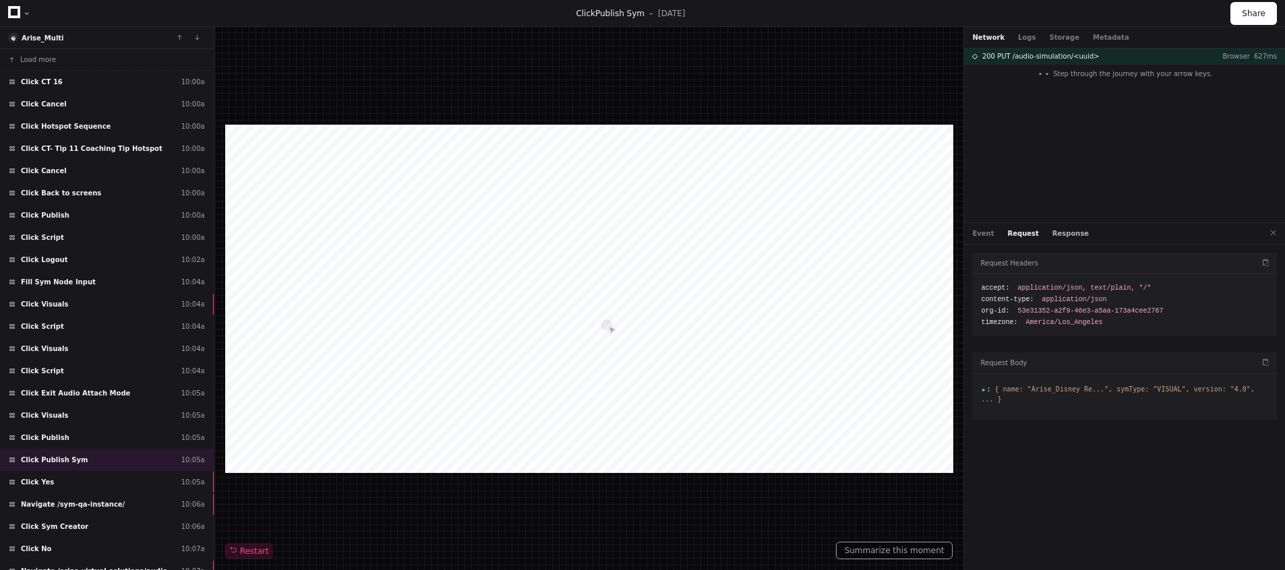
click at [1064, 235] on button "Response" at bounding box center [1070, 234] width 36 height 10
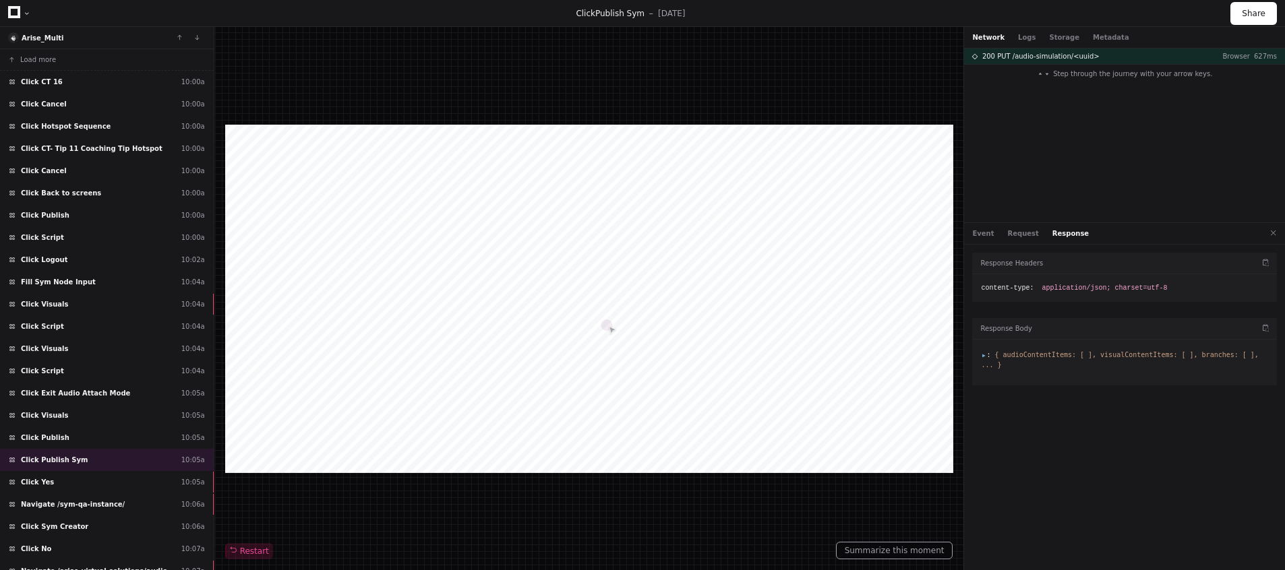
click at [983, 352] on span ":" at bounding box center [985, 354] width 9 height 7
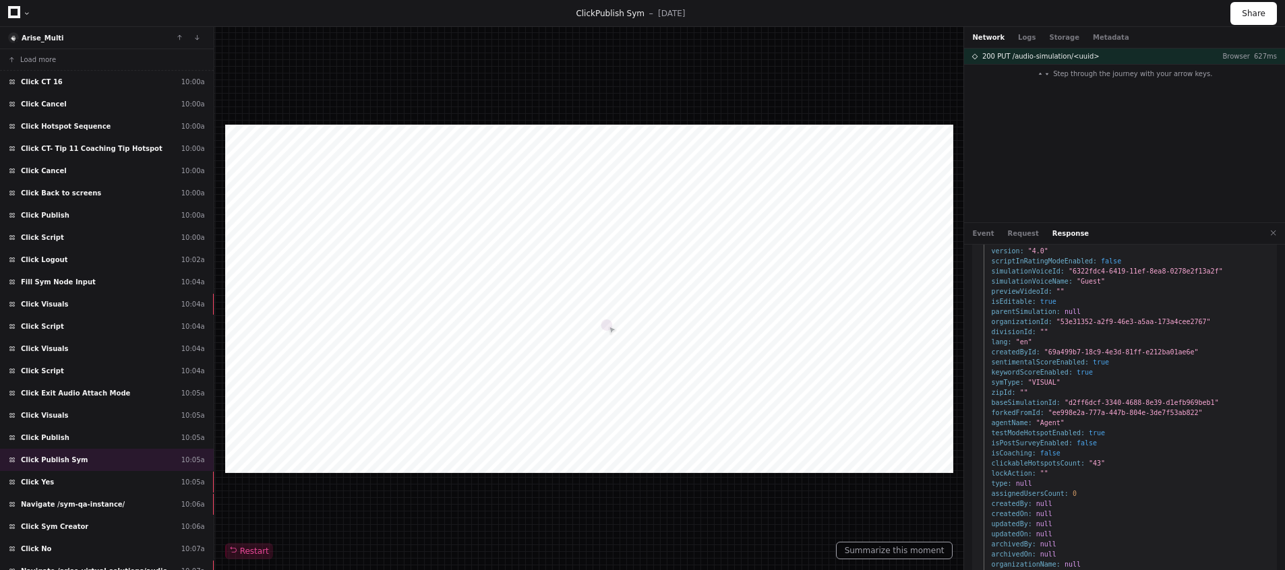
scroll to position [243, 0]
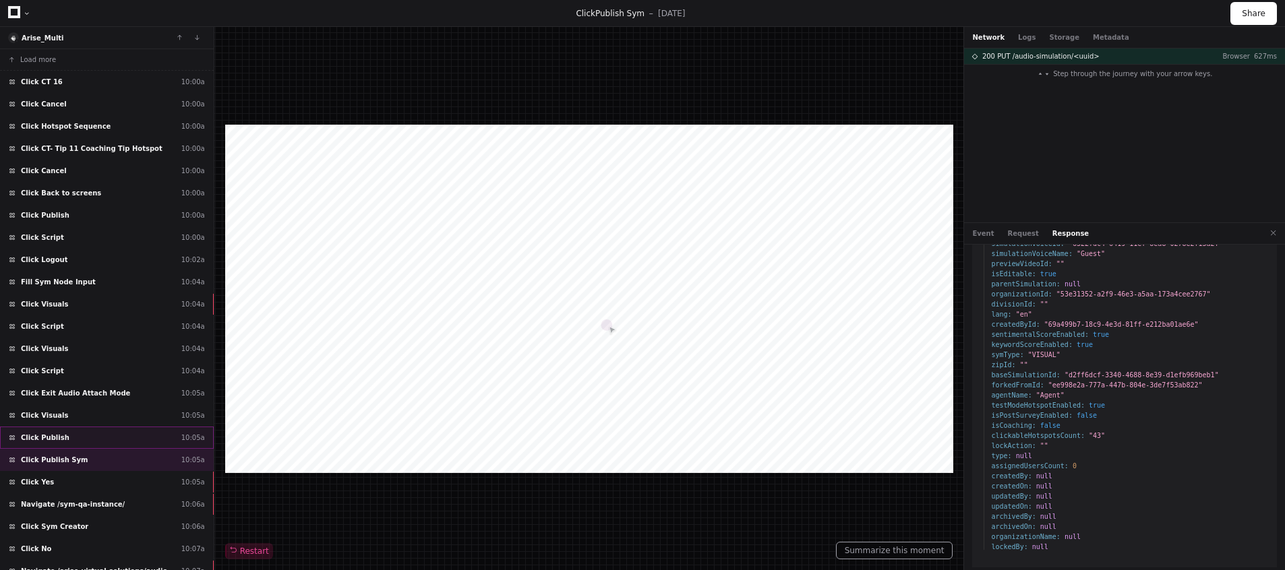
click at [33, 440] on span "Click Publish" at bounding box center [45, 438] width 49 height 10
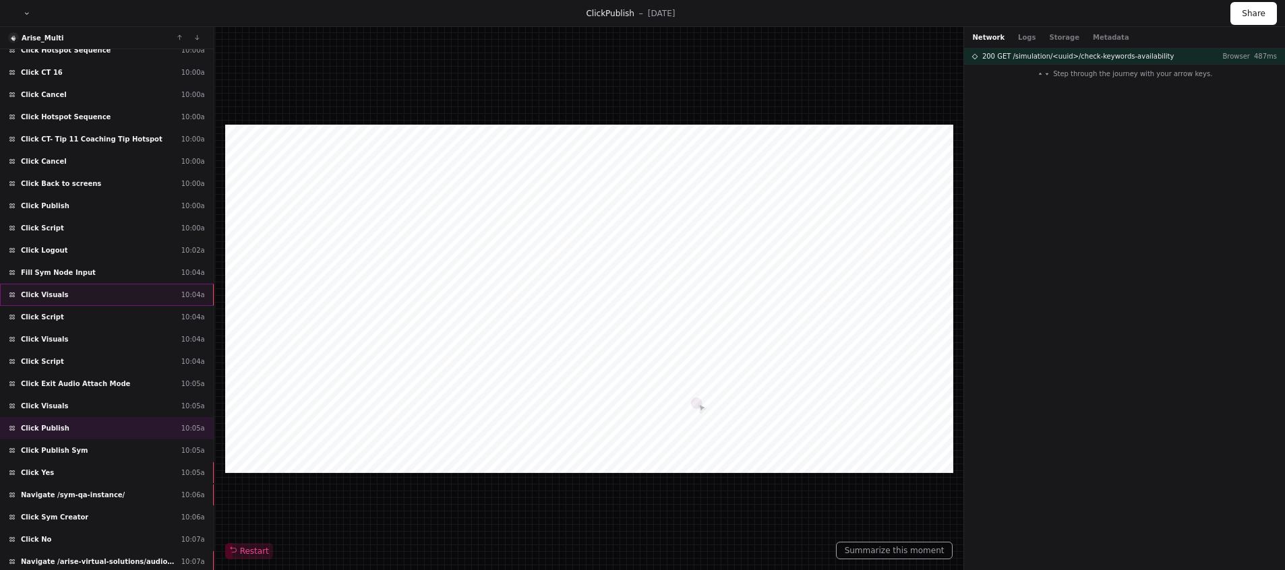
scroll to position [355, 0]
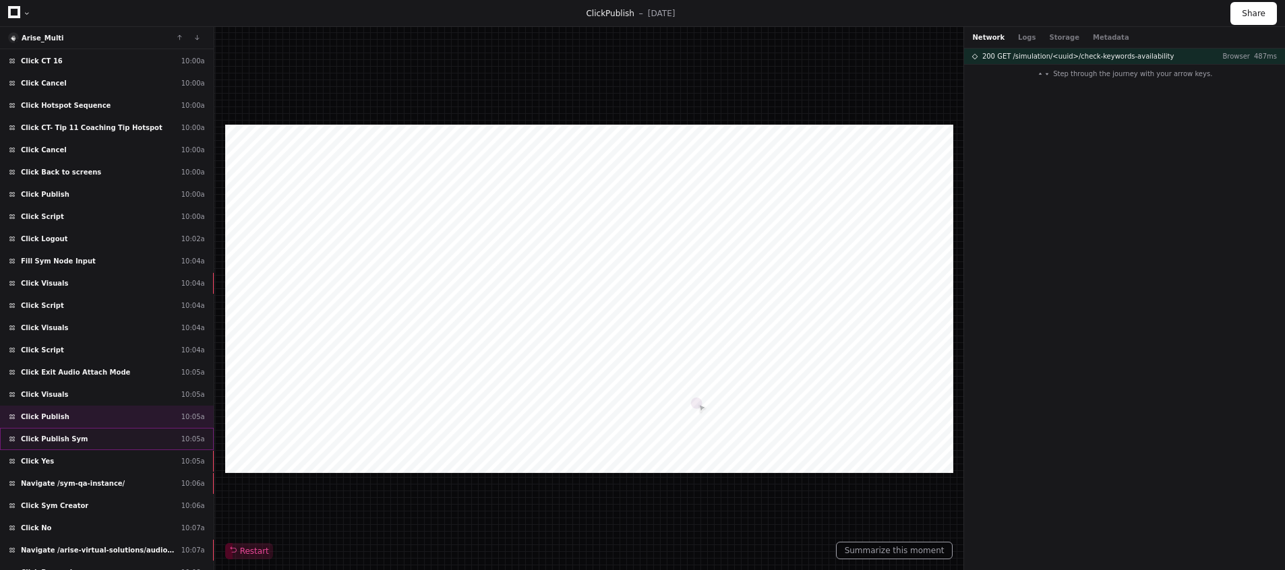
click at [96, 447] on div "Click Publish Sym 10:05a" at bounding box center [107, 439] width 214 height 22
click at [95, 456] on div "Click Yes 10:05a" at bounding box center [107, 461] width 214 height 22
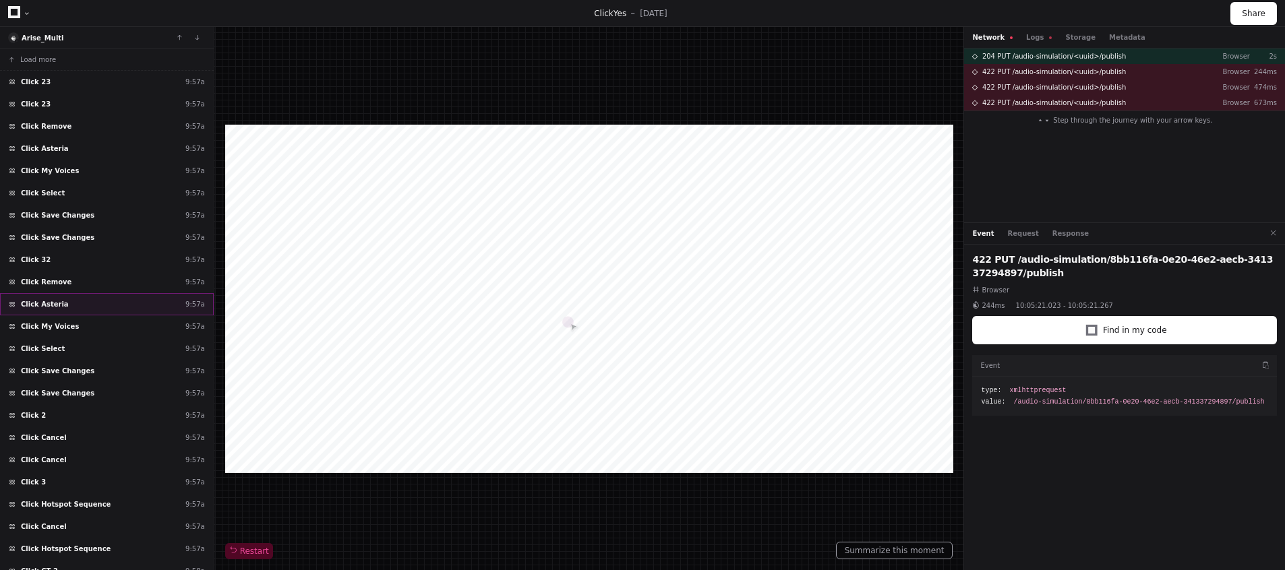
click at [47, 301] on span "Click Asteria" at bounding box center [45, 304] width 48 height 10
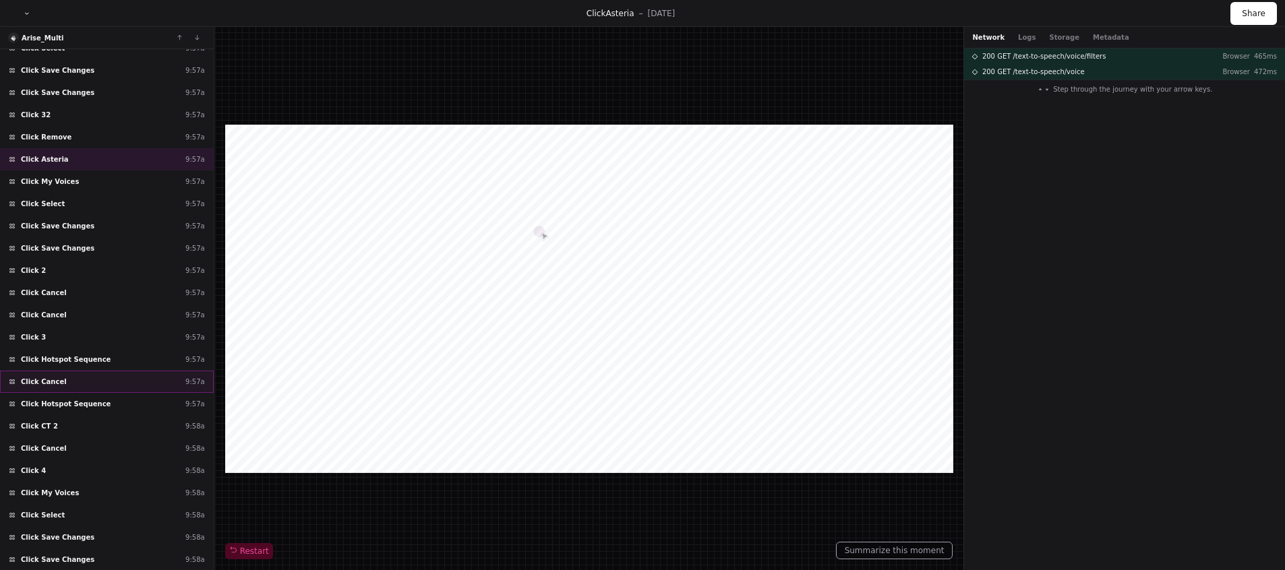
scroll to position [153, 0]
